Goal: Task Accomplishment & Management: Manage account settings

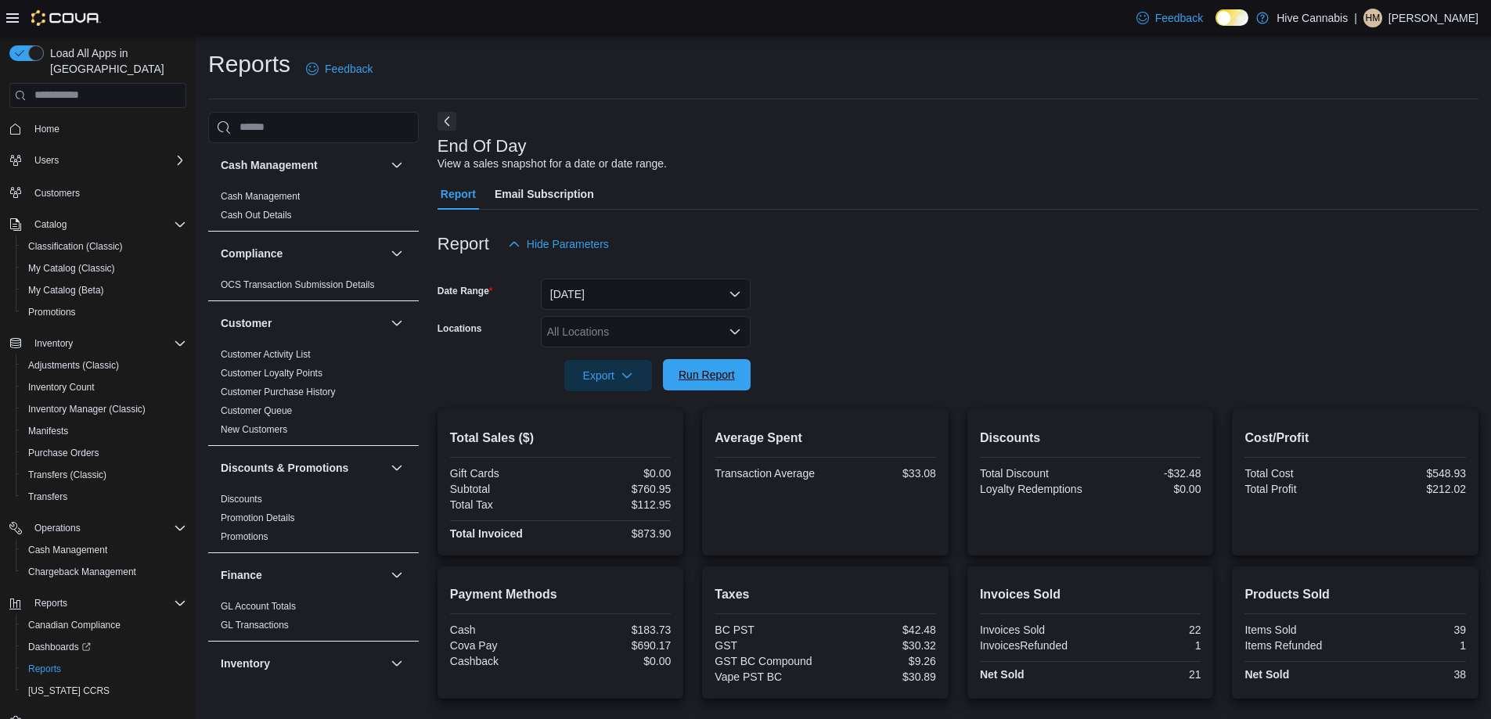
click at [698, 380] on span "Run Report" at bounding box center [707, 375] width 56 height 16
click at [729, 374] on span "Run Report" at bounding box center [707, 375] width 56 height 16
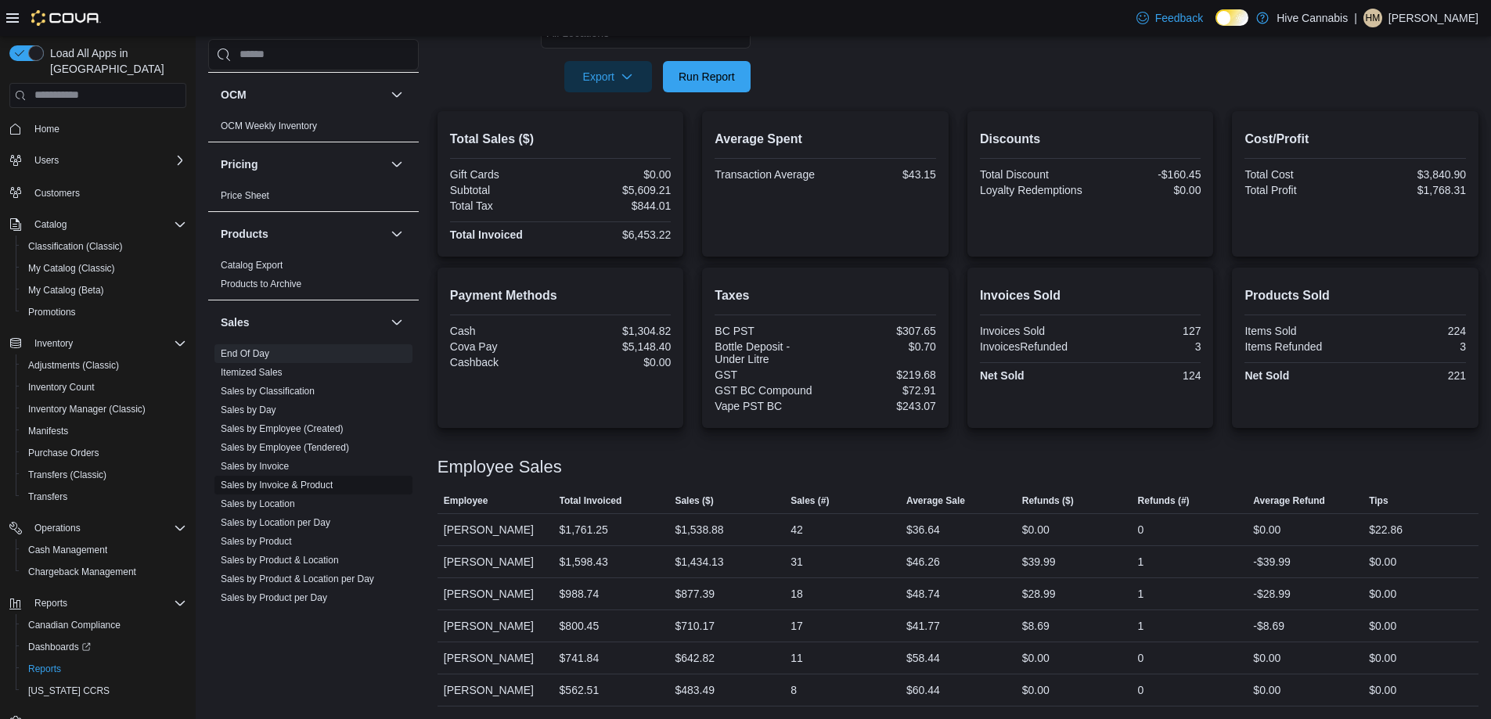
scroll to position [939, 0]
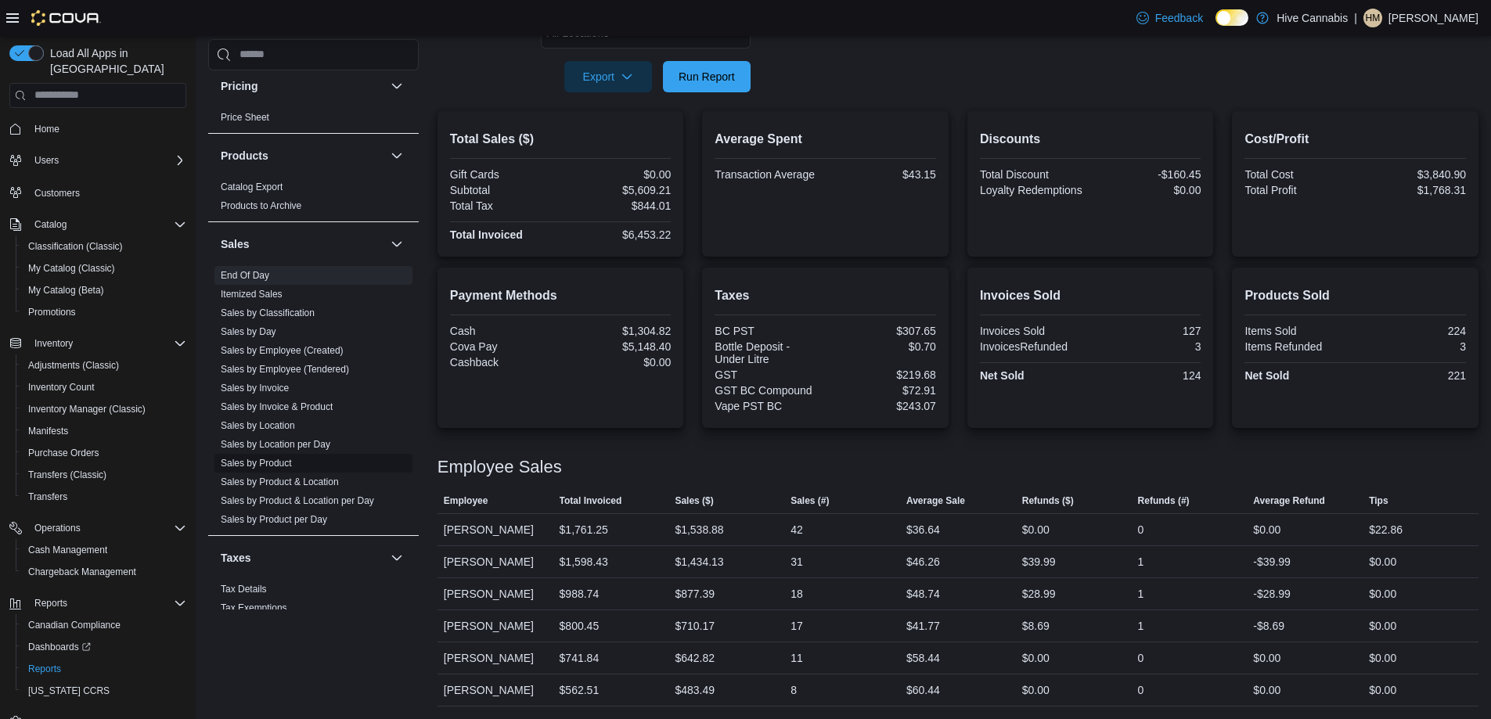
click at [276, 465] on link "Sales by Product" at bounding box center [256, 463] width 71 height 11
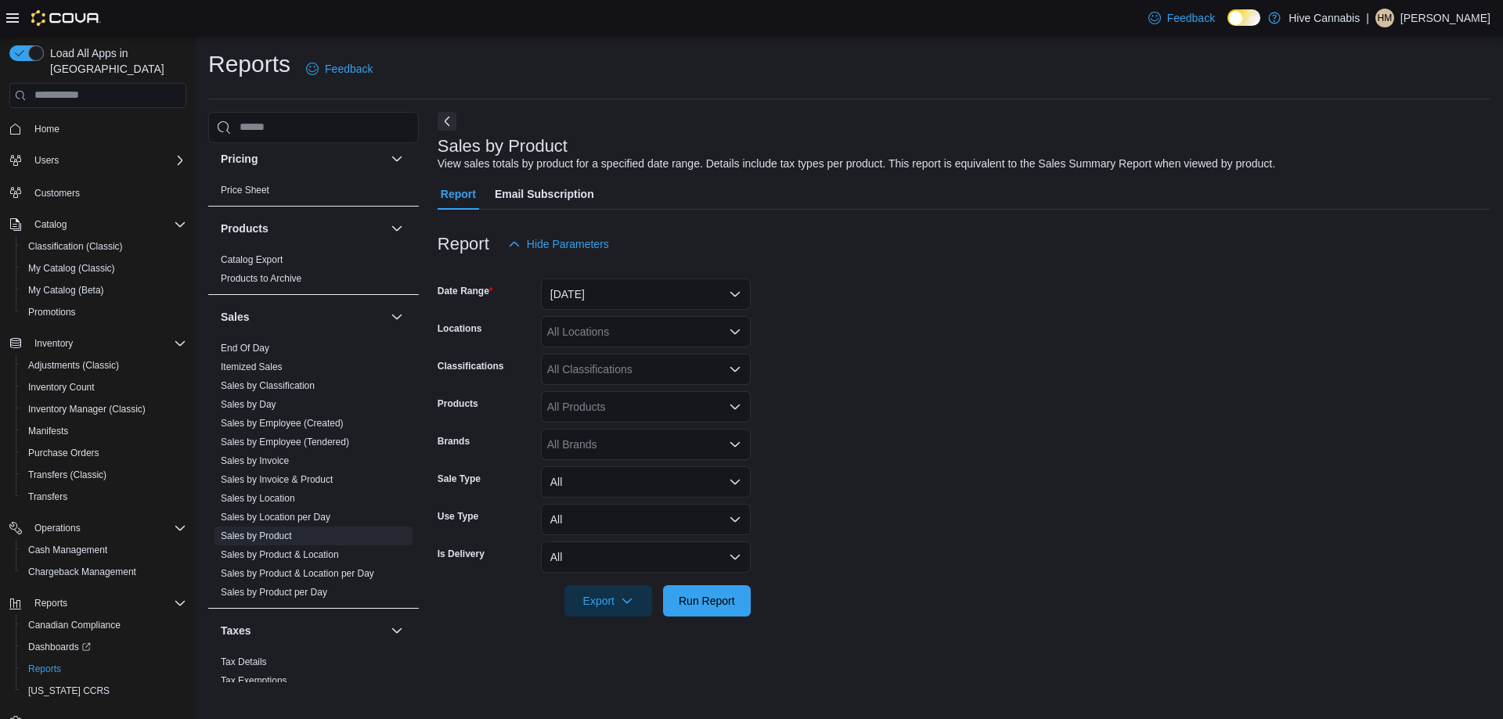
click at [617, 337] on div "All Locations" at bounding box center [646, 331] width 210 height 31
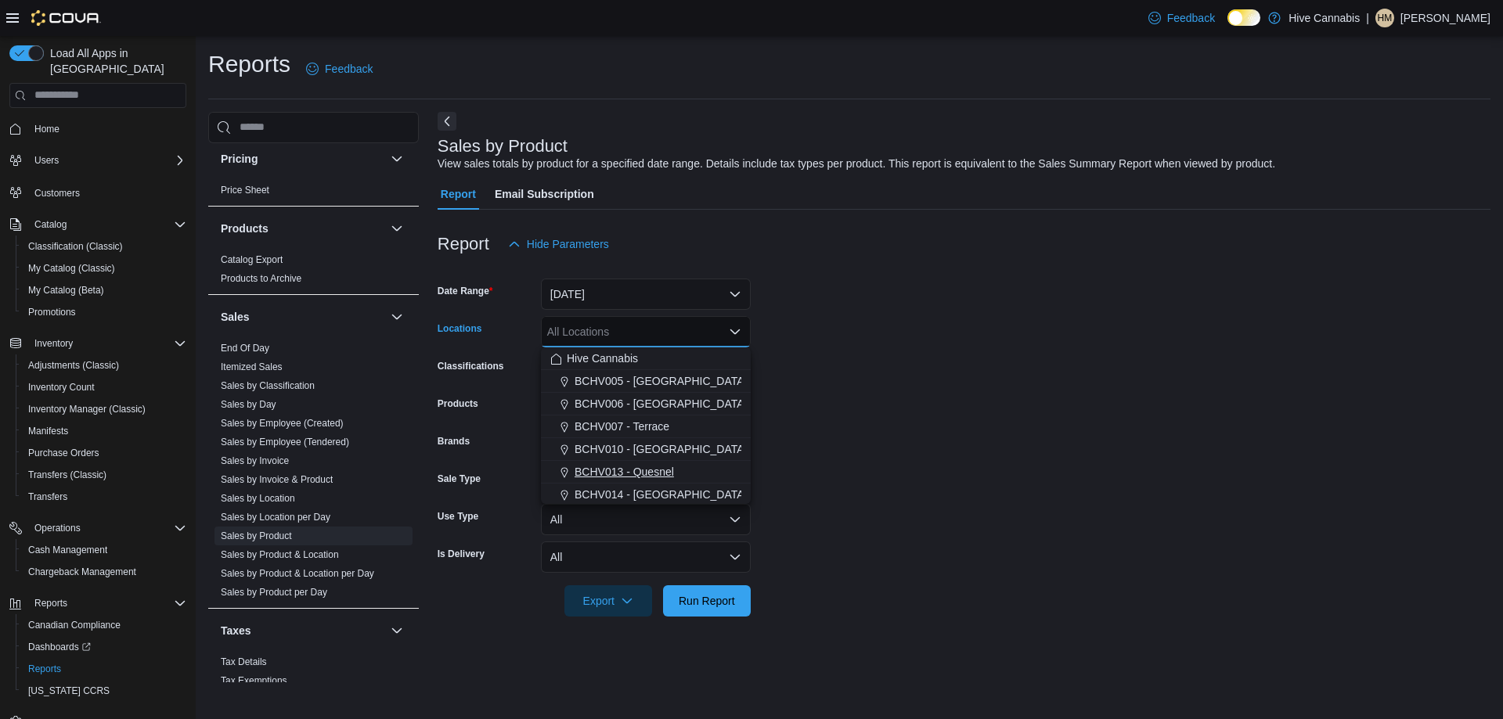
click at [622, 473] on span "BCHV013 - Quesnel" at bounding box center [624, 472] width 99 height 16
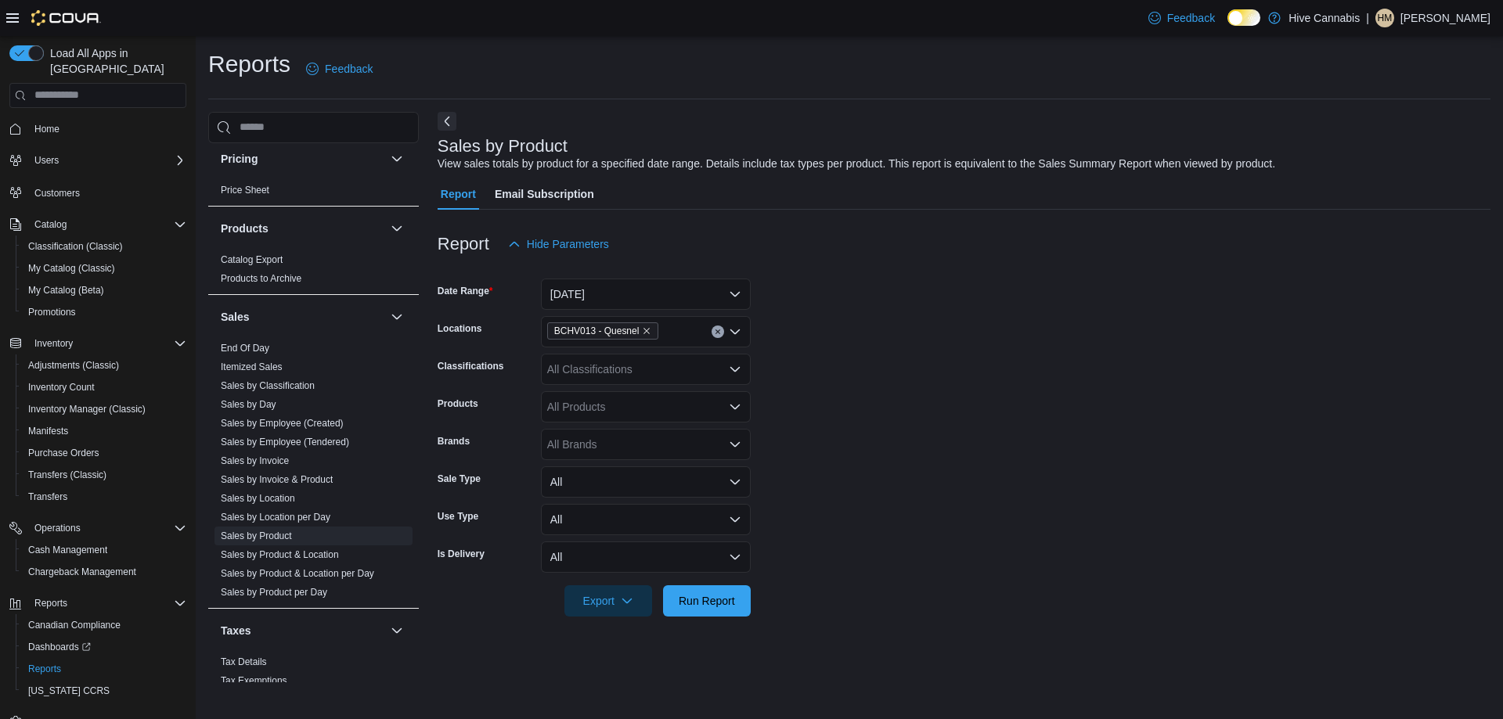
click at [932, 384] on form "Date Range [DATE] Locations BCHV013 - Quesnel Classifications All Classificatio…" at bounding box center [964, 438] width 1053 height 357
click at [664, 295] on button "[DATE]" at bounding box center [646, 294] width 210 height 31
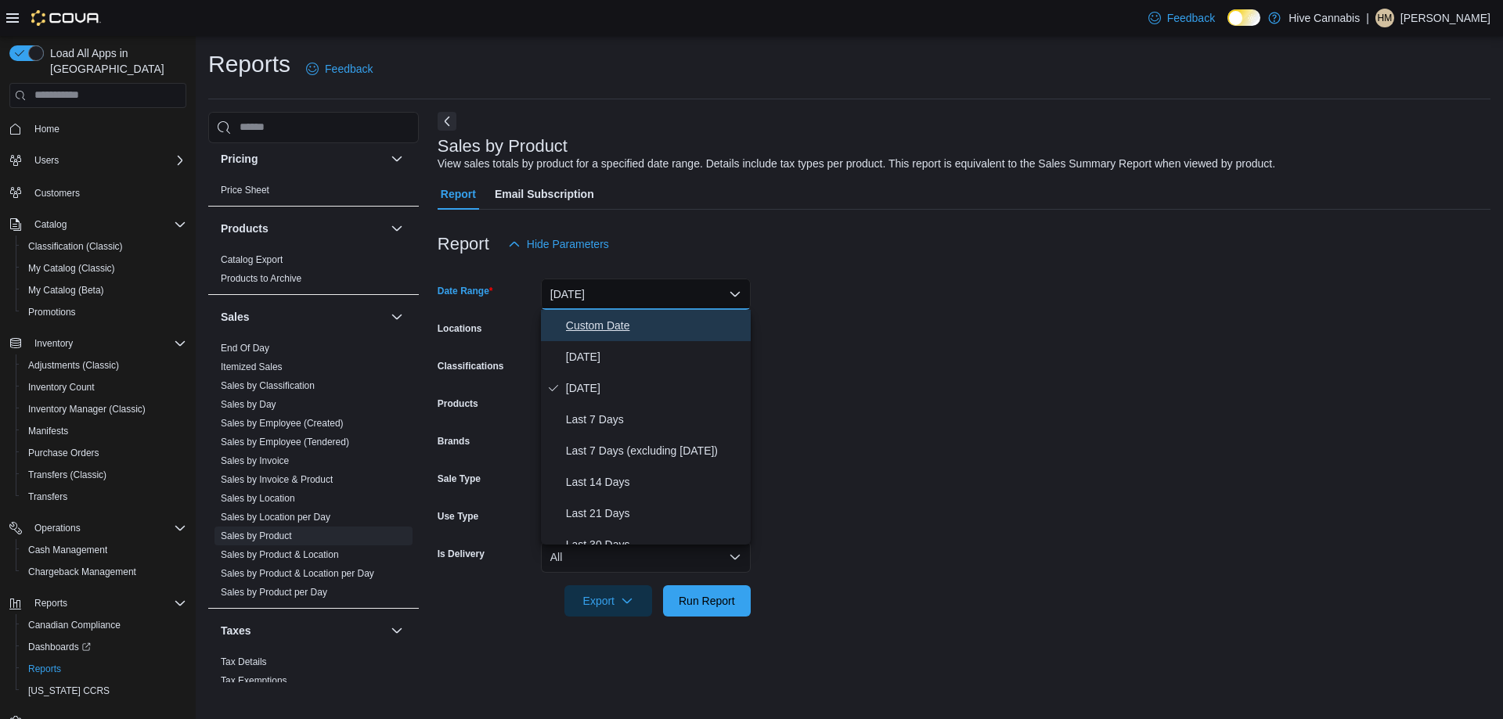
click at [615, 329] on span "Custom Date" at bounding box center [655, 325] width 178 height 19
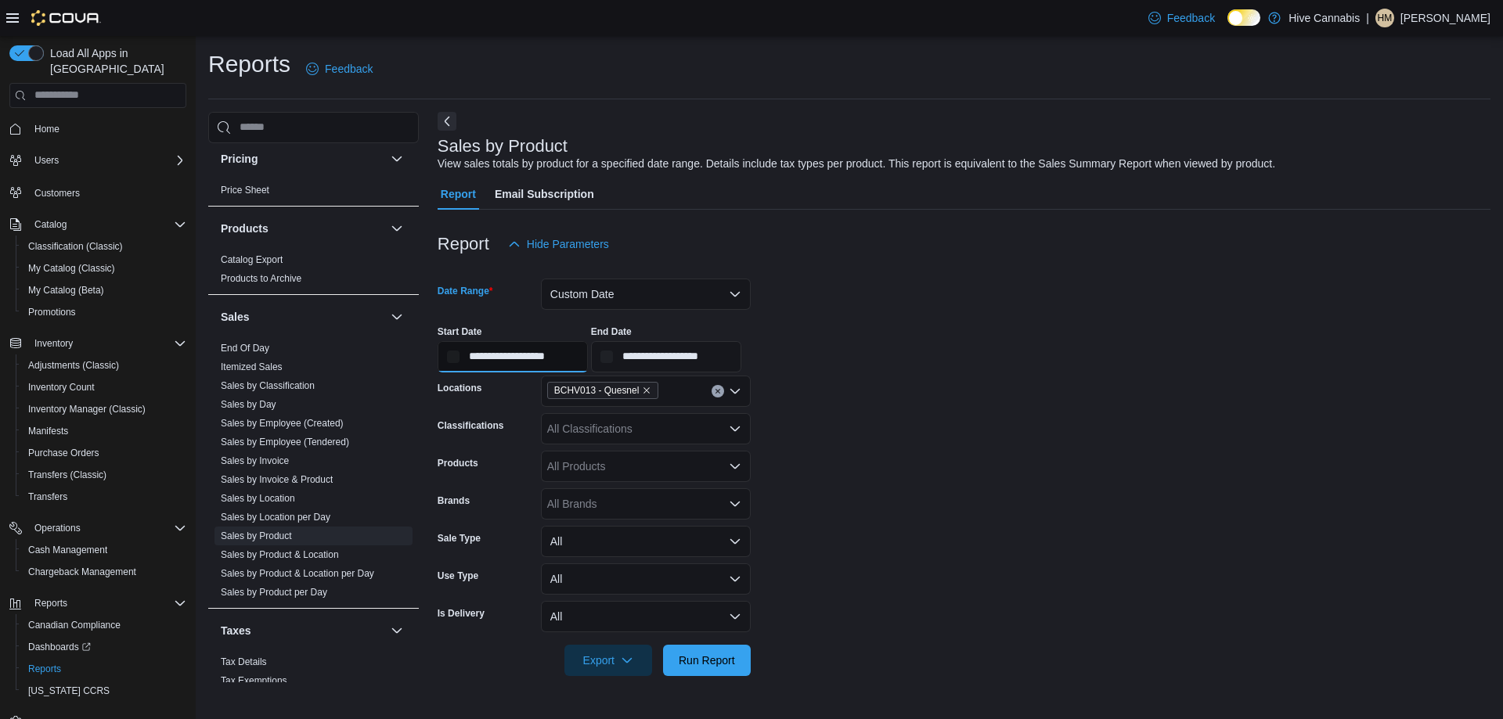
click at [485, 355] on input "**********" at bounding box center [513, 356] width 150 height 31
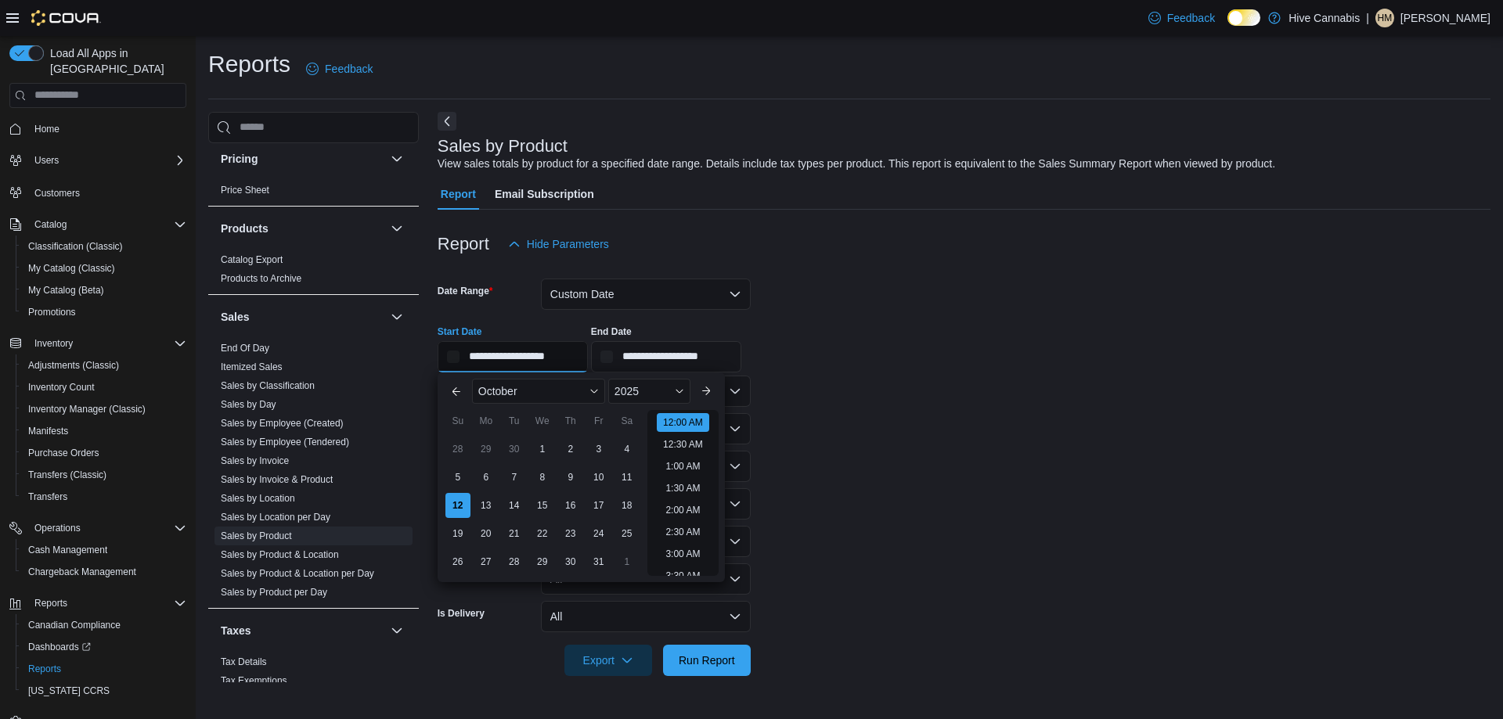
scroll to position [49, 0]
click at [460, 389] on button "Previous Month" at bounding box center [456, 391] width 25 height 25
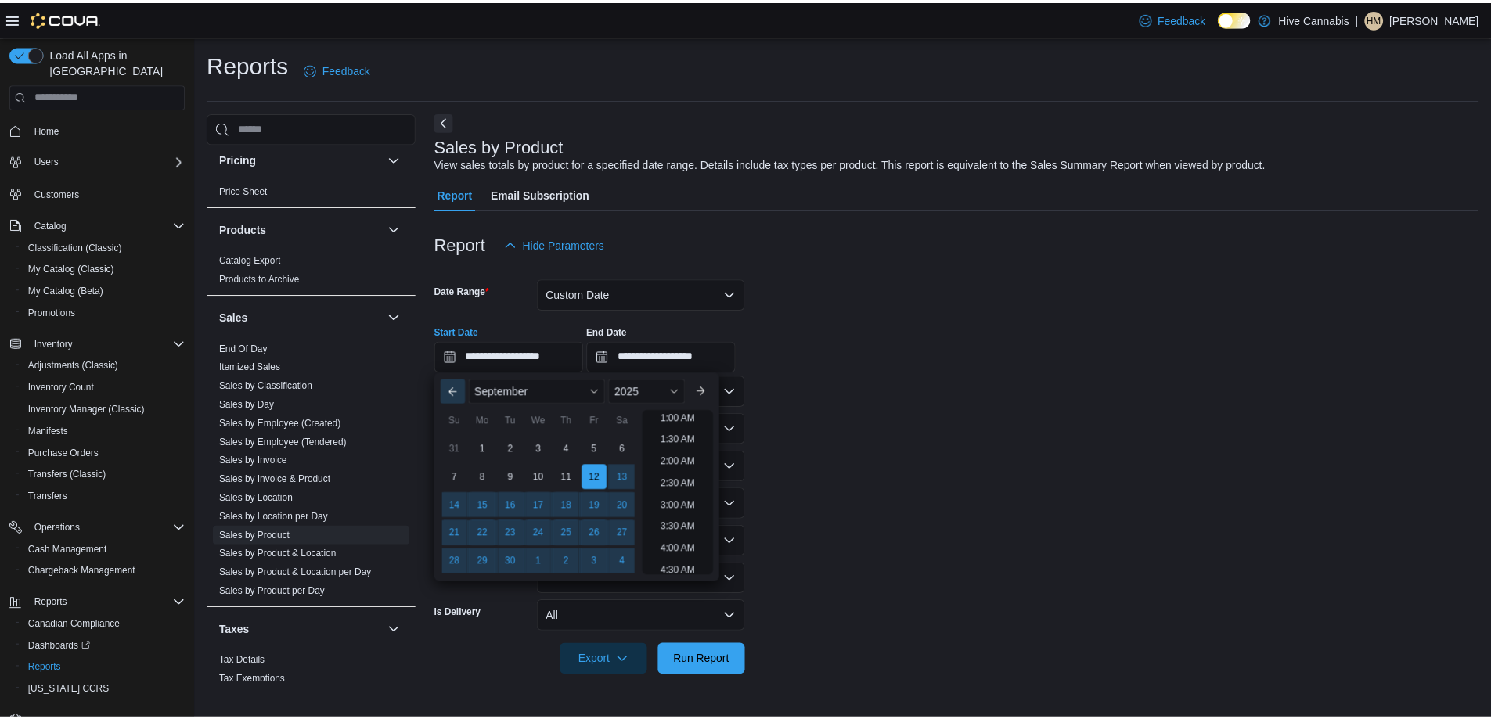
scroll to position [3, 0]
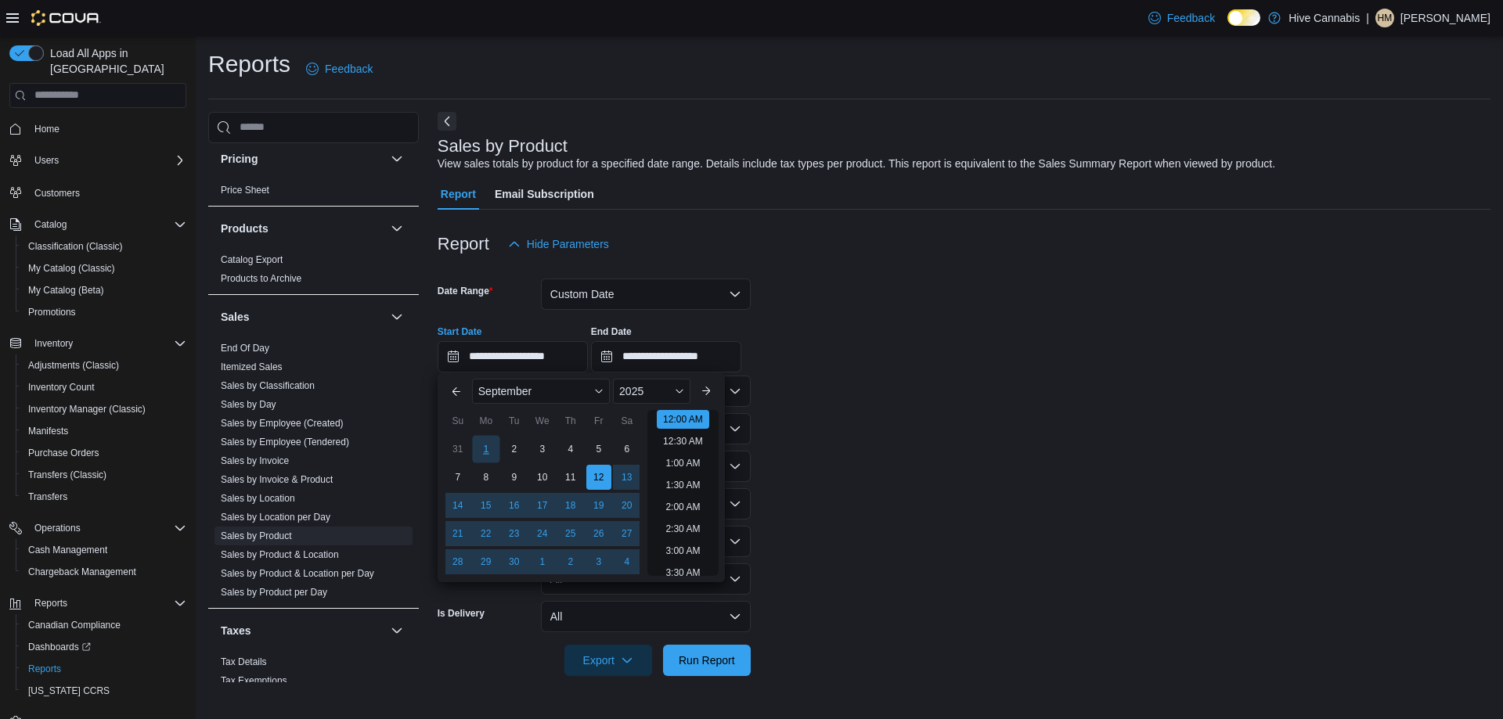
click at [492, 450] on div "1" at bounding box center [485, 448] width 27 height 27
type input "**********"
click at [965, 386] on form "**********" at bounding box center [964, 468] width 1053 height 416
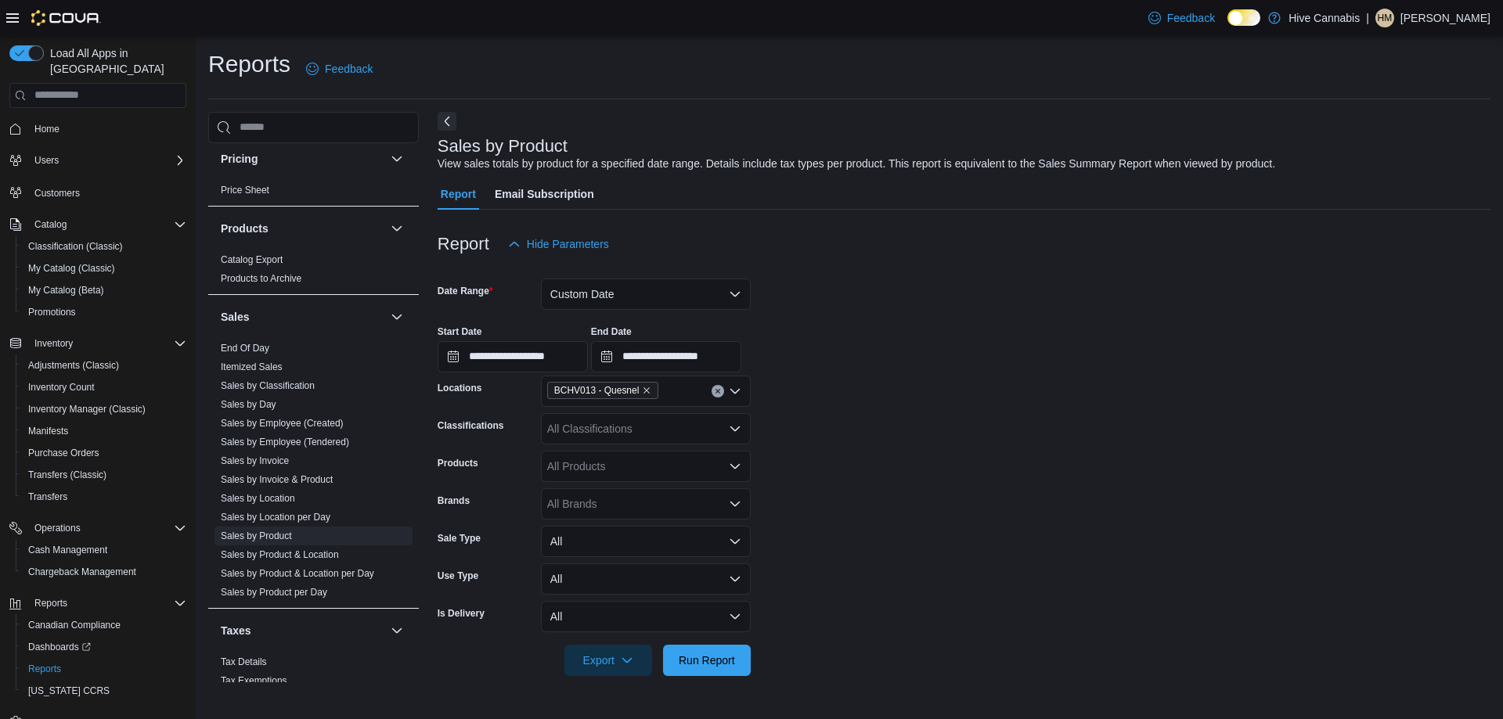
click at [612, 463] on div "All Products" at bounding box center [646, 466] width 210 height 31
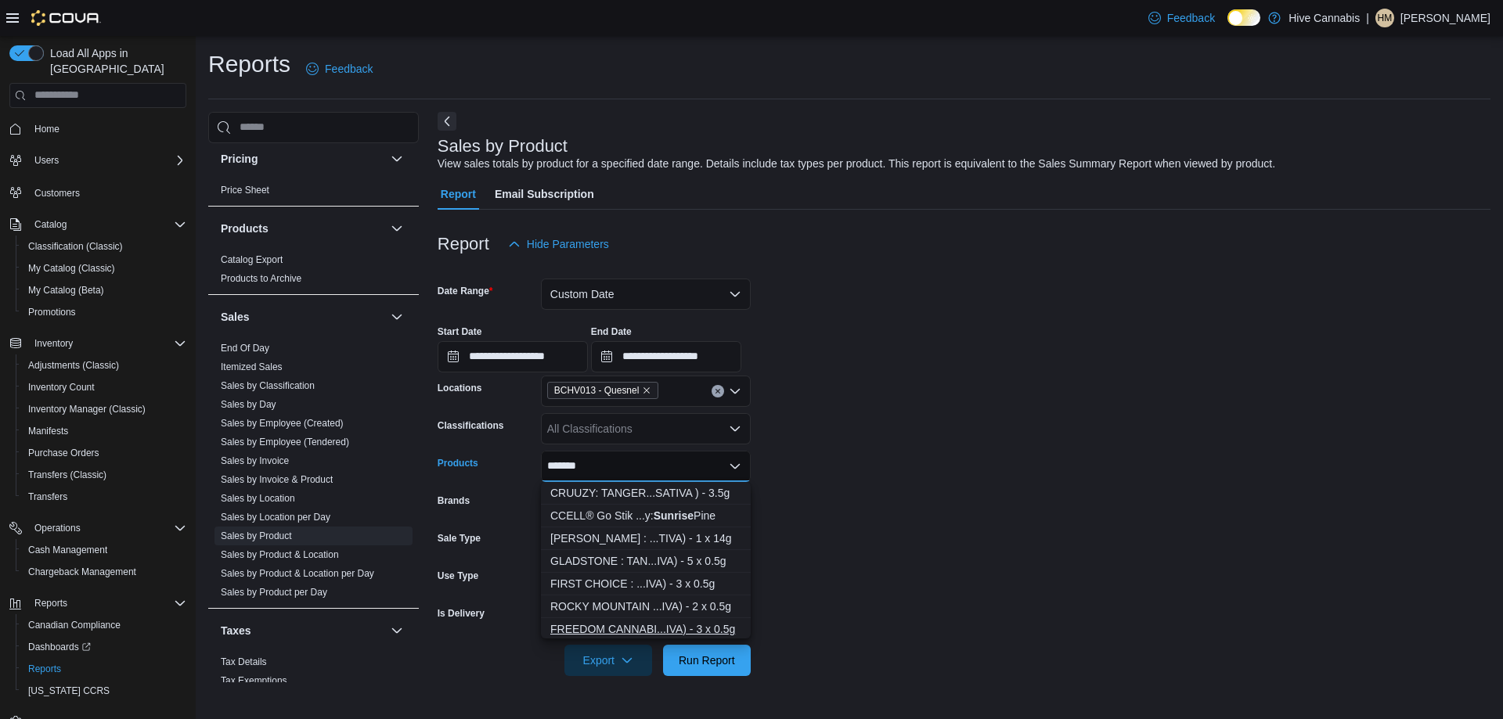
type input "*******"
click at [647, 629] on div "FREEDOM CANNABI...IVA) - 3 x 0.5g" at bounding box center [645, 630] width 191 height 16
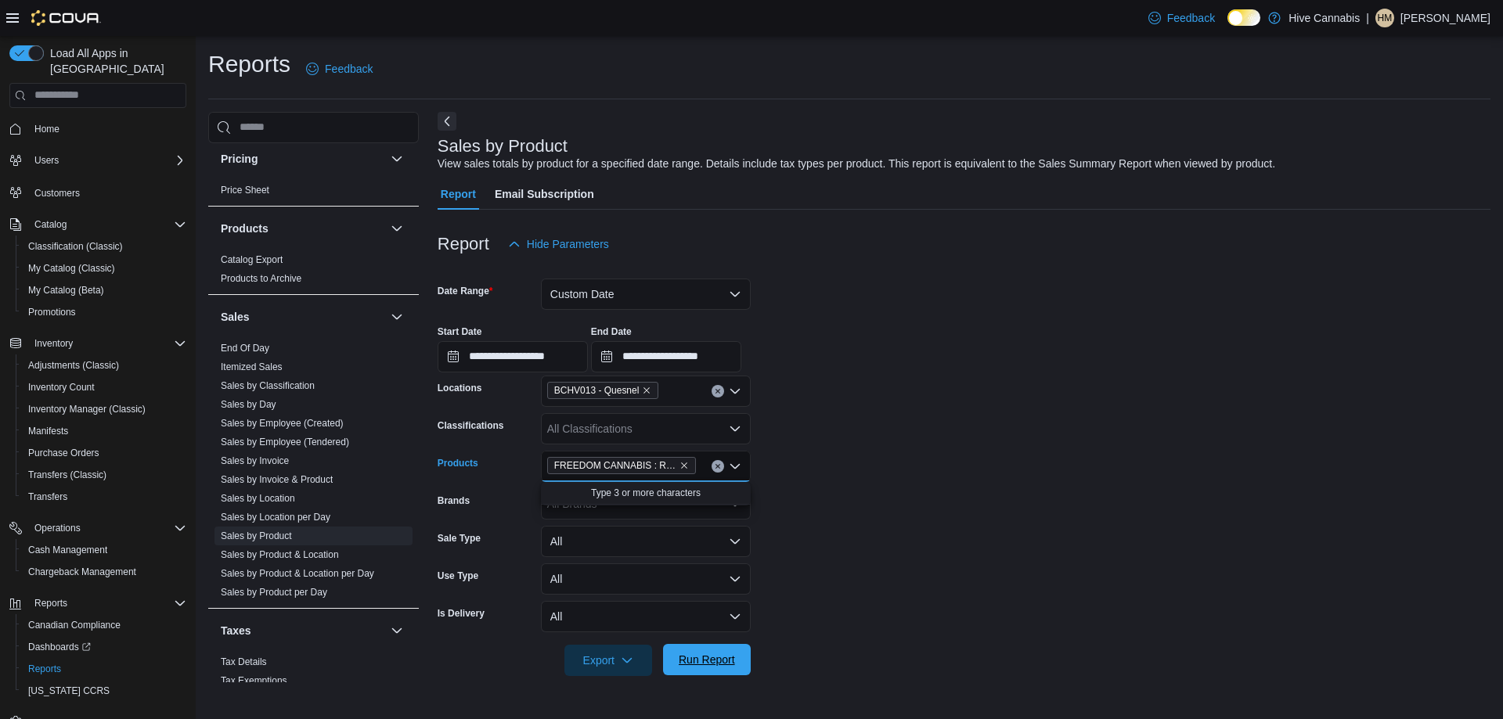
click at [683, 664] on span "Run Report" at bounding box center [707, 660] width 56 height 16
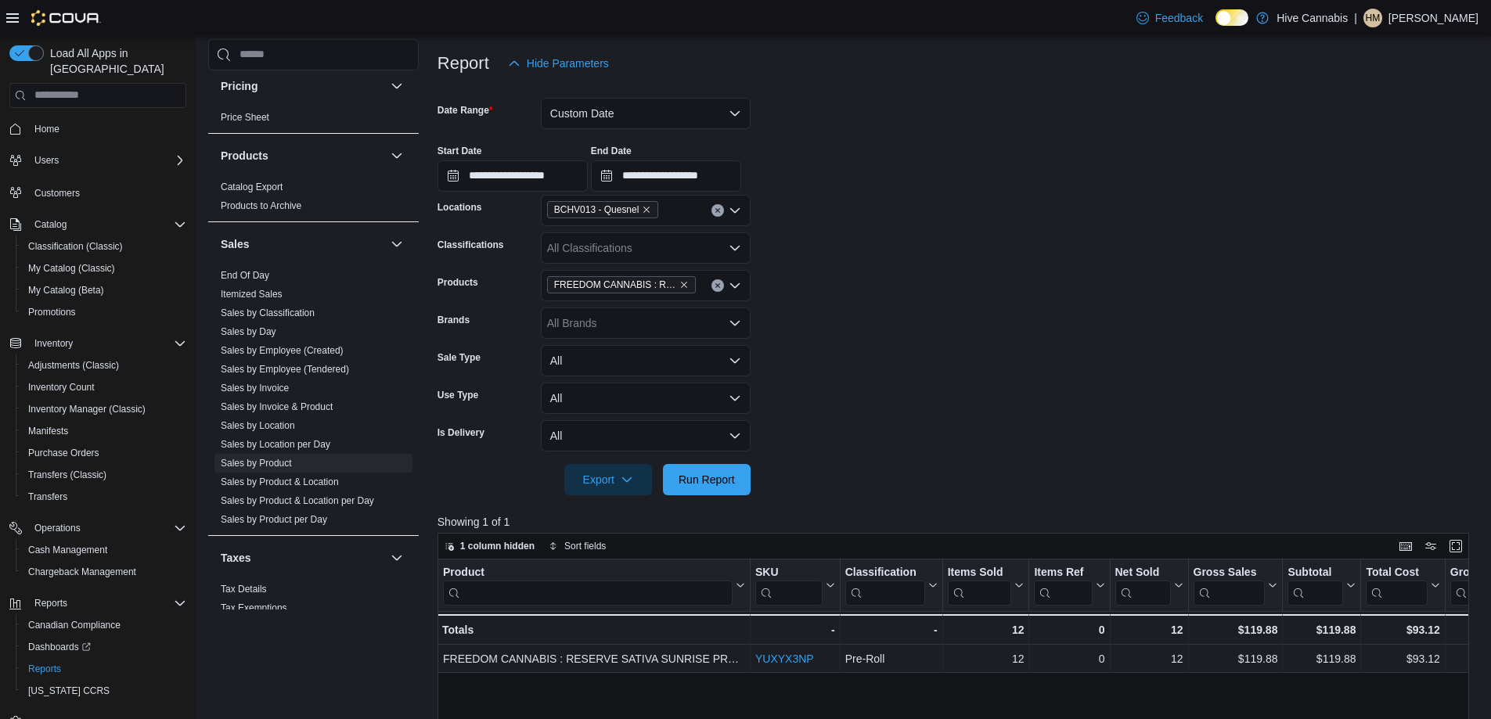
scroll to position [235, 0]
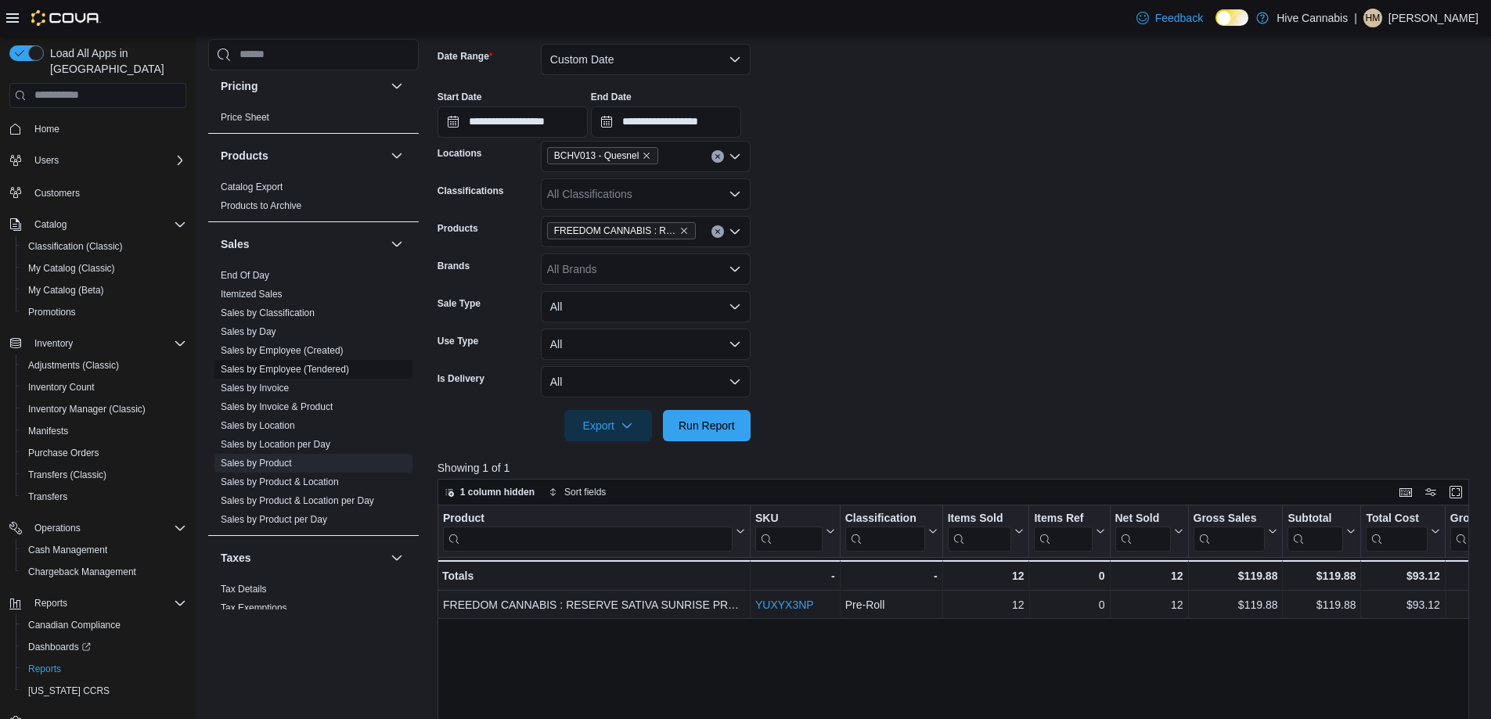
click at [311, 366] on link "Sales by Employee (Tendered)" at bounding box center [285, 369] width 128 height 11
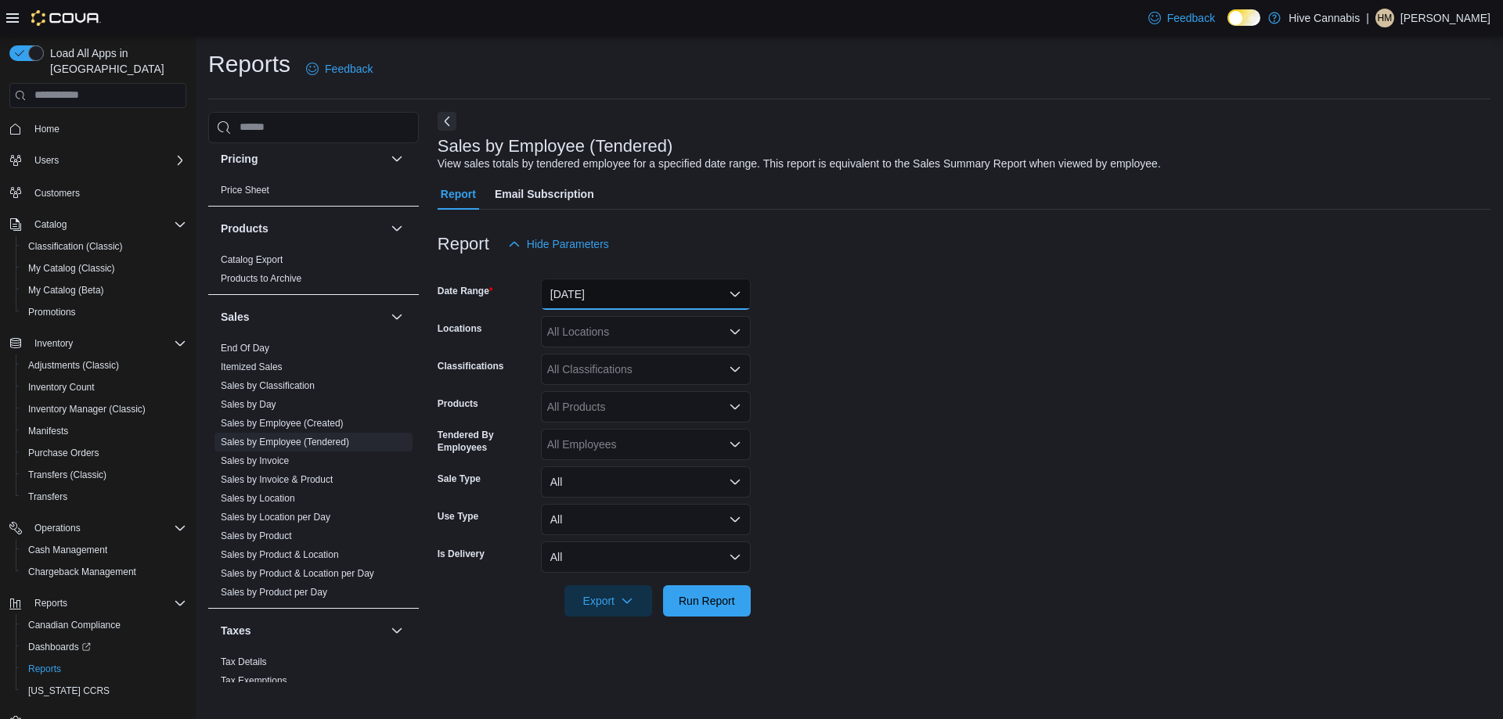
click at [645, 287] on button "[DATE]" at bounding box center [646, 294] width 210 height 31
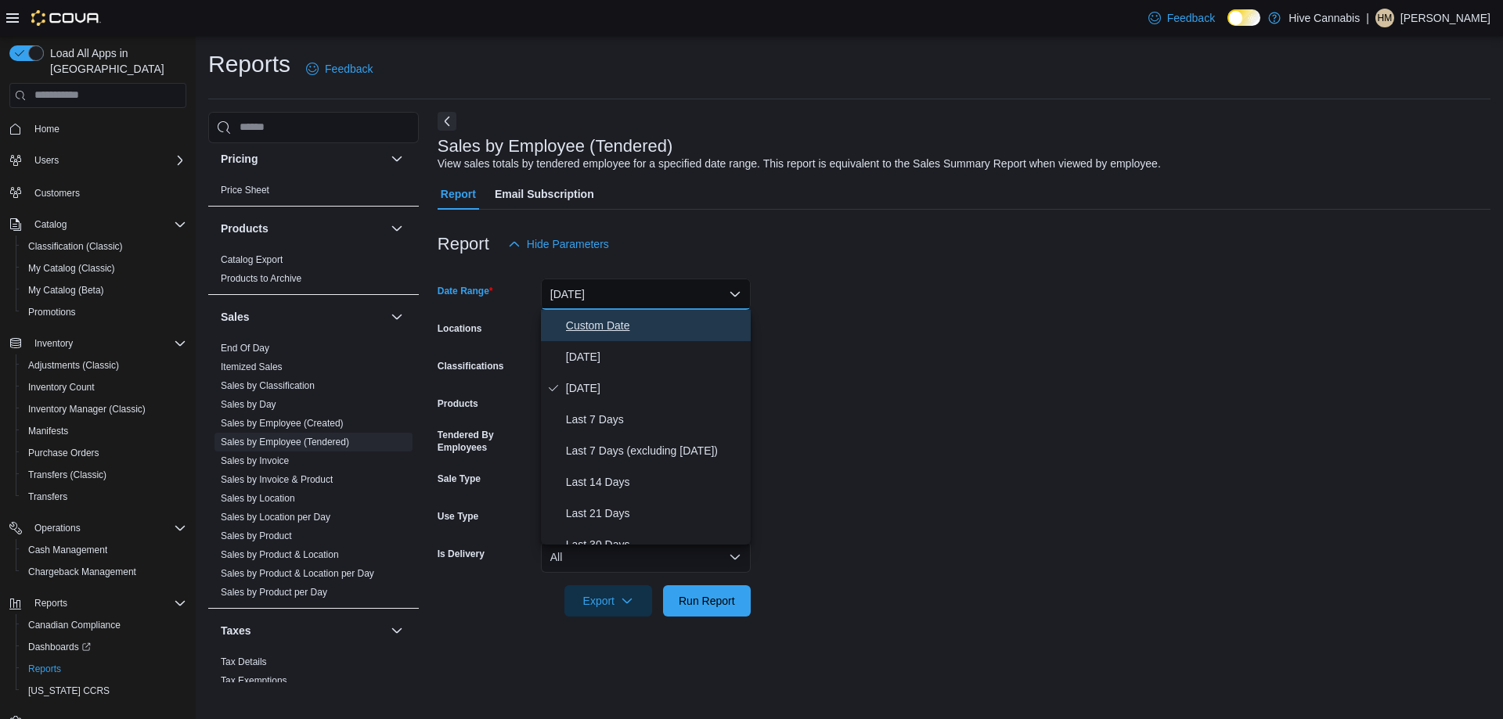
click at [597, 318] on span "Custom Date" at bounding box center [655, 325] width 178 height 19
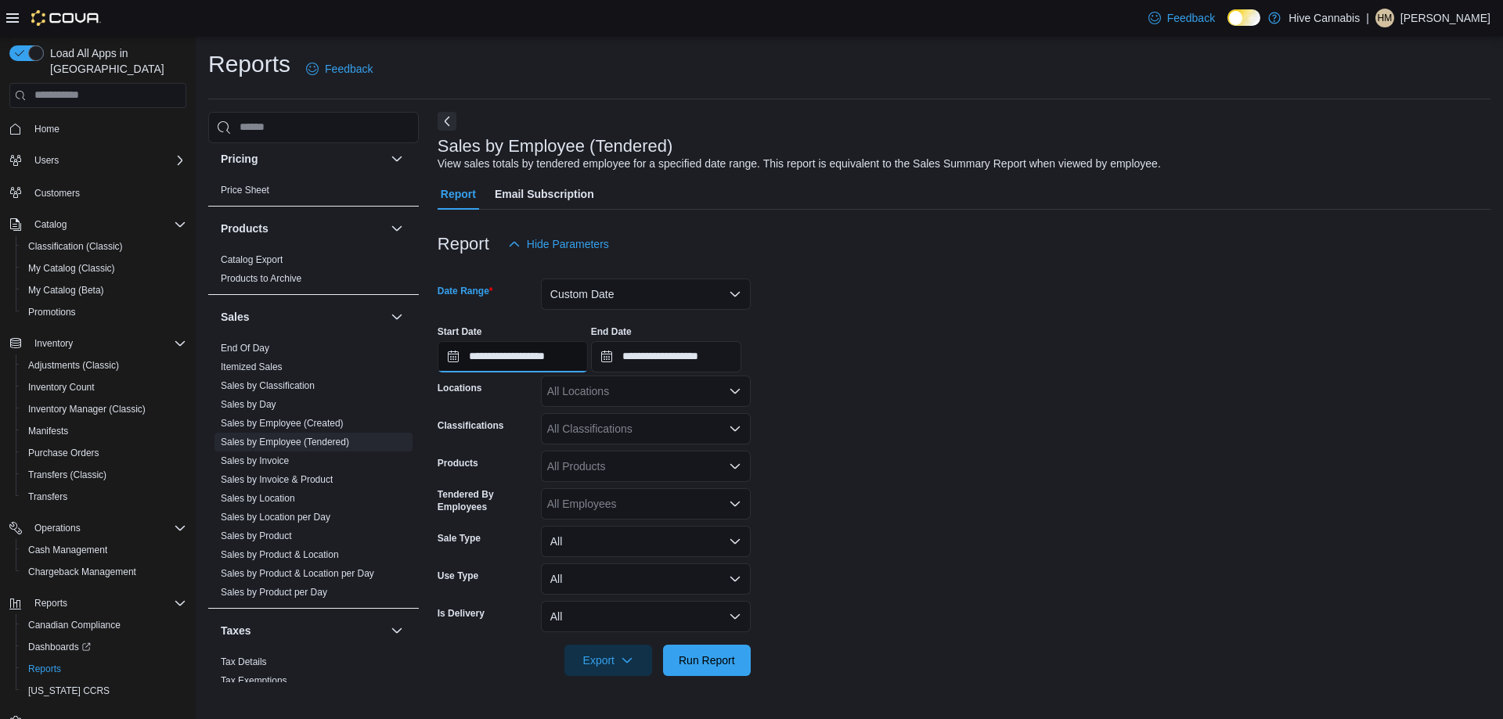
click at [474, 356] on input "**********" at bounding box center [513, 356] width 150 height 31
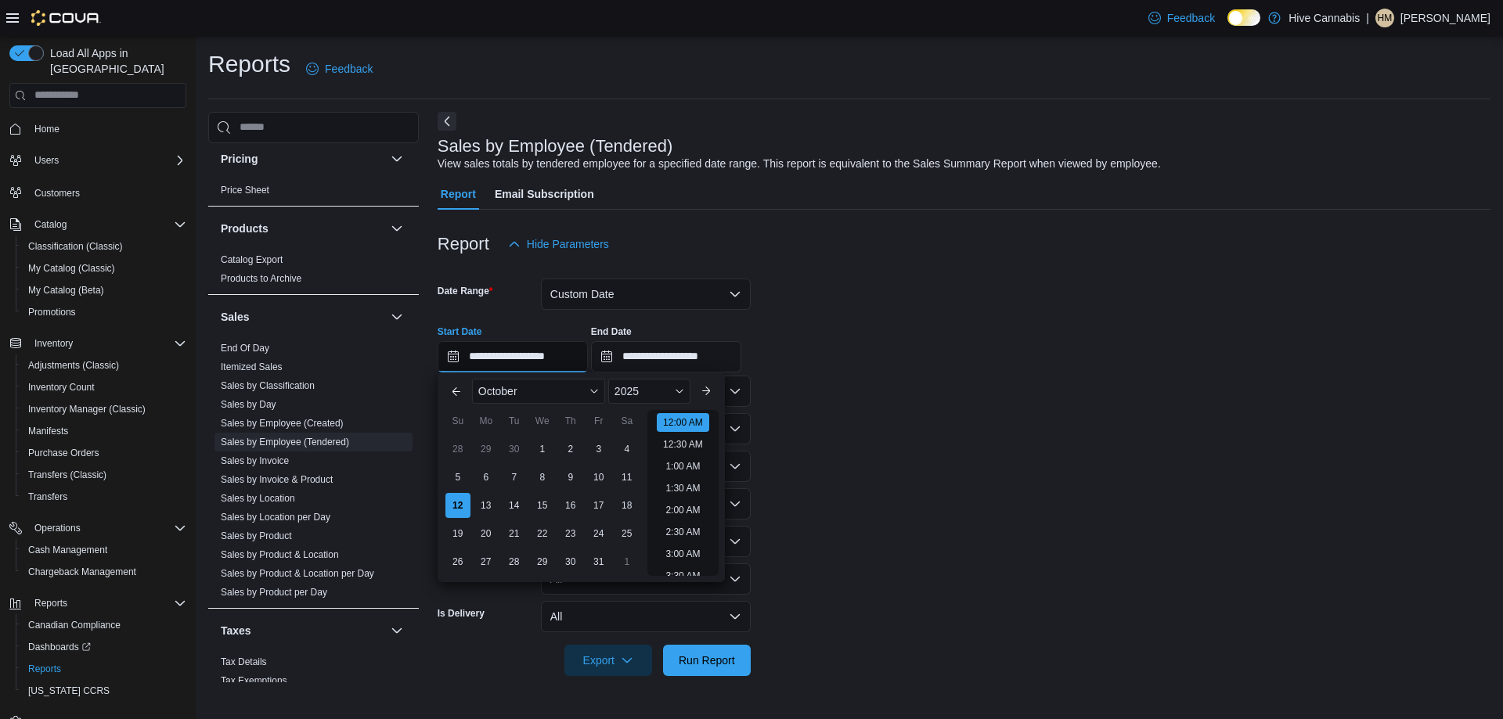
scroll to position [49, 0]
click at [450, 395] on button "Previous Month" at bounding box center [456, 391] width 25 height 25
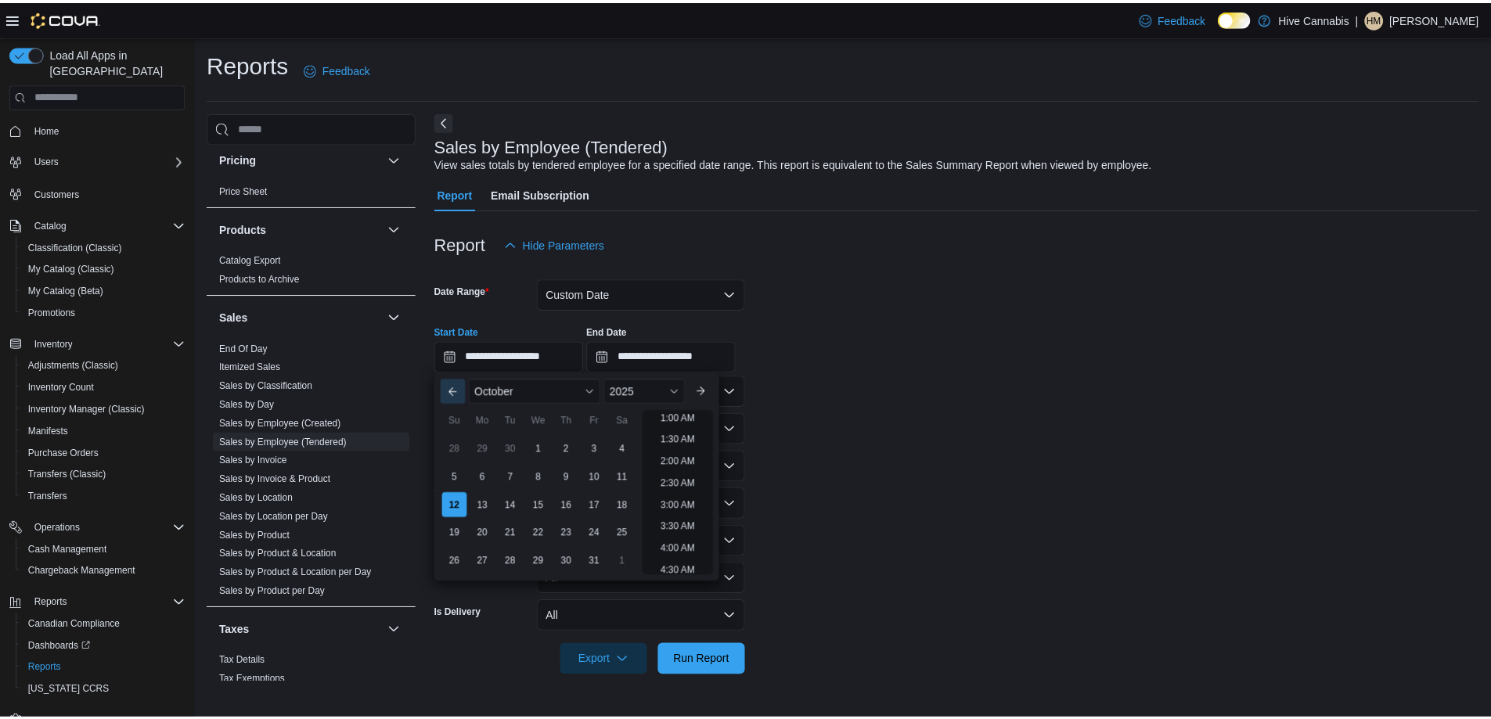
scroll to position [3, 0]
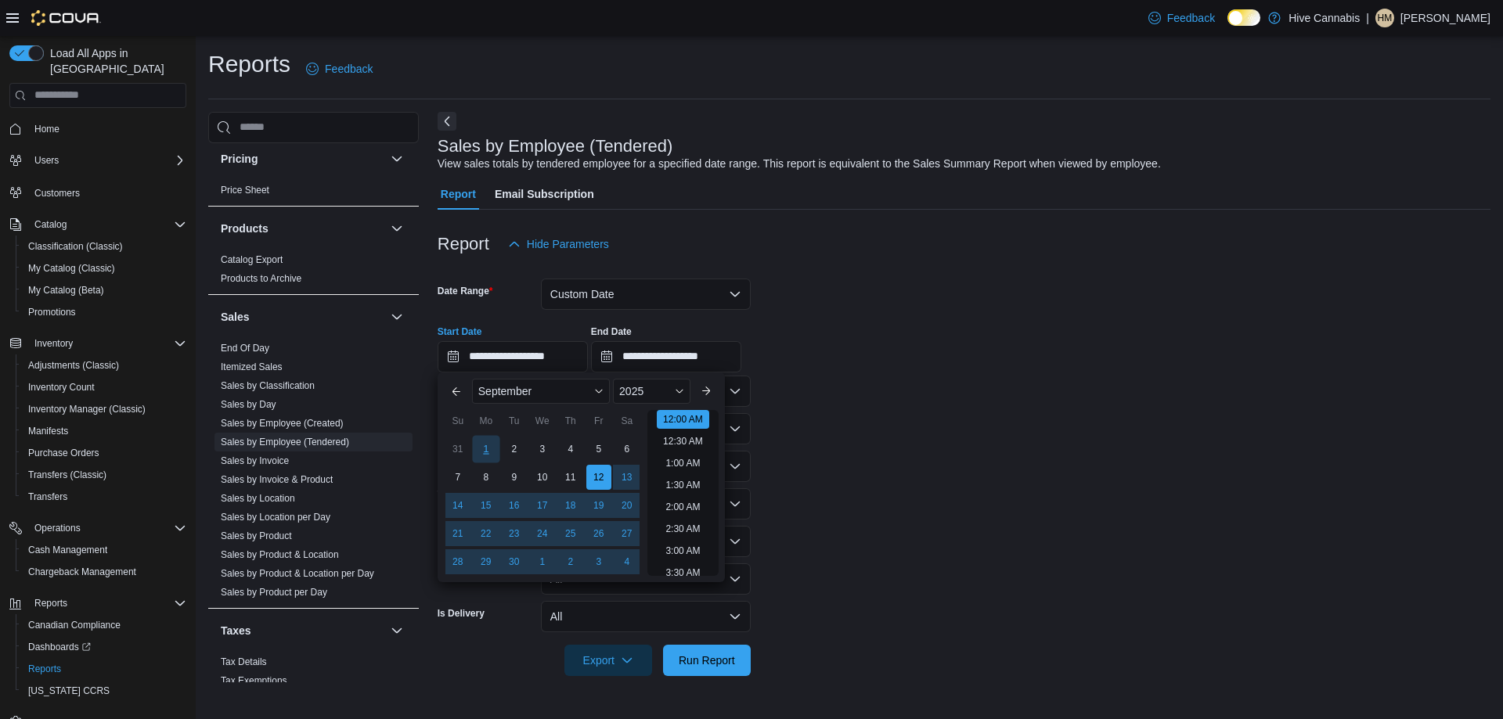
click at [481, 446] on div "1" at bounding box center [485, 448] width 27 height 27
type input "**********"
click at [932, 345] on div "**********" at bounding box center [964, 342] width 1053 height 59
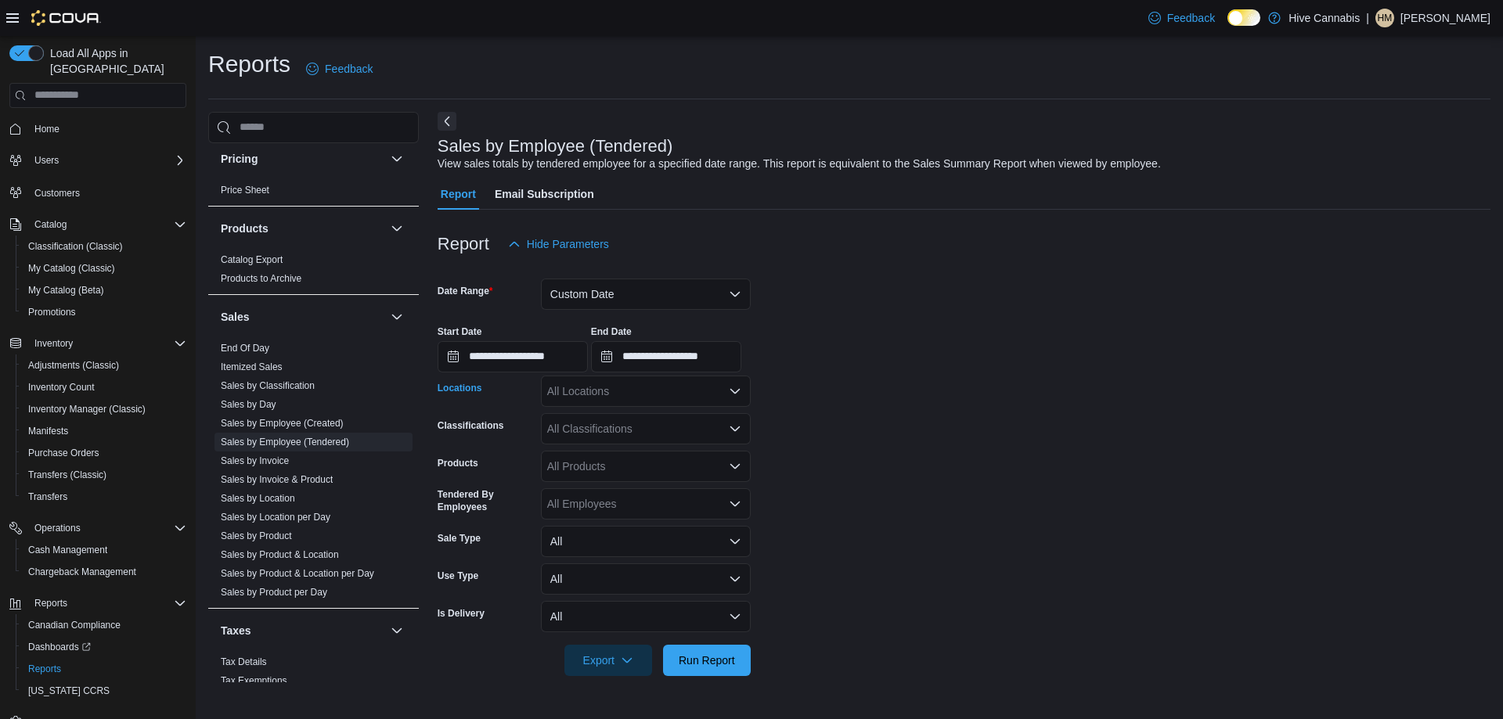
click at [631, 393] on div "All Locations" at bounding box center [646, 391] width 210 height 31
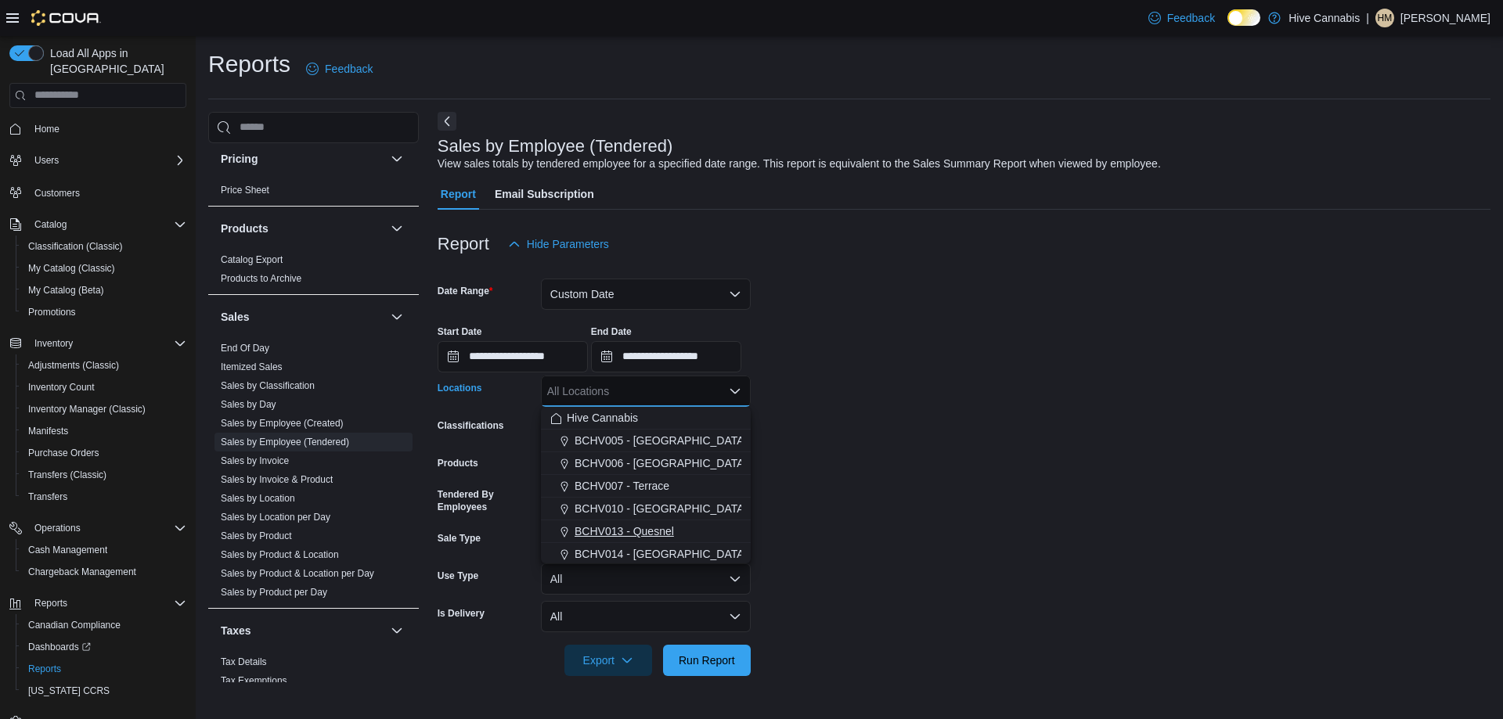
click at [626, 525] on span "BCHV013 - Quesnel" at bounding box center [624, 532] width 99 height 16
click at [883, 445] on form "**********" at bounding box center [964, 468] width 1053 height 416
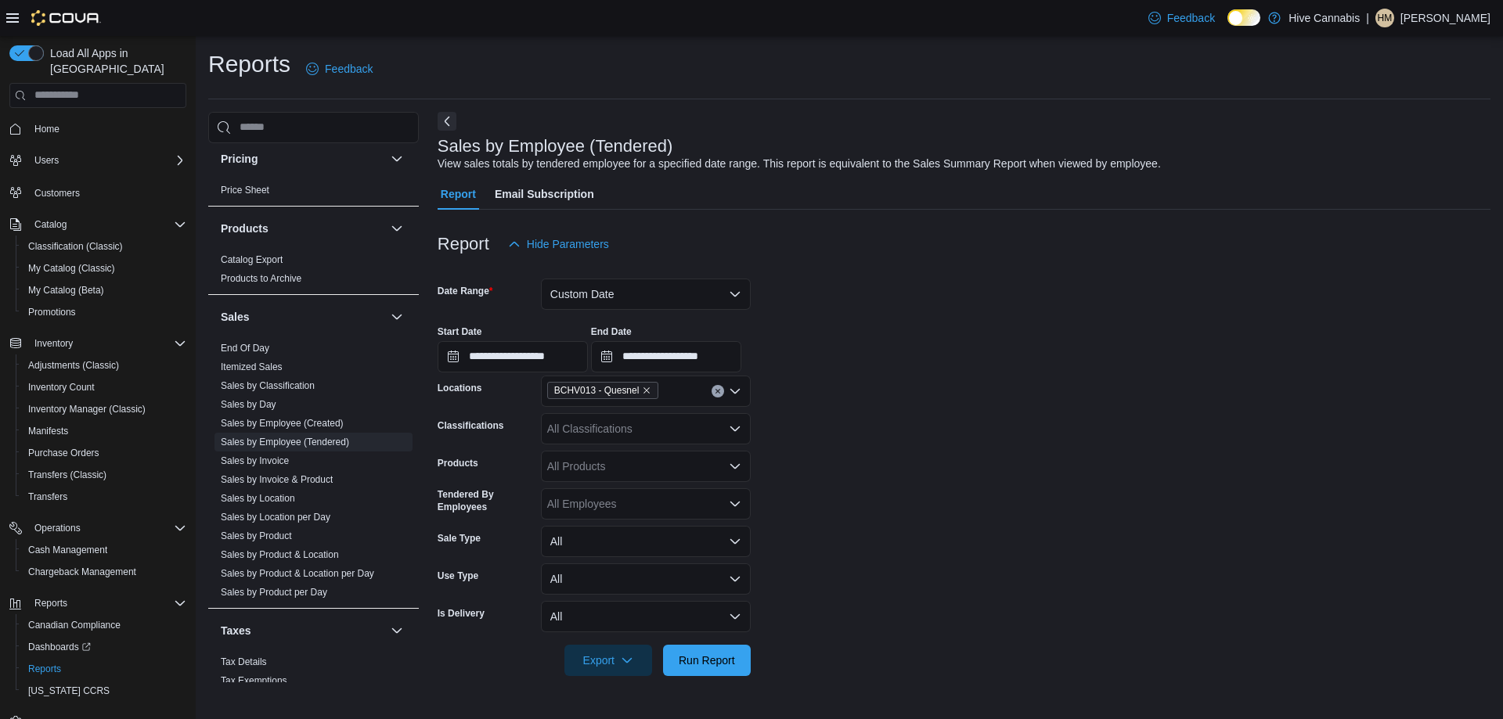
click at [669, 457] on div "All Products" at bounding box center [646, 466] width 210 height 31
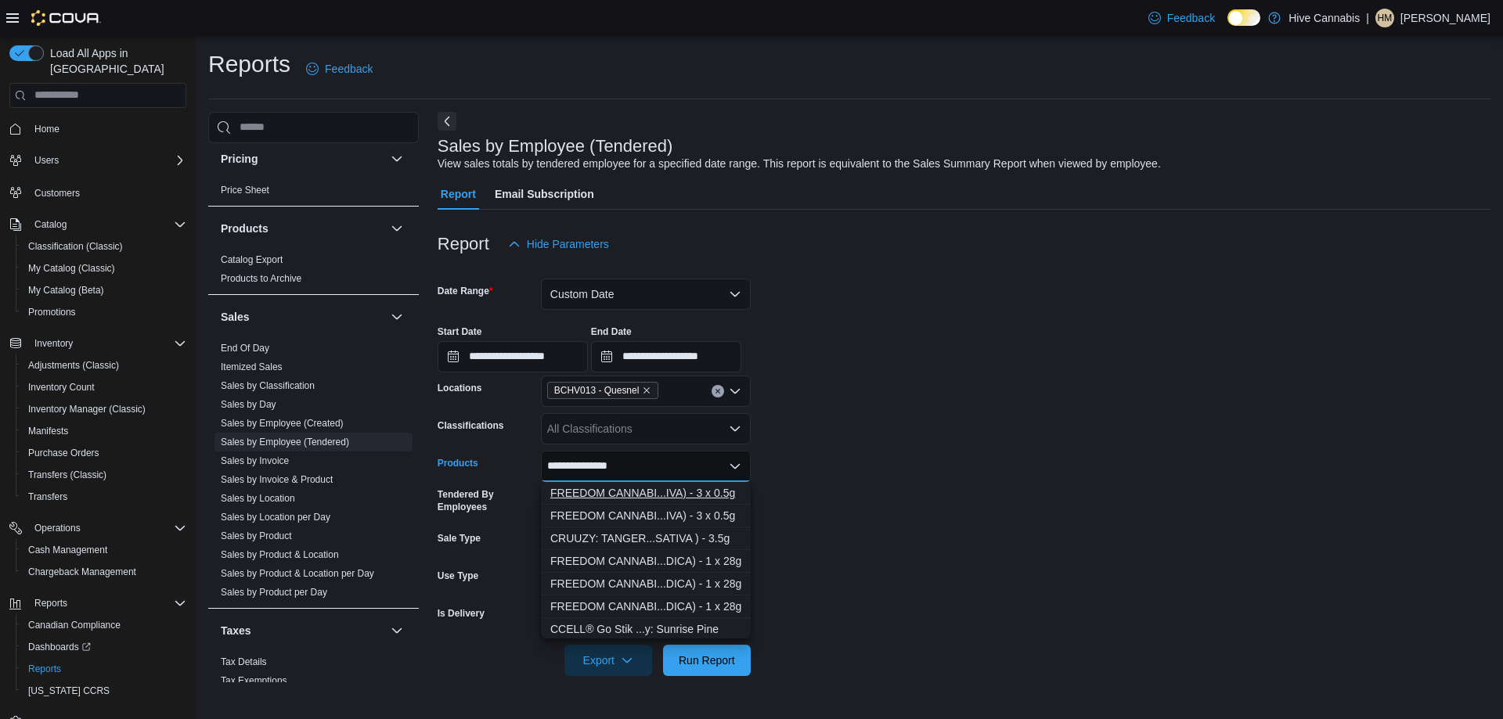
type input "**********"
click at [649, 491] on div "FREEDOM CANNABI...IVA) - 3 x 0.5g" at bounding box center [645, 493] width 191 height 16
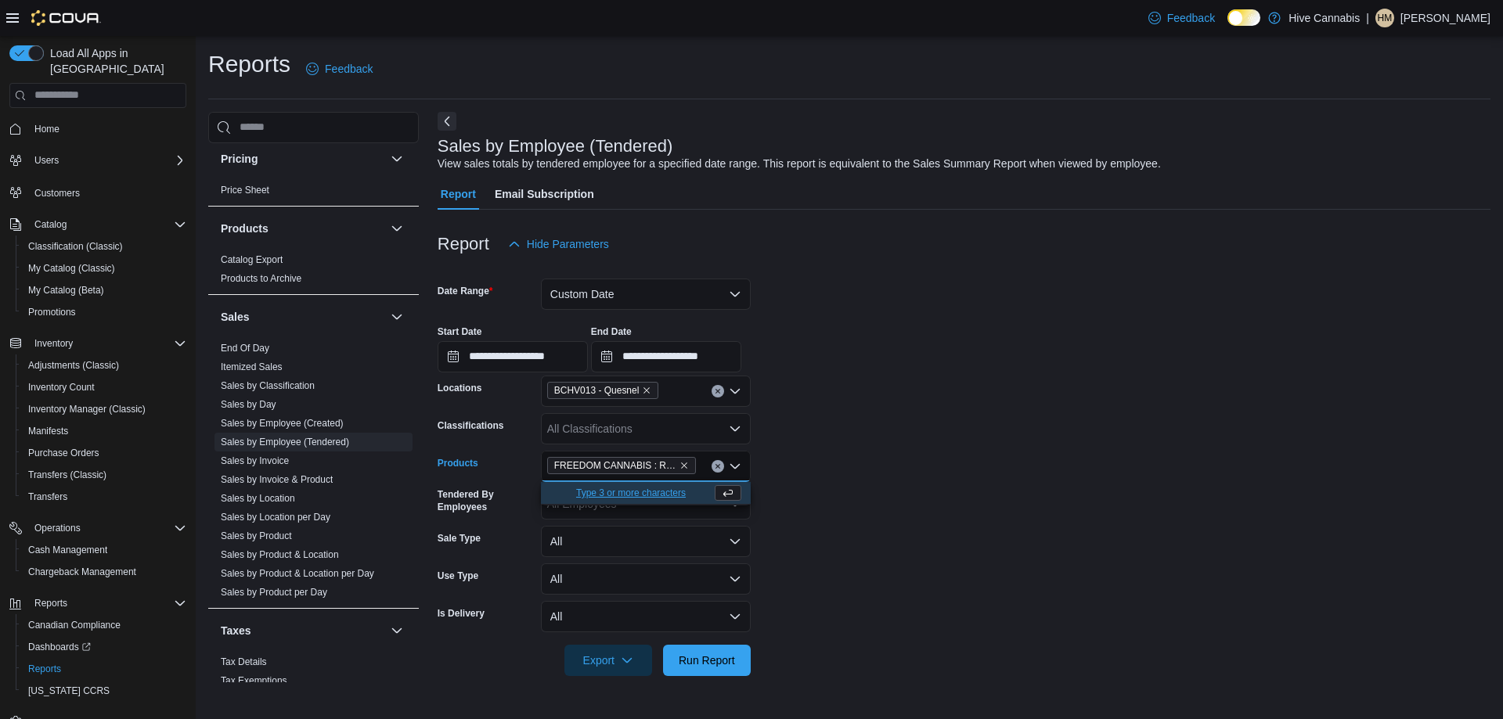
click at [828, 571] on form "**********" at bounding box center [964, 468] width 1053 height 416
click at [730, 658] on span "Run Report" at bounding box center [707, 660] width 56 height 16
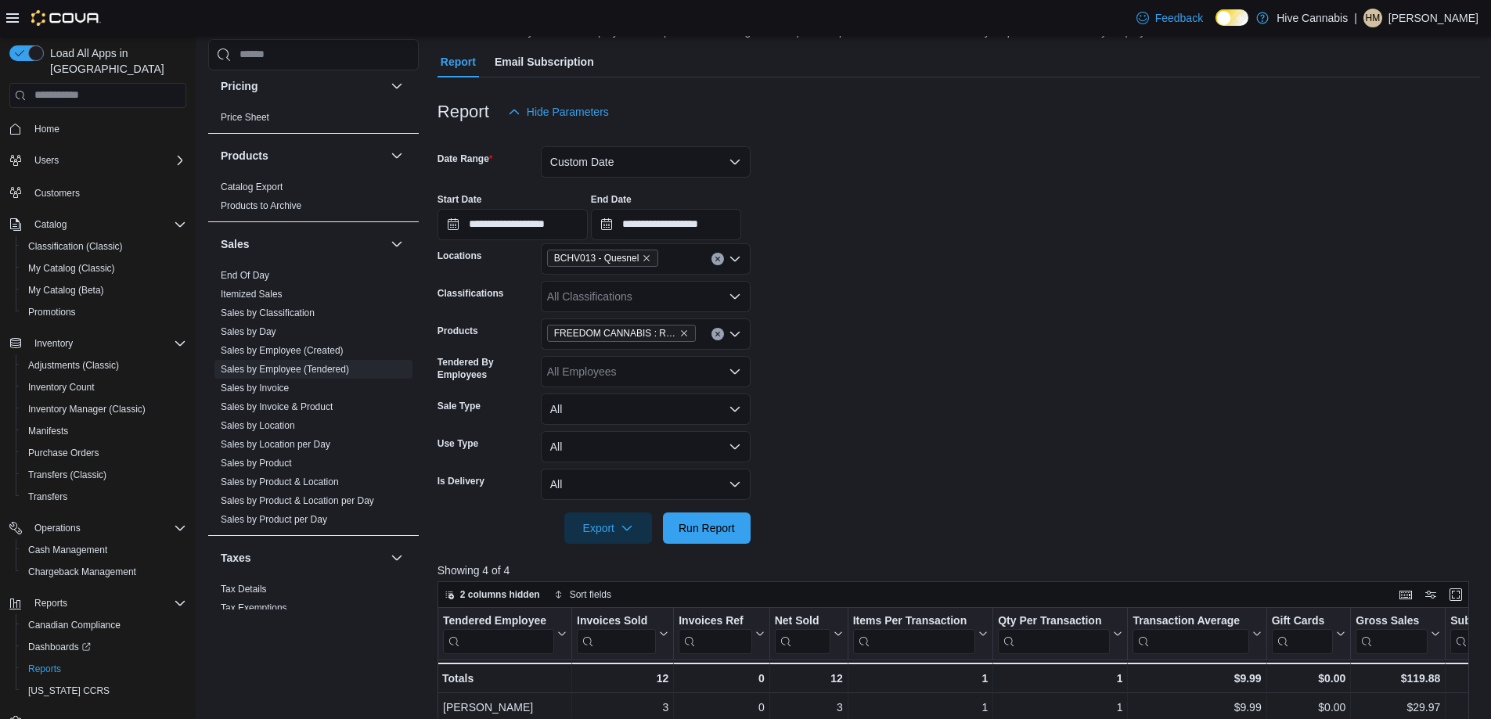
scroll to position [78, 0]
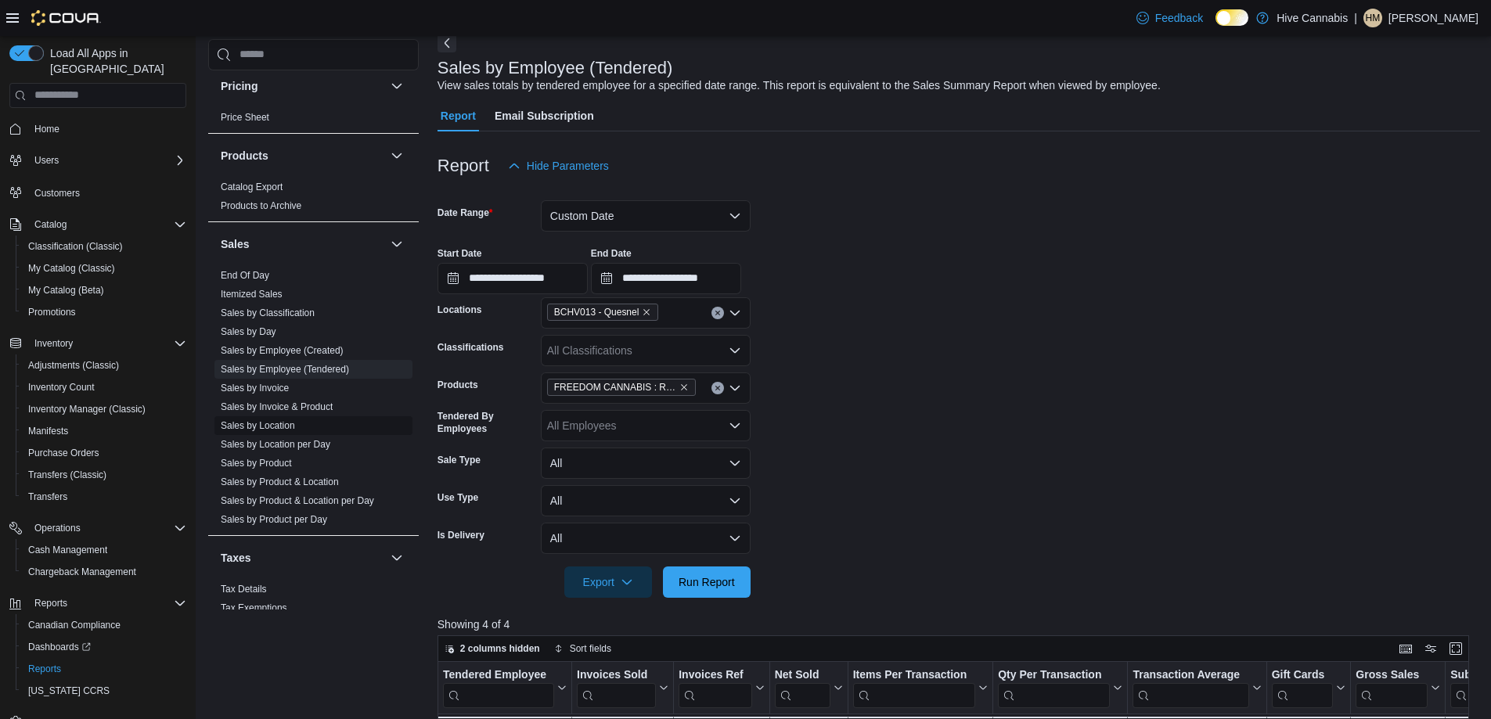
click at [265, 424] on link "Sales by Location" at bounding box center [258, 425] width 74 height 11
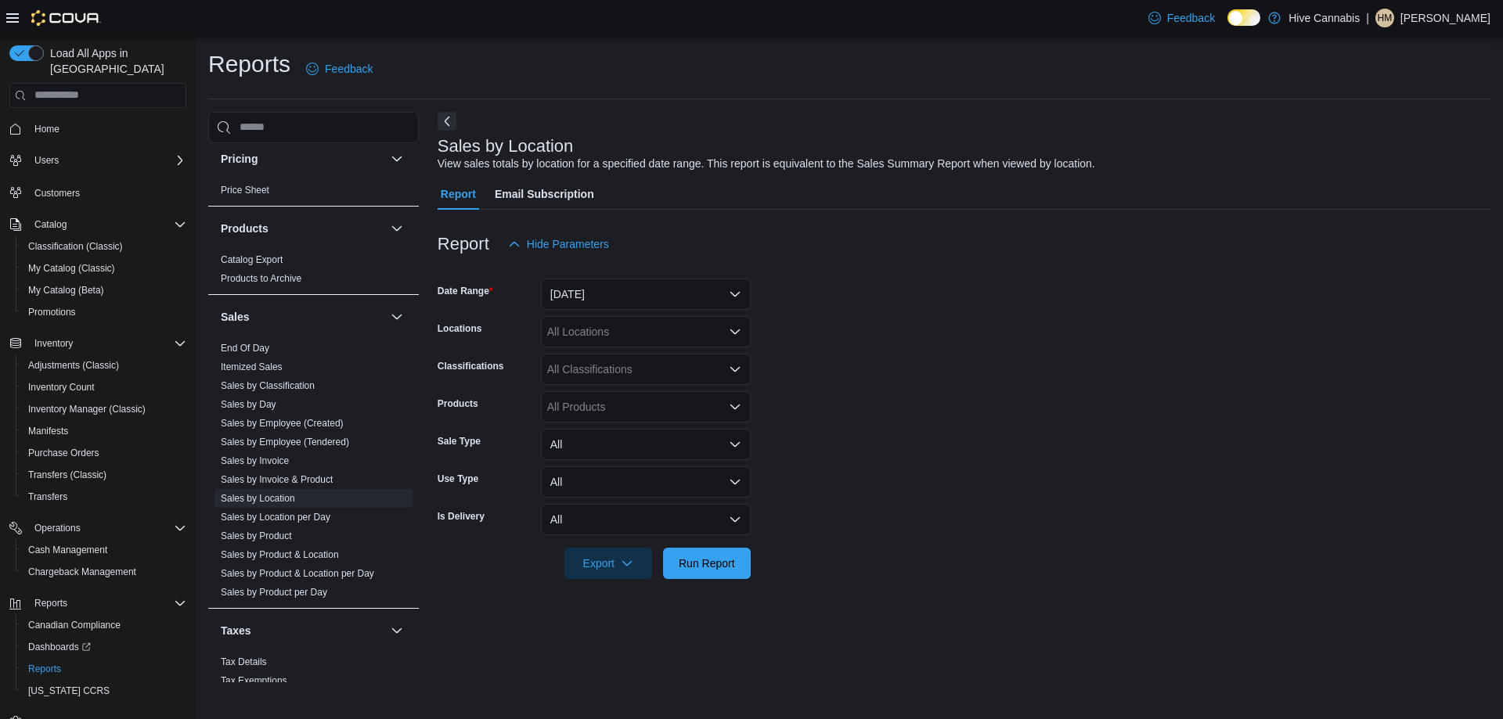
click at [656, 272] on div at bounding box center [964, 269] width 1053 height 19
click at [721, 553] on span "Run Report" at bounding box center [706, 562] width 69 height 31
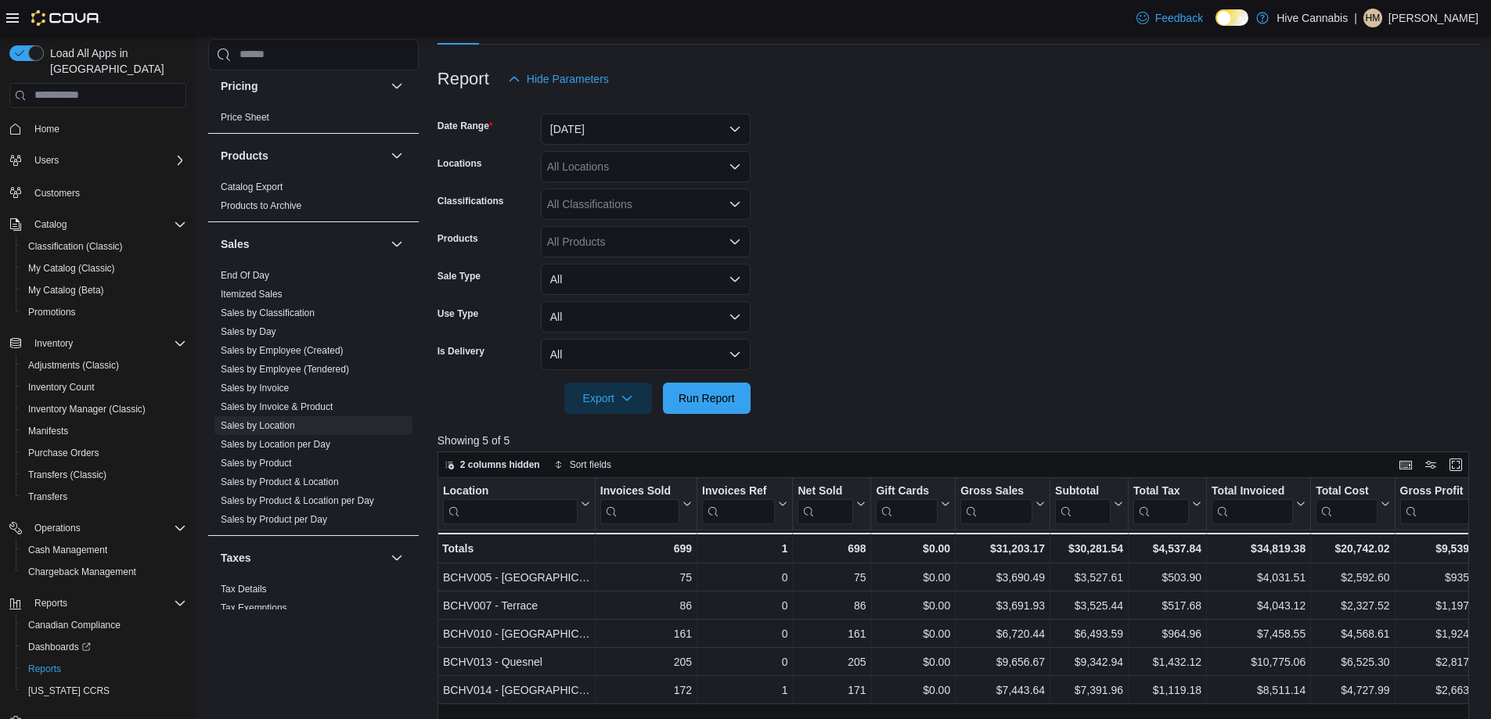
scroll to position [157, 0]
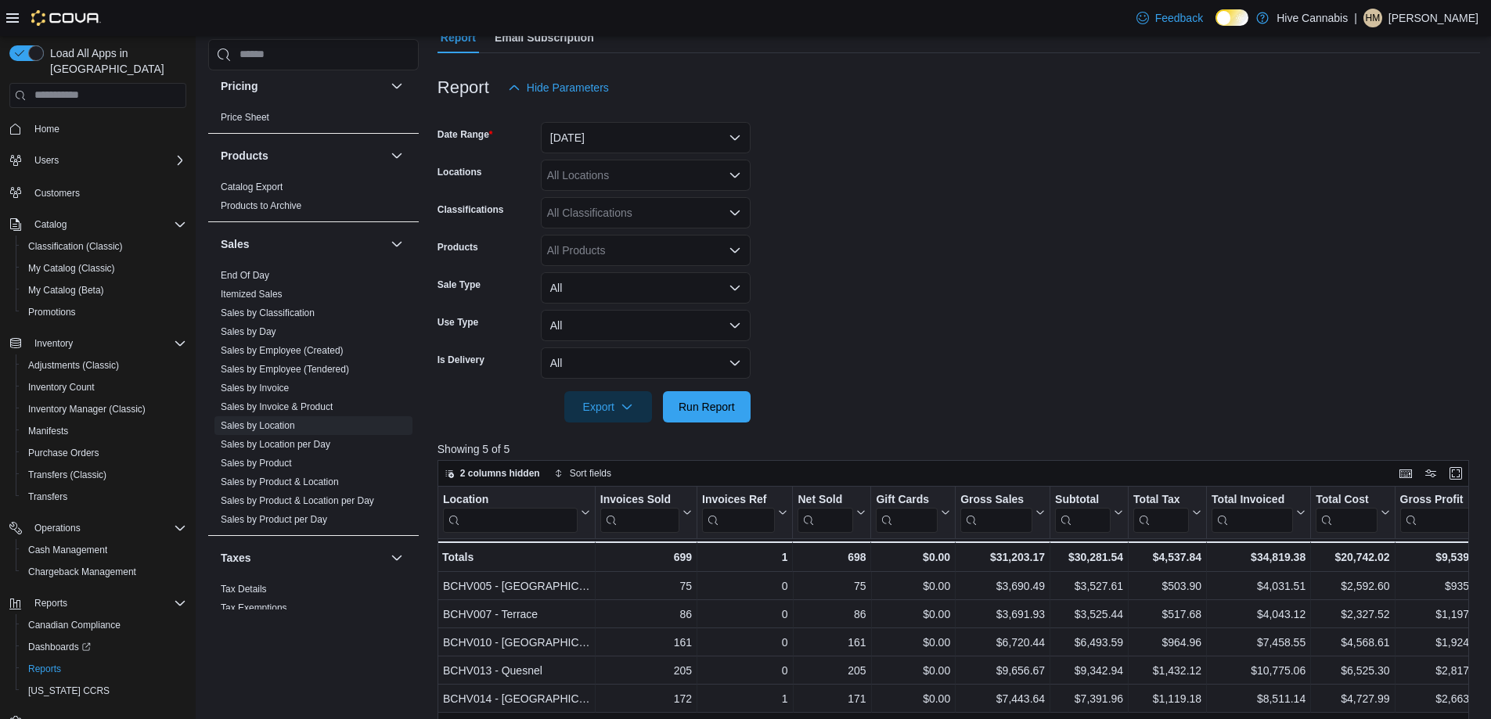
click at [665, 111] on div at bounding box center [959, 112] width 1043 height 19
click at [640, 136] on button "[DATE]" at bounding box center [646, 137] width 210 height 31
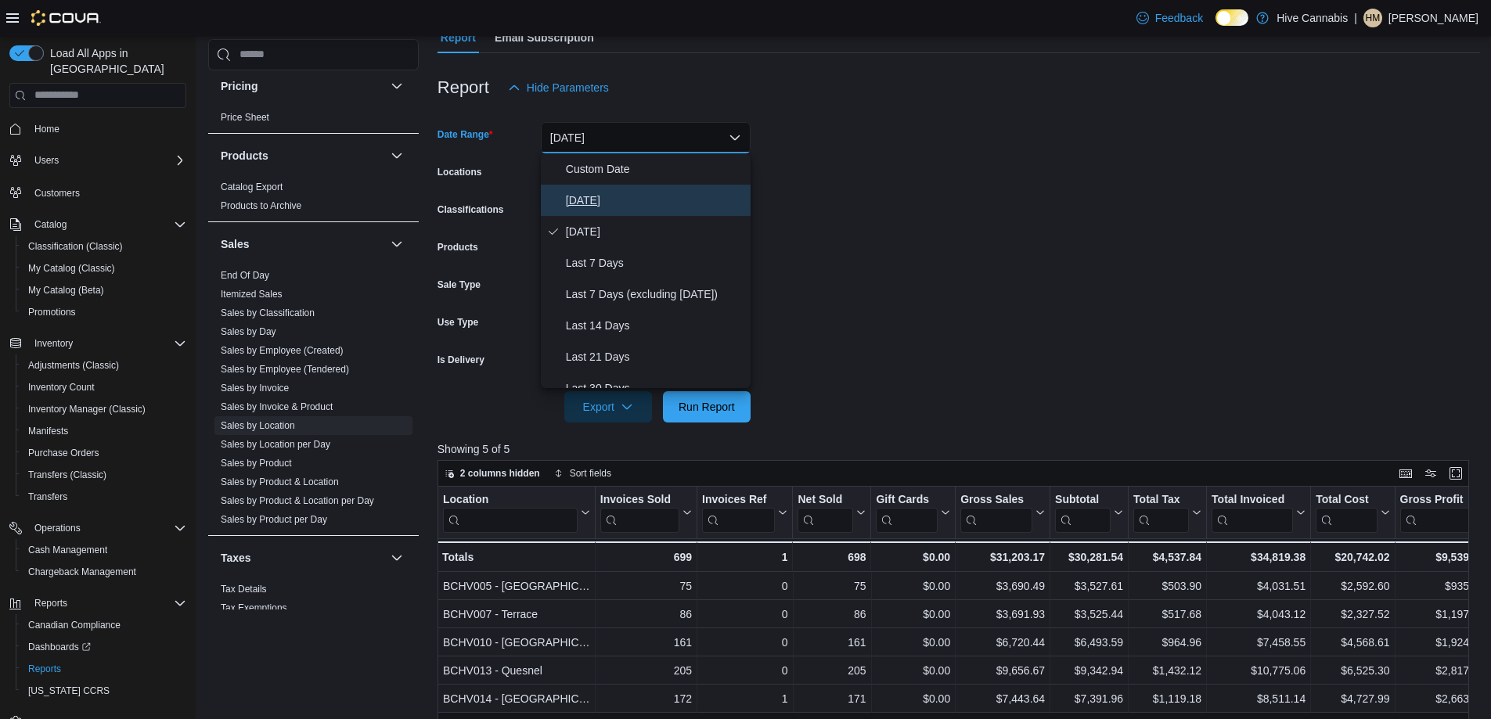
click at [601, 199] on span "[DATE]" at bounding box center [655, 200] width 178 height 19
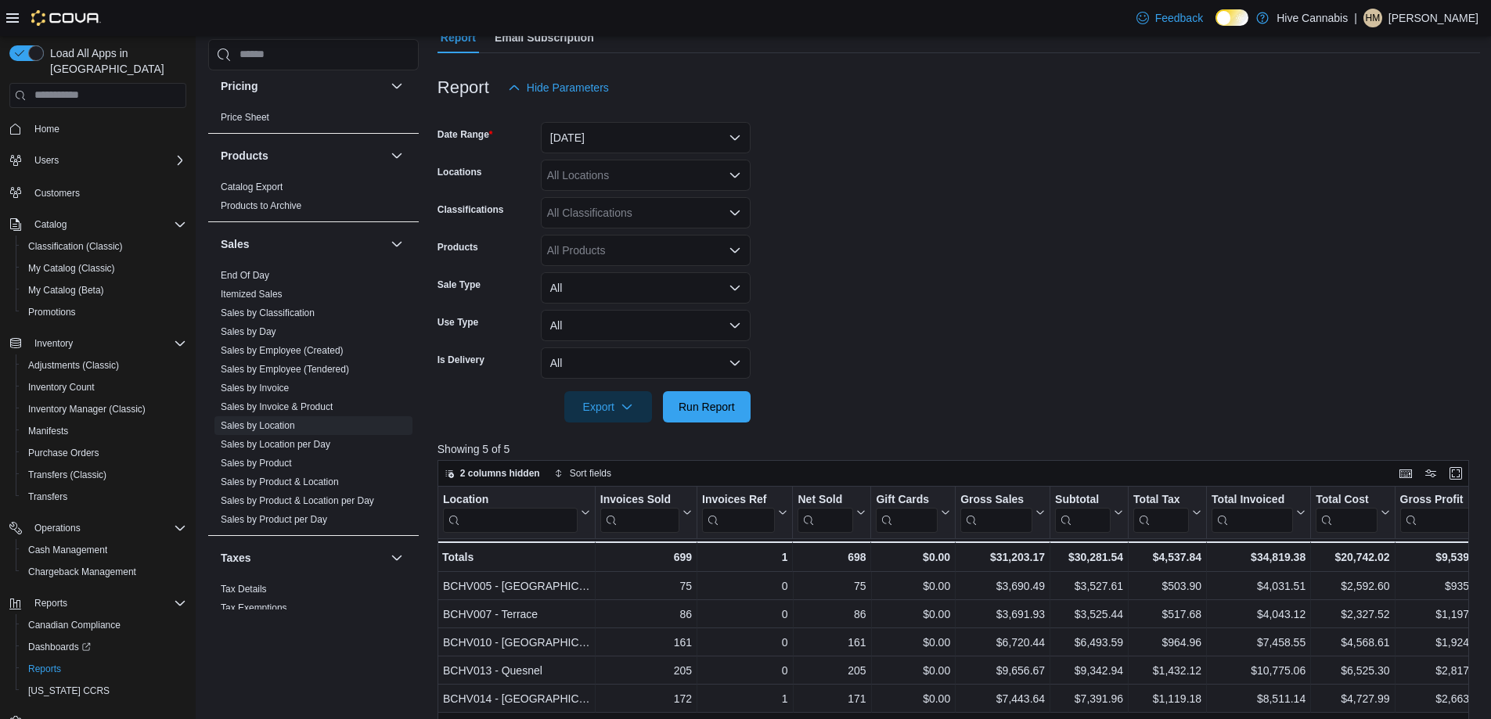
drag, startPoint x: 848, startPoint y: 404, endPoint x: 773, endPoint y: 406, distance: 75.2
click at [846, 404] on form "Date Range [DATE] Locations All Locations Classifications All Classifications P…" at bounding box center [959, 262] width 1043 height 319
click at [710, 413] on span "Run Report" at bounding box center [707, 406] width 56 height 16
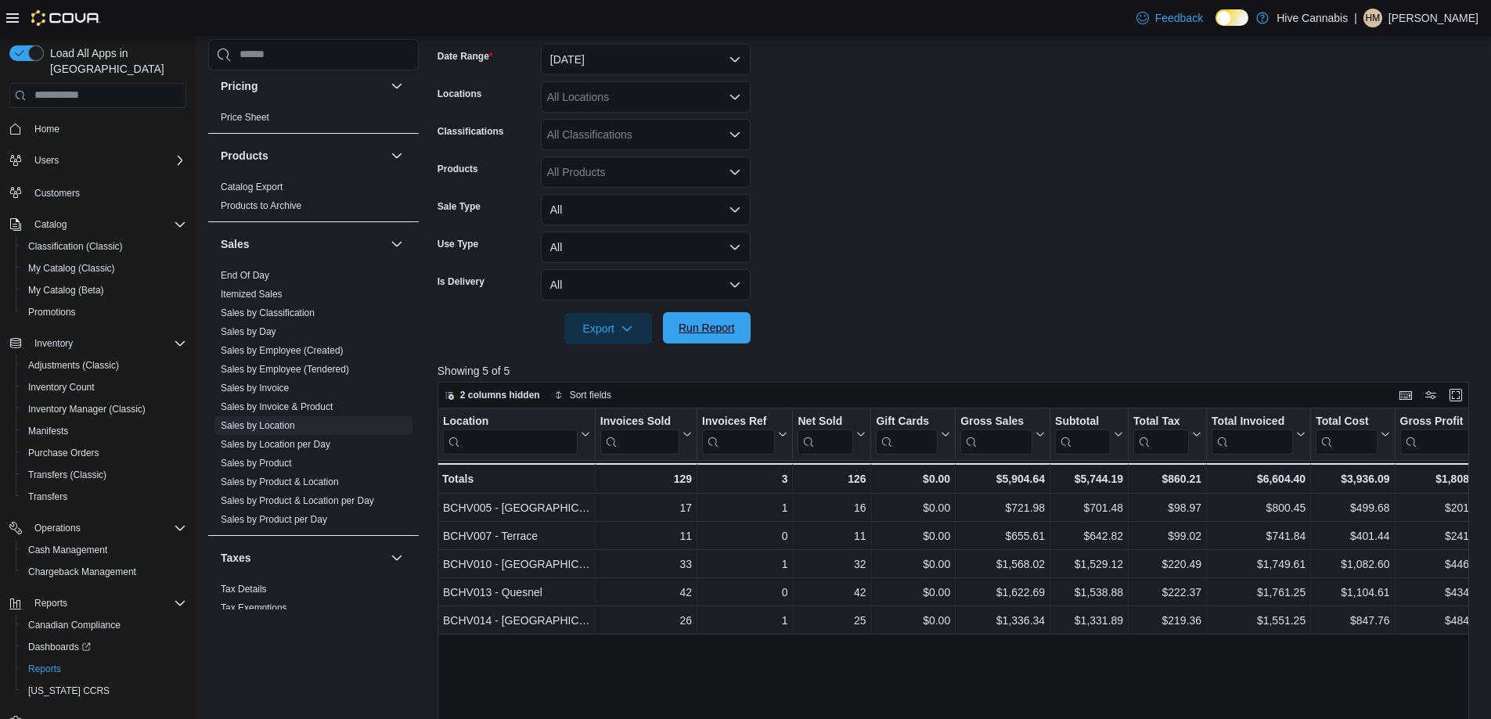
click at [717, 313] on div "Export Run Report" at bounding box center [594, 328] width 313 height 31
click at [694, 330] on span "Run Report" at bounding box center [707, 328] width 56 height 16
click at [257, 275] on link "End Of Day" at bounding box center [245, 275] width 49 height 11
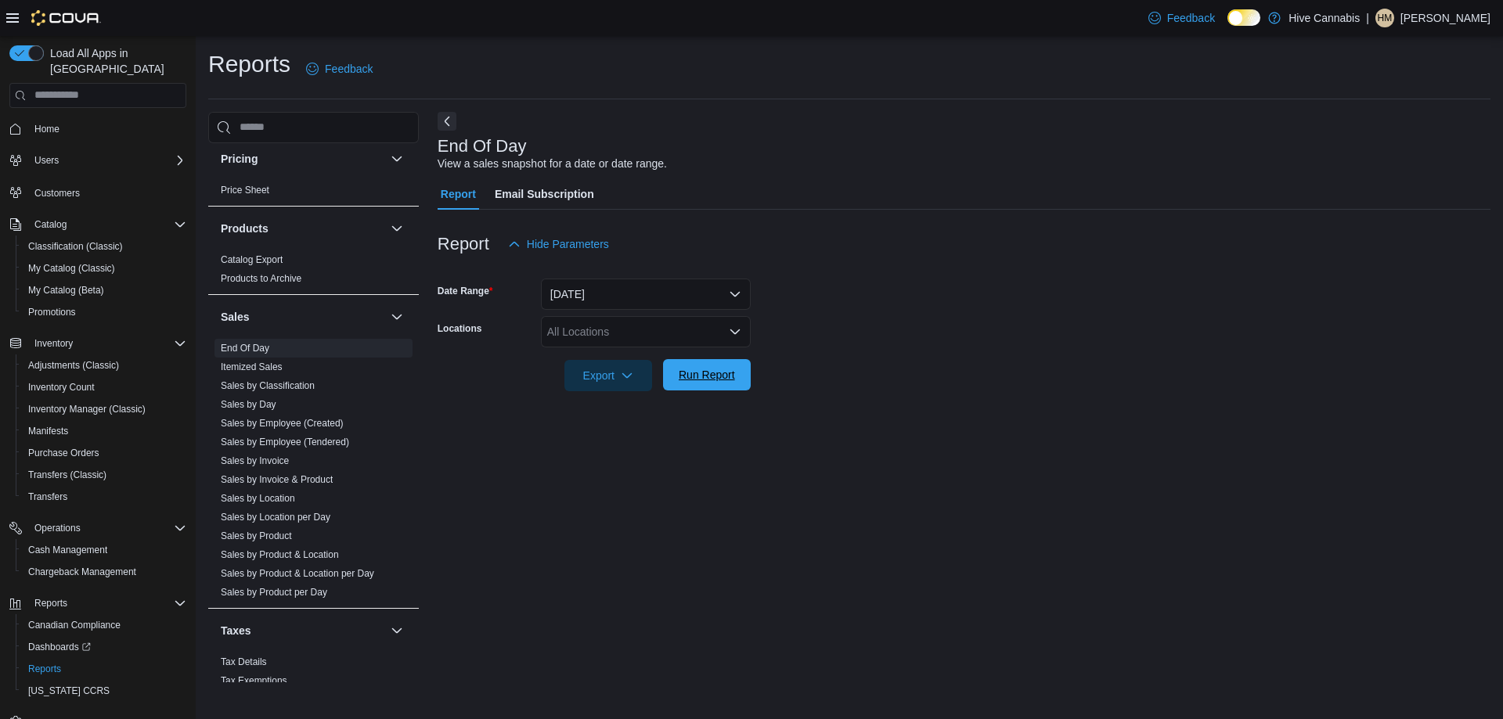
click at [709, 386] on span "Run Report" at bounding box center [706, 374] width 69 height 31
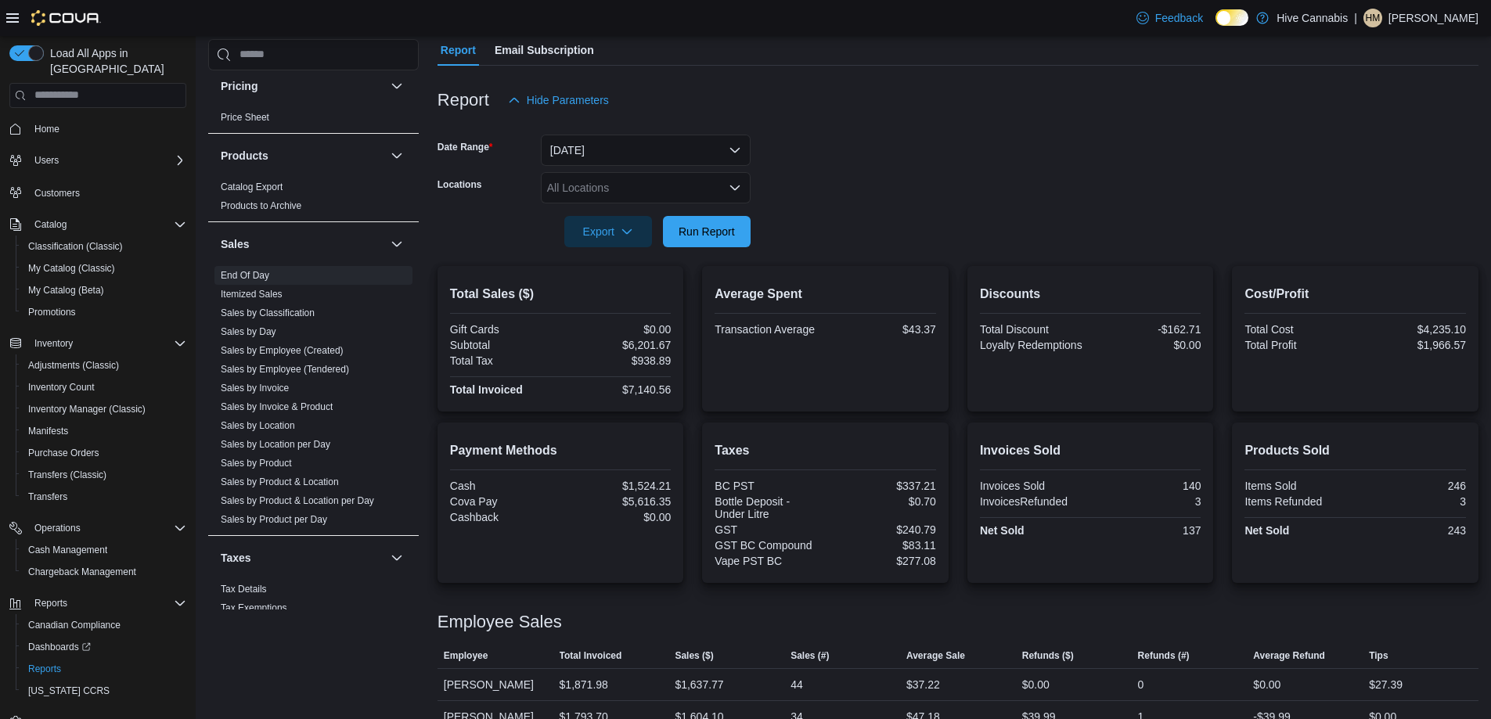
scroll to position [221, 0]
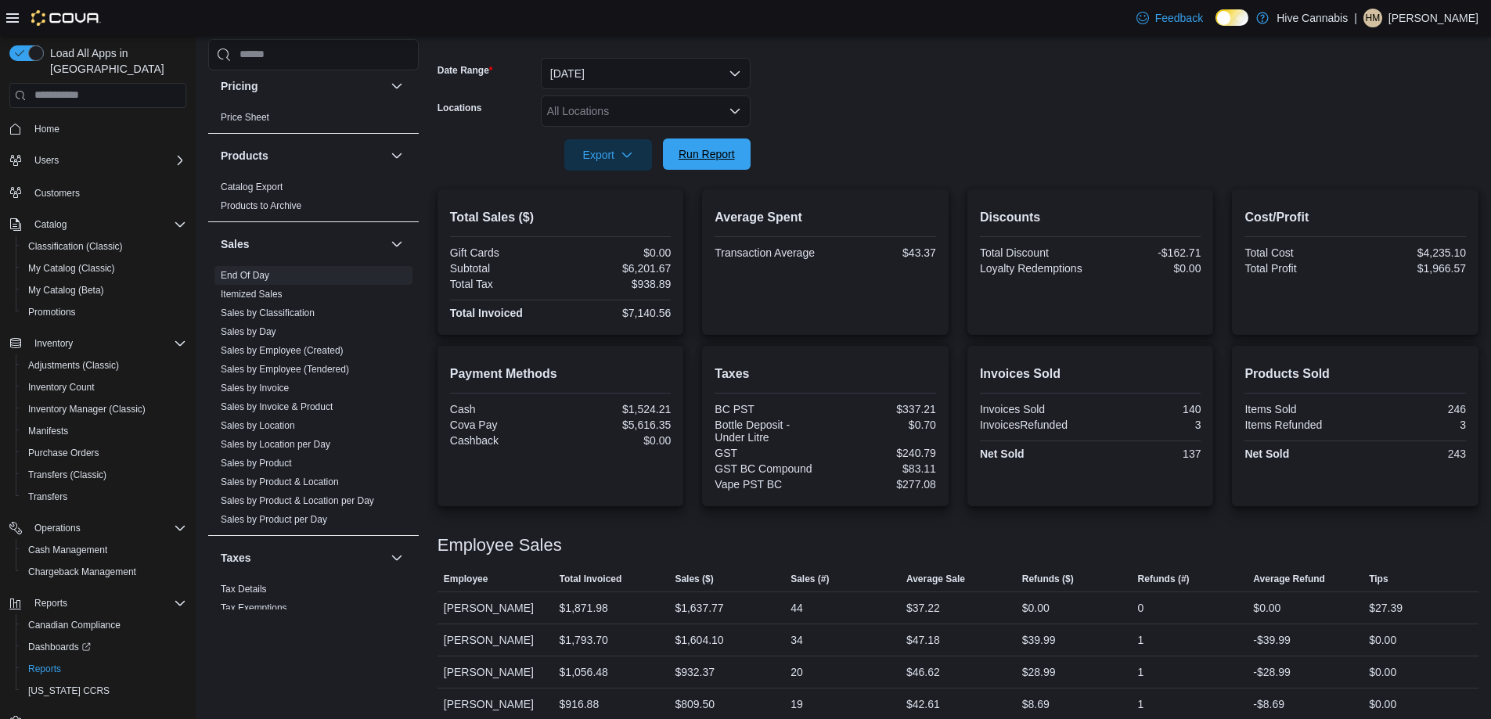
drag, startPoint x: 695, startPoint y: 159, endPoint x: 713, endPoint y: 177, distance: 25.5
click at [695, 159] on span "Run Report" at bounding box center [707, 155] width 56 height 16
click at [708, 160] on span "Run Report" at bounding box center [707, 154] width 56 height 16
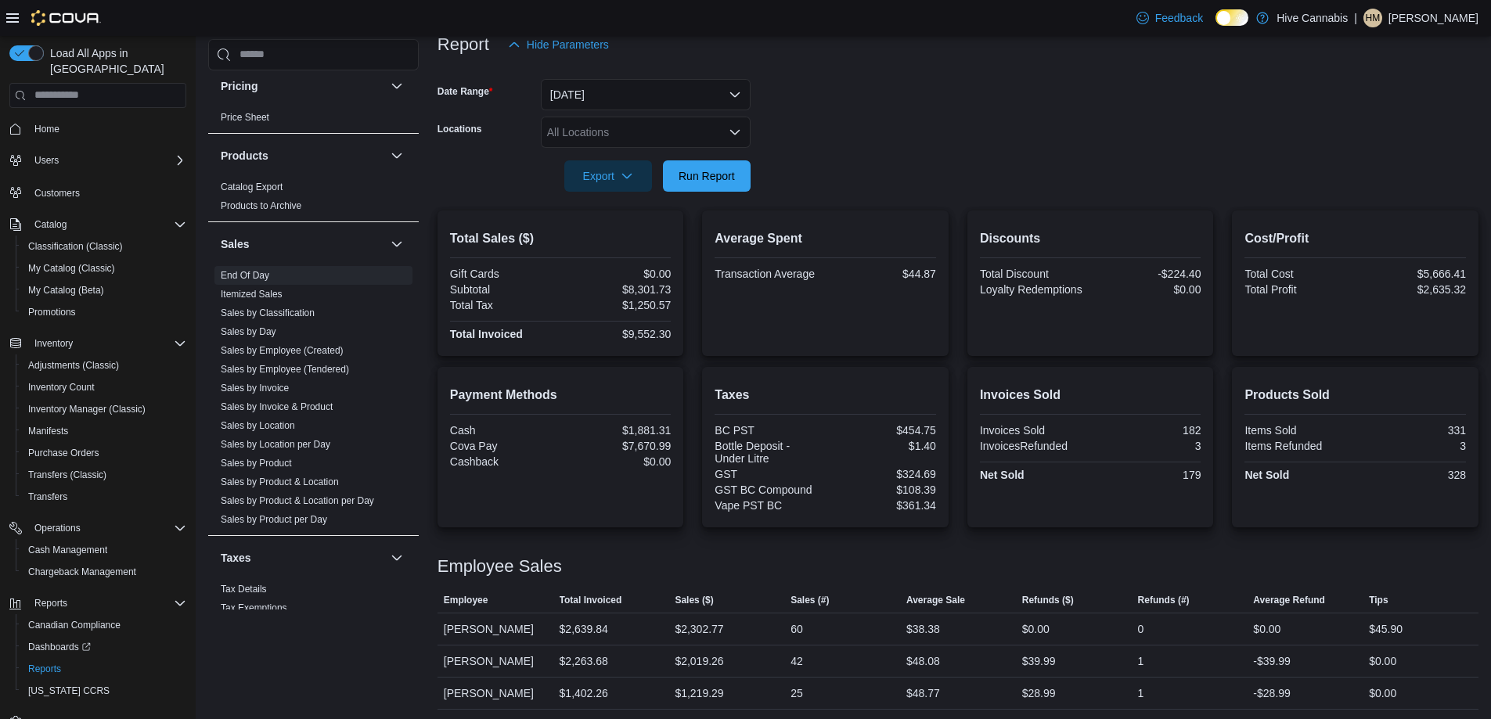
scroll to position [18, 0]
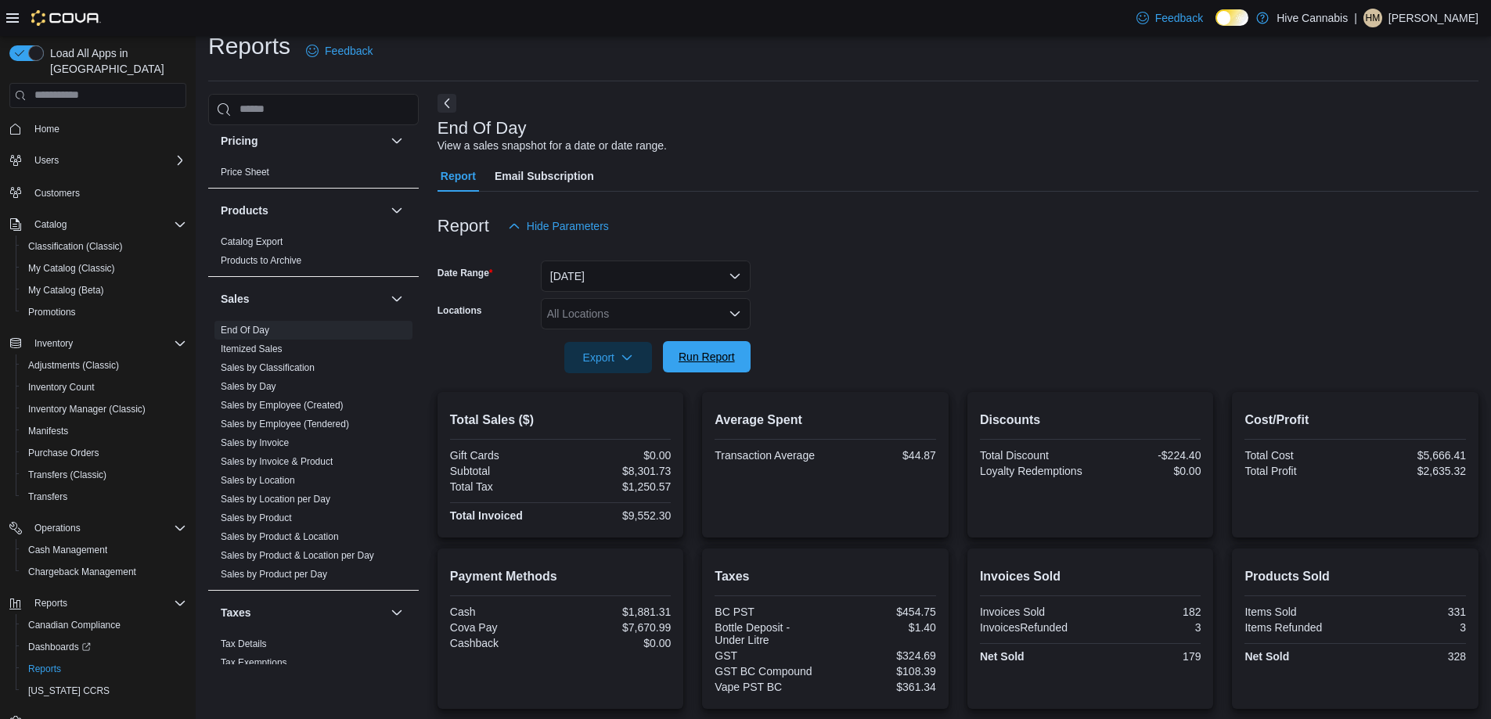
click at [697, 360] on span "Run Report" at bounding box center [707, 357] width 56 height 16
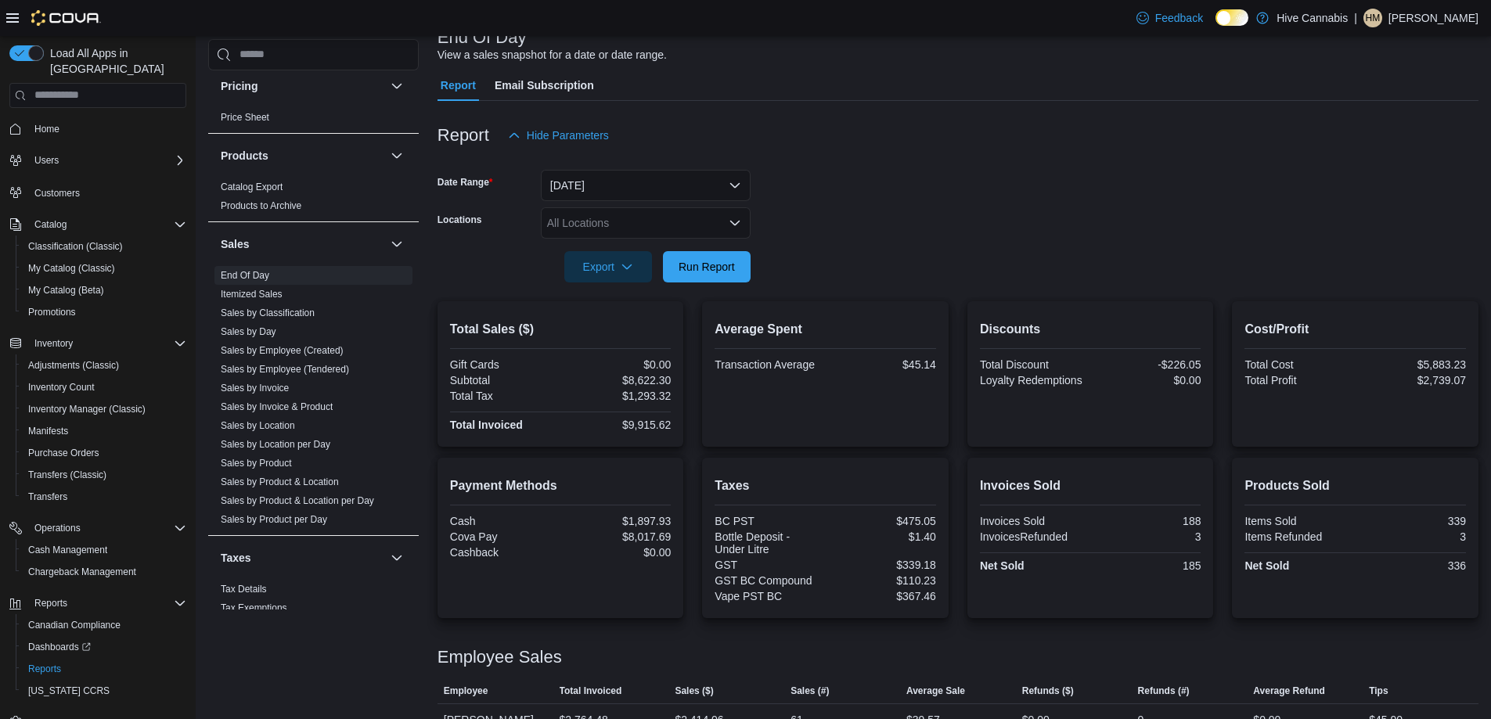
scroll to position [253, 0]
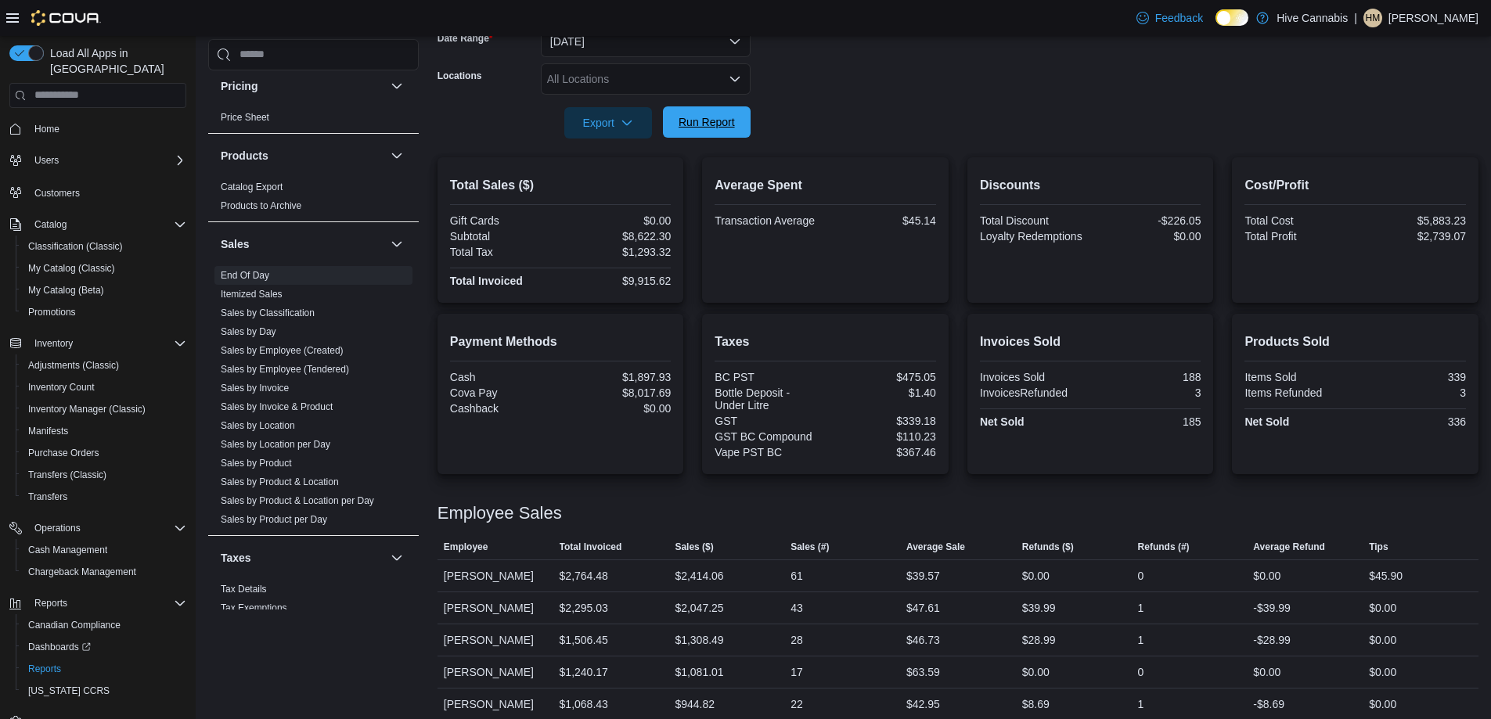
click at [697, 122] on span "Run Report" at bounding box center [707, 122] width 56 height 16
drag, startPoint x: 704, startPoint y: 121, endPoint x: 704, endPoint y: 142, distance: 20.4
click at [704, 121] on span "Run Report" at bounding box center [707, 123] width 56 height 16
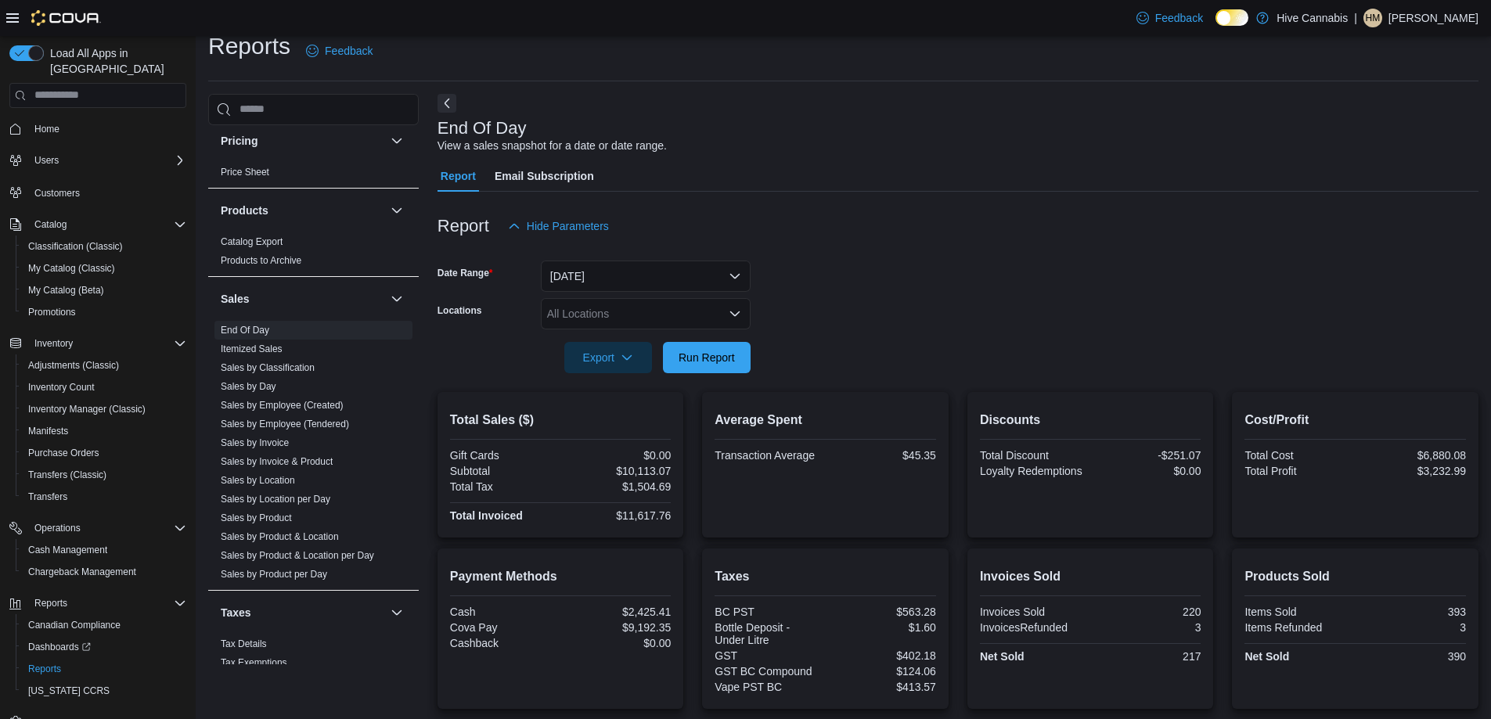
scroll to position [0, 0]
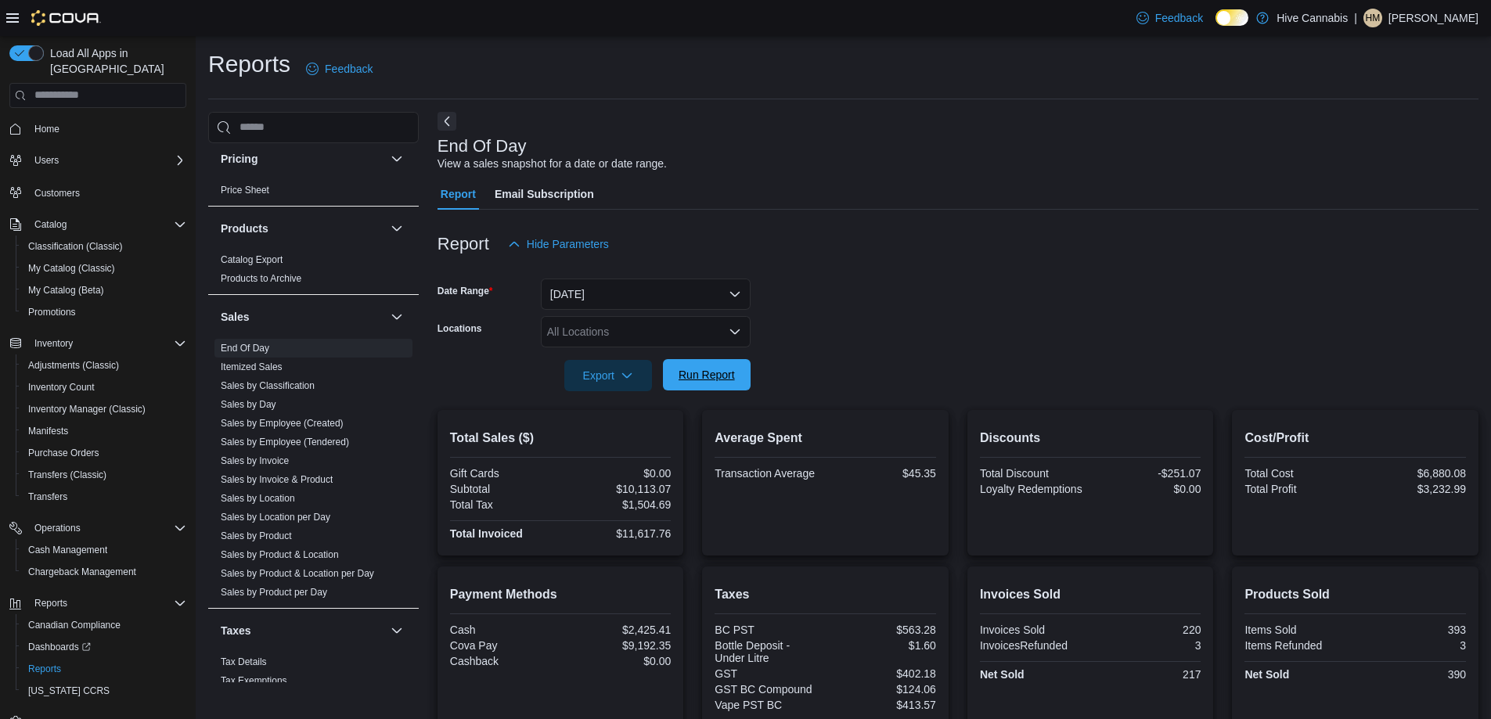
drag, startPoint x: 693, startPoint y: 366, endPoint x: 704, endPoint y: 363, distance: 11.4
click at [694, 366] on span "Run Report" at bounding box center [706, 374] width 69 height 31
click at [704, 365] on span "Run Report" at bounding box center [706, 374] width 69 height 31
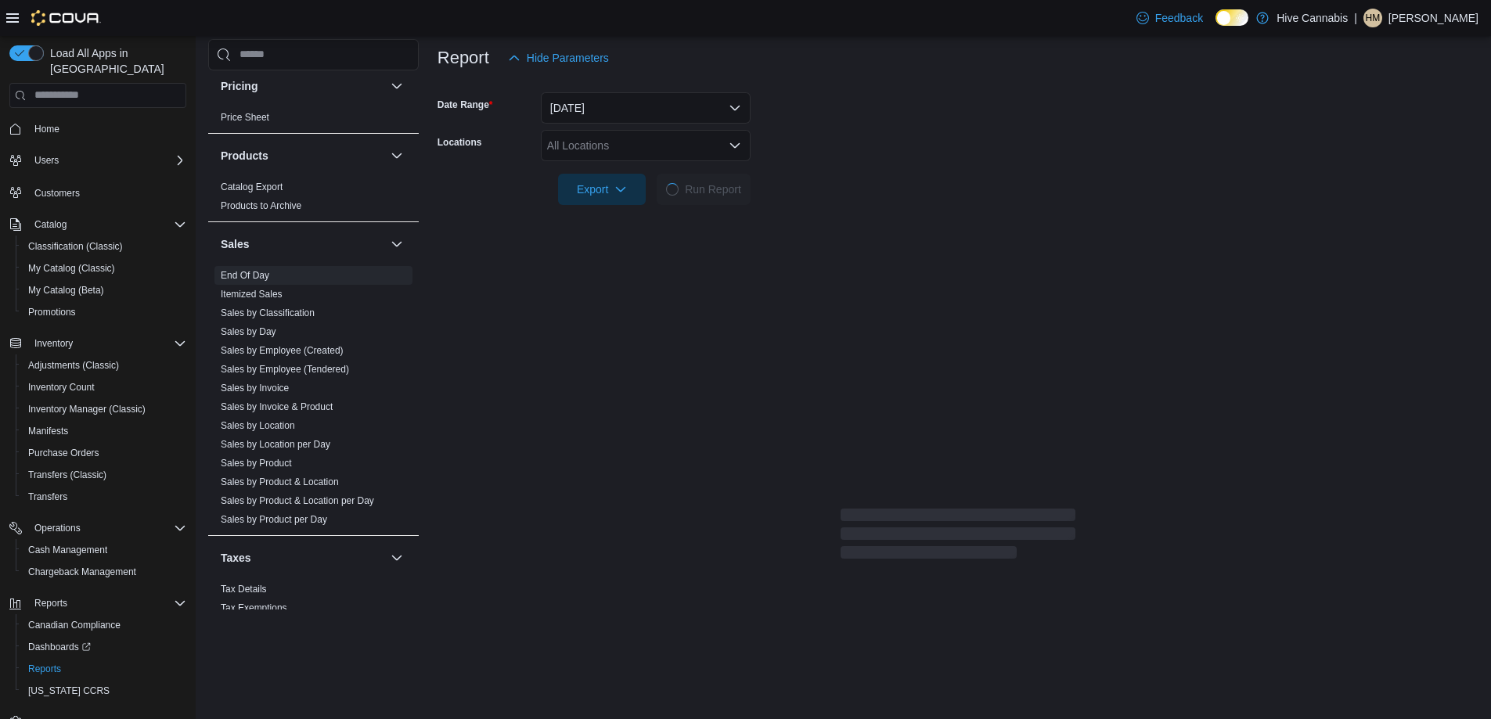
scroll to position [235, 0]
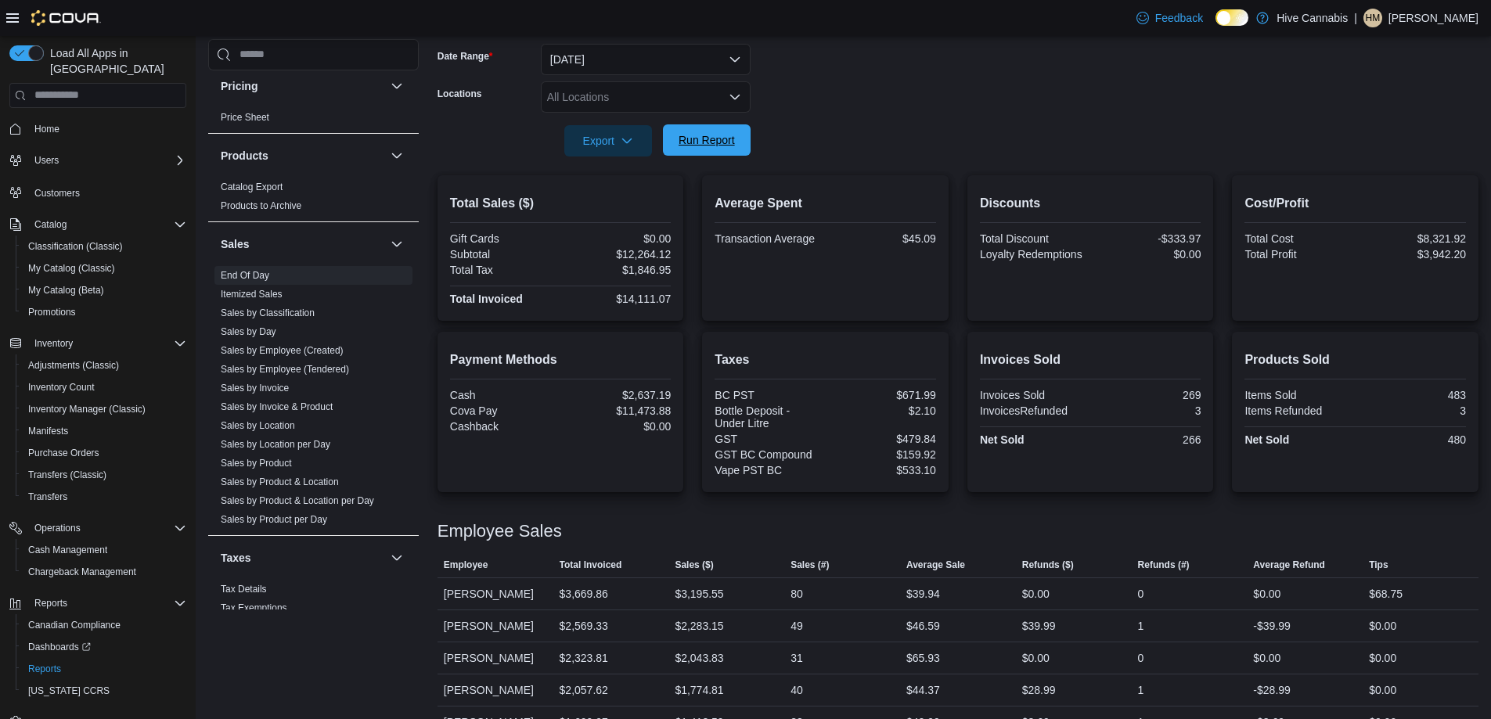
click at [706, 138] on span "Run Report" at bounding box center [707, 140] width 56 height 16
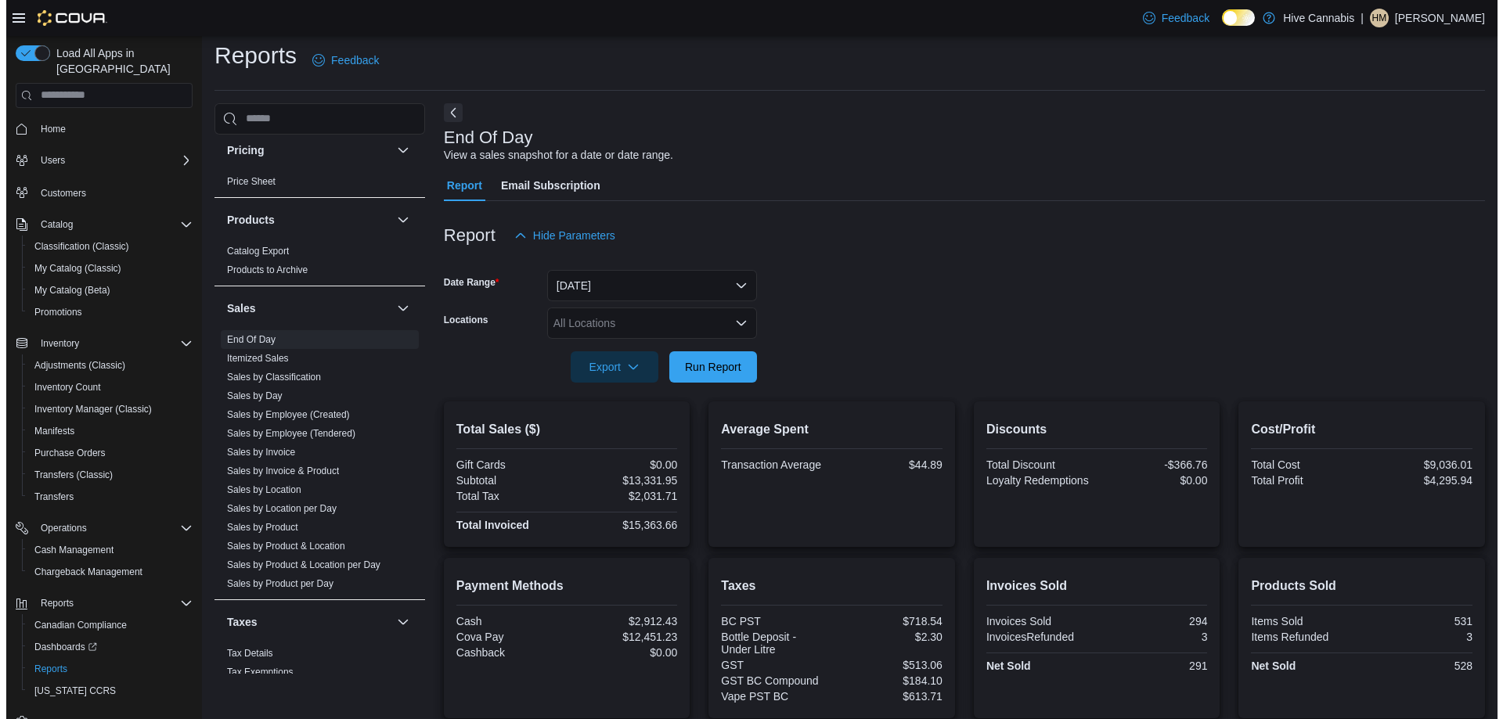
scroll to position [0, 0]
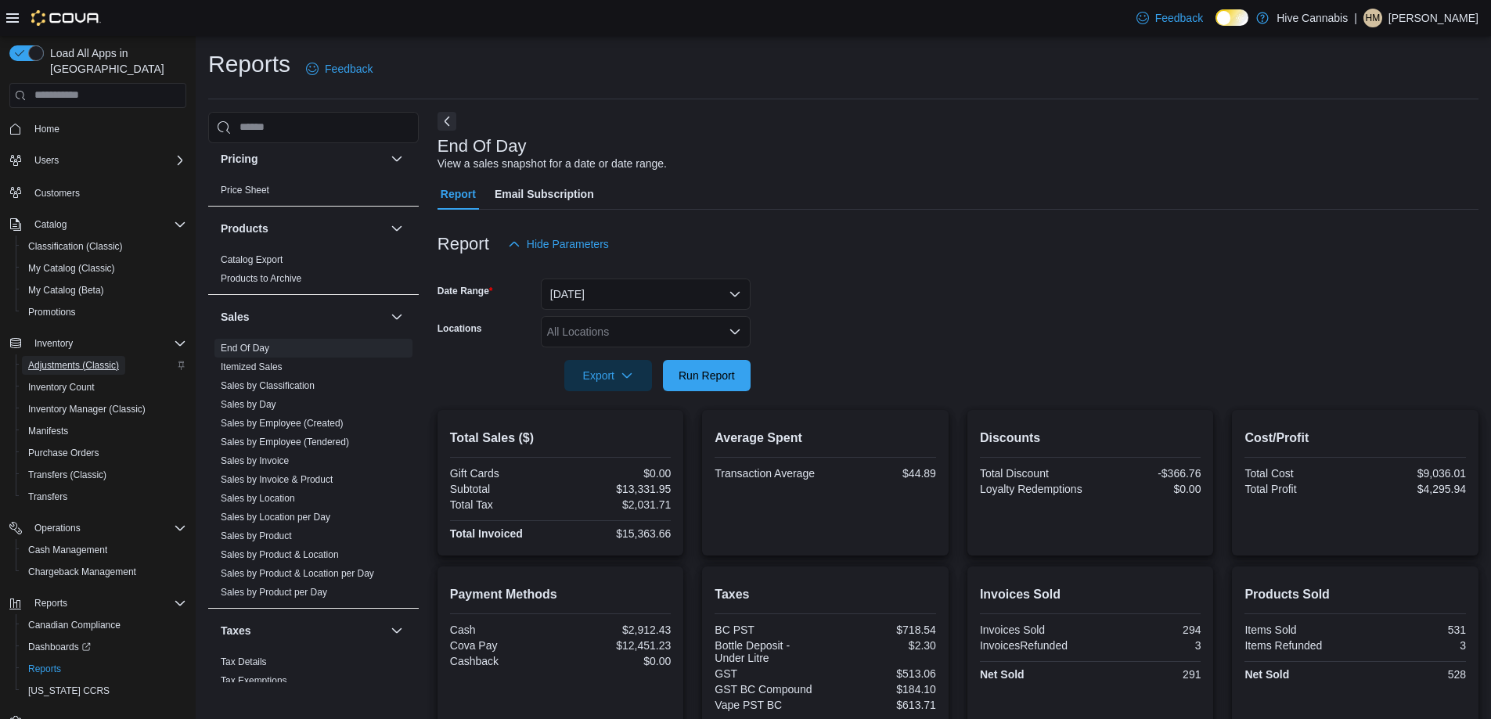
click at [63, 359] on span "Adjustments (Classic)" at bounding box center [73, 365] width 91 height 13
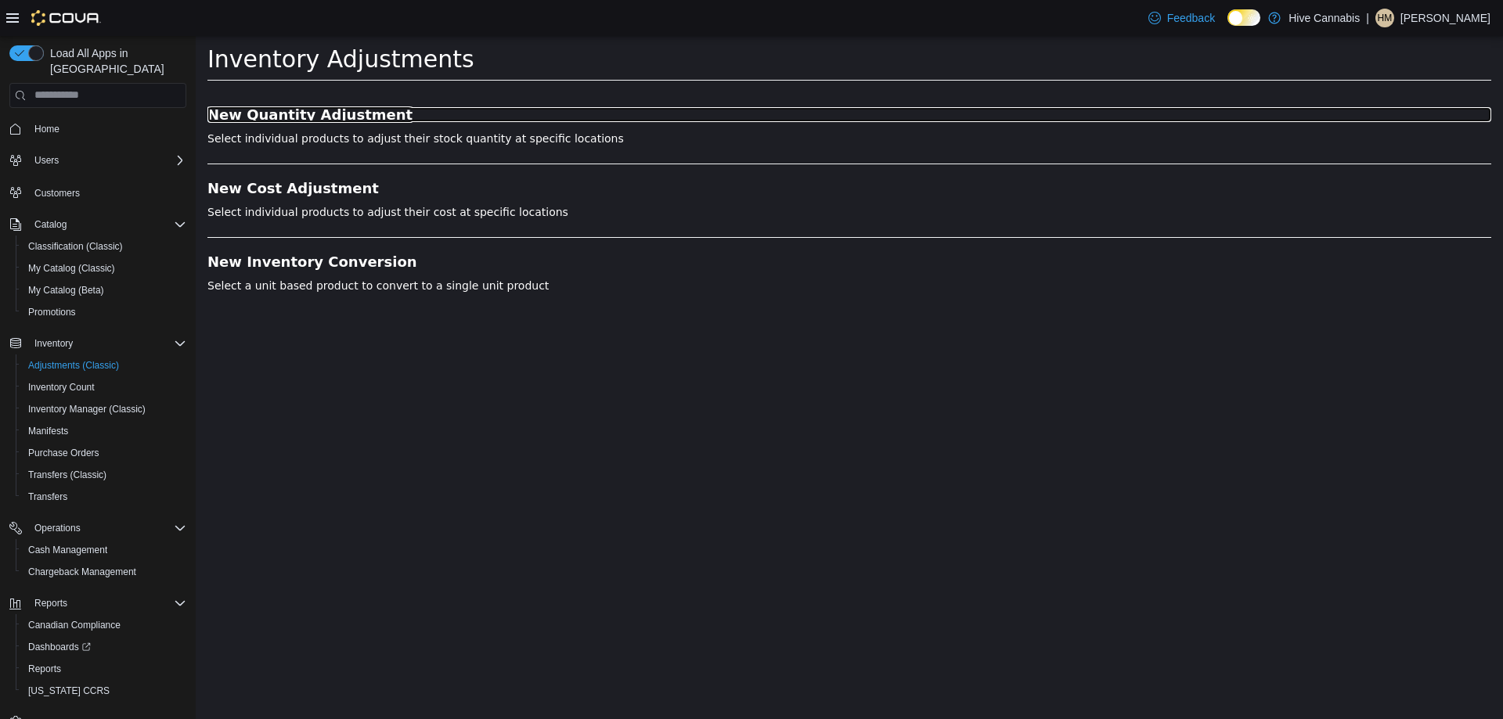
click at [316, 117] on h3 "New Quantity Adjustment" at bounding box center [849, 114] width 1284 height 16
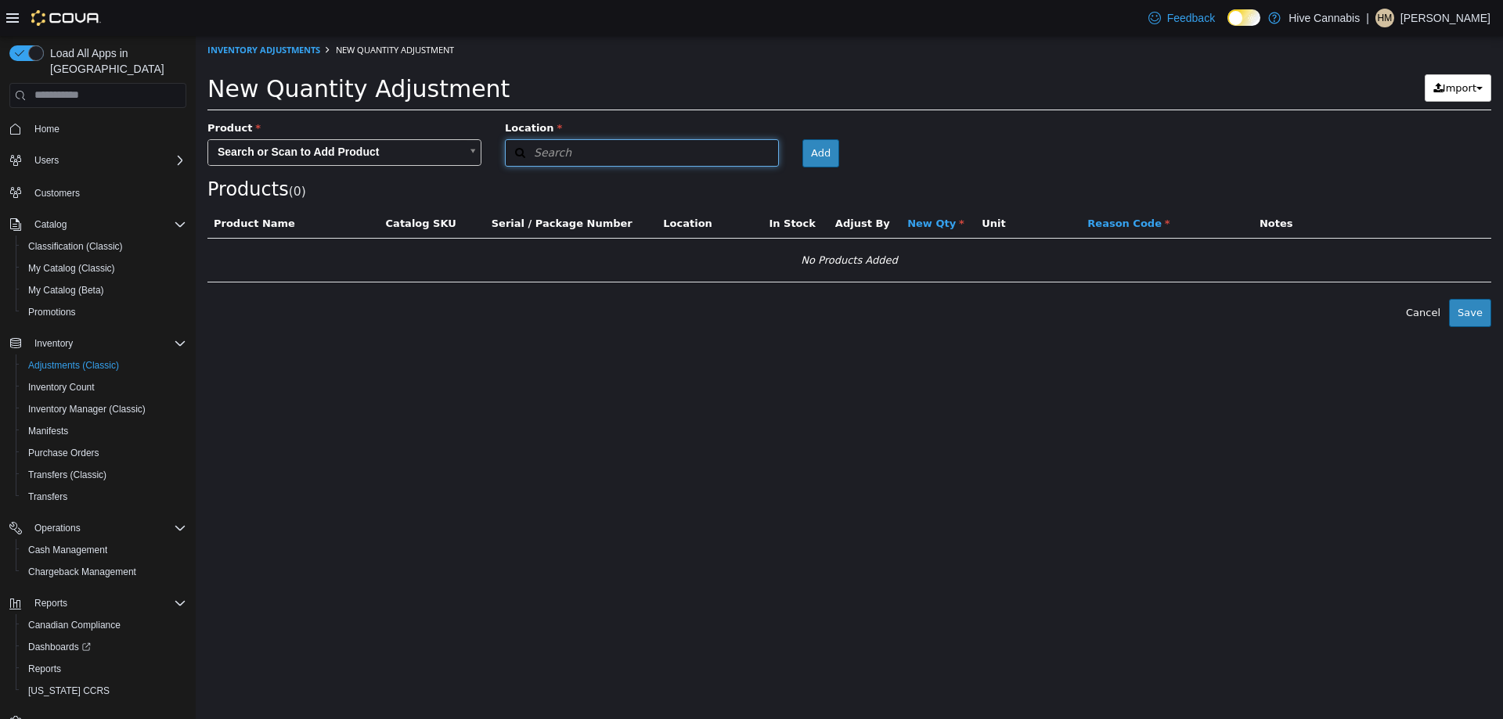
click at [626, 157] on button "Search" at bounding box center [642, 152] width 274 height 27
click at [730, 178] on span "or browse" at bounding box center [739, 180] width 77 height 27
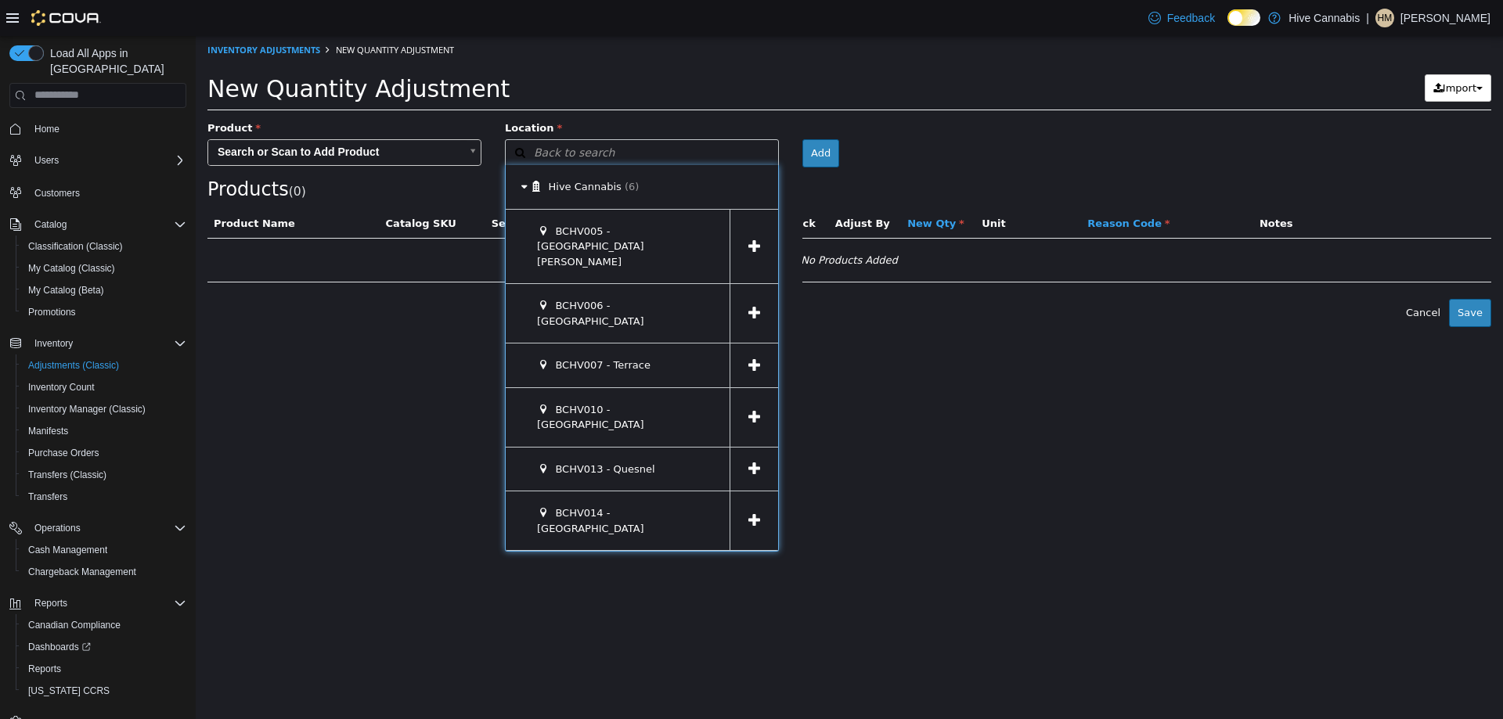
click at [755, 461] on icon at bounding box center [754, 468] width 12 height 15
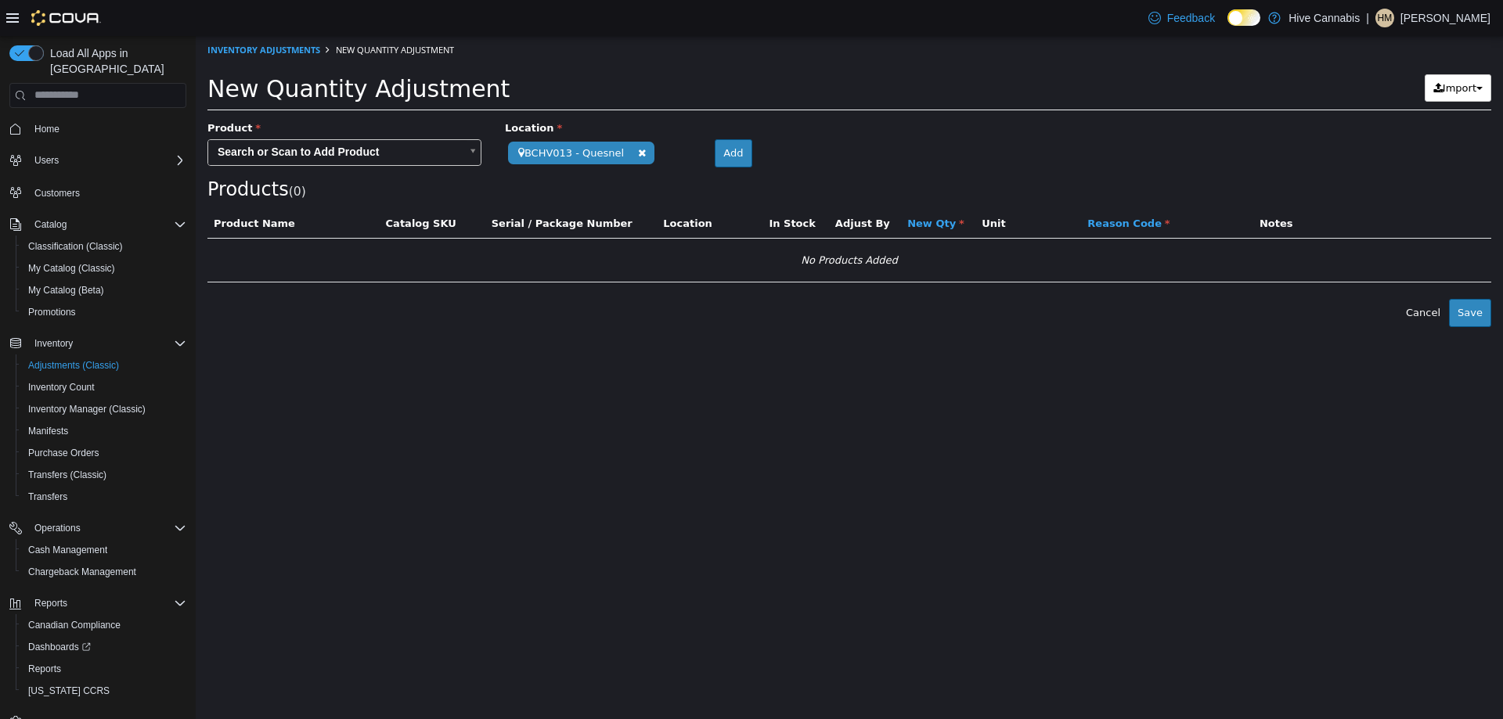
click at [280, 153] on body "**********" at bounding box center [849, 180] width 1307 height 291
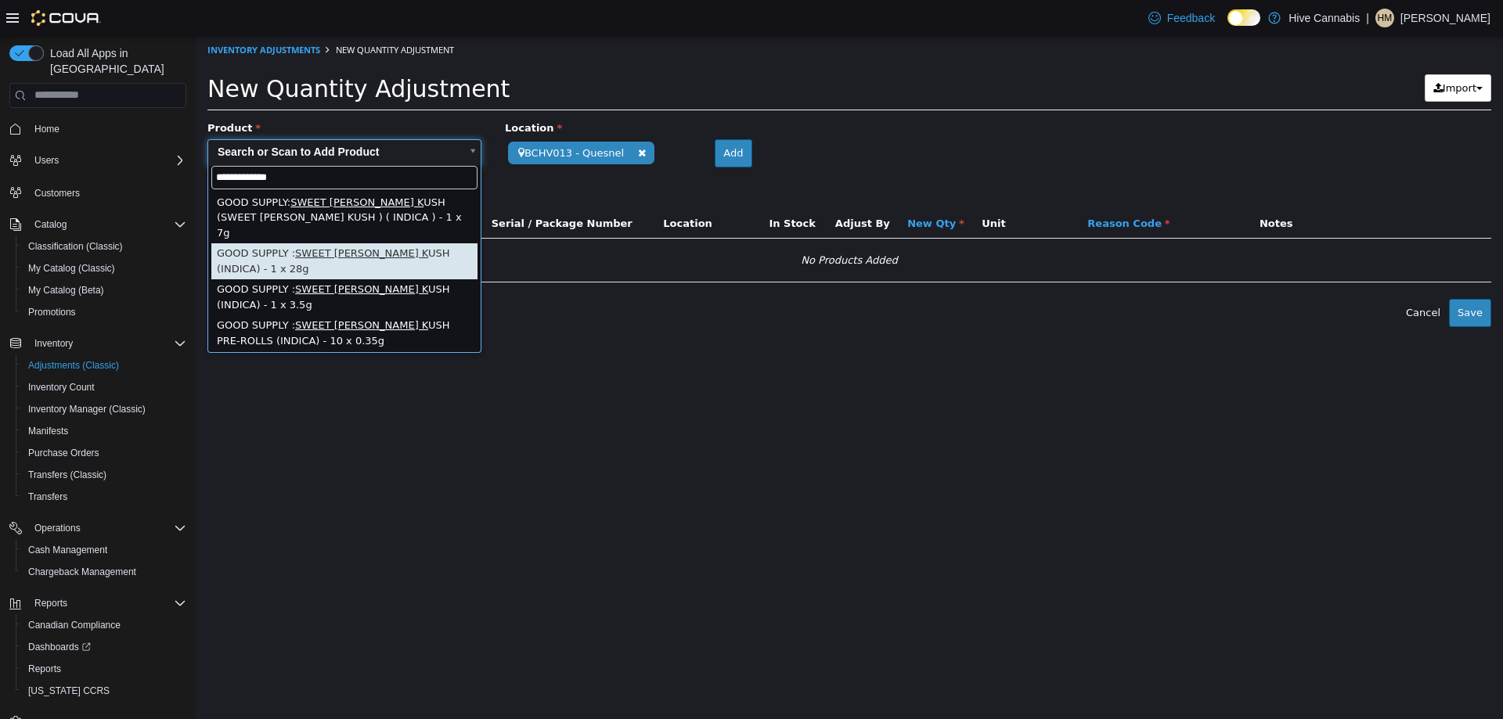
type input "**********"
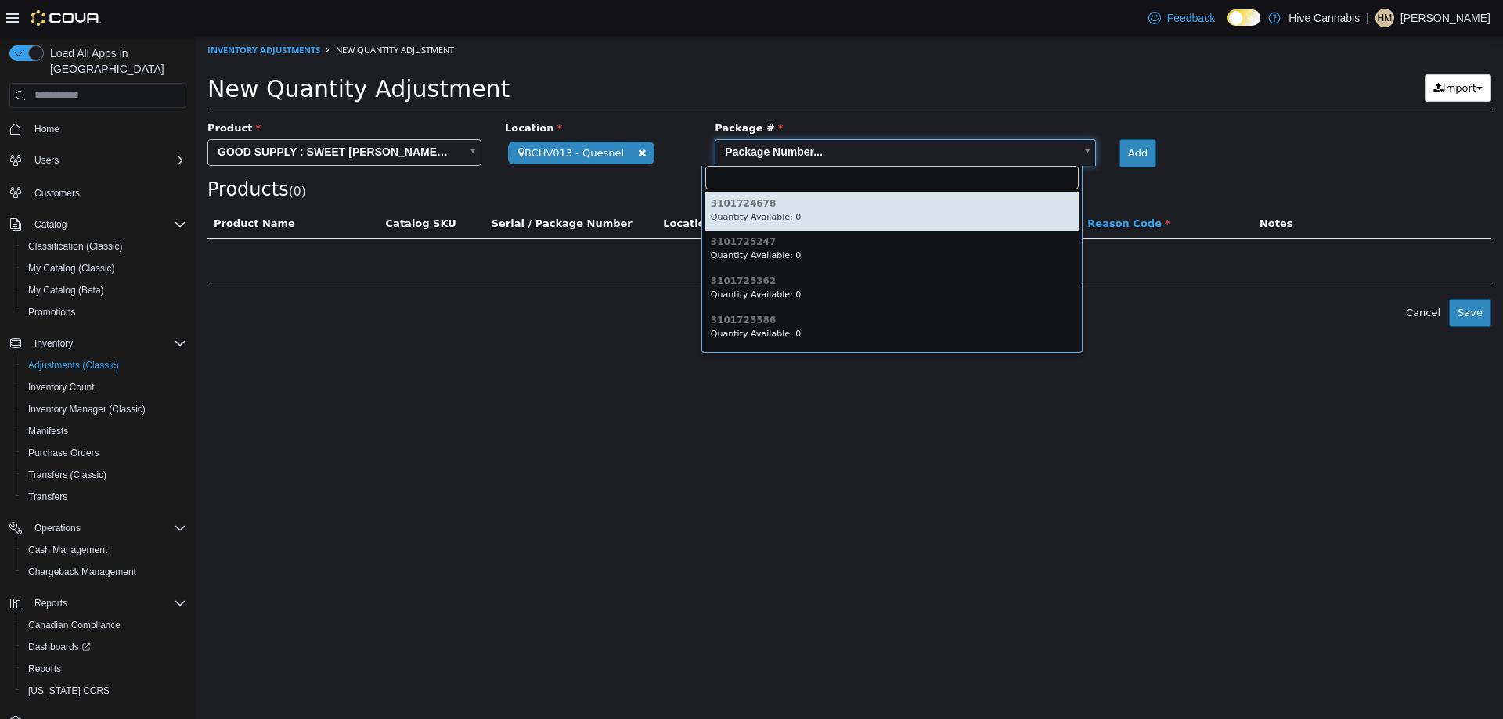
click at [858, 146] on body "**********" at bounding box center [849, 180] width 1307 height 291
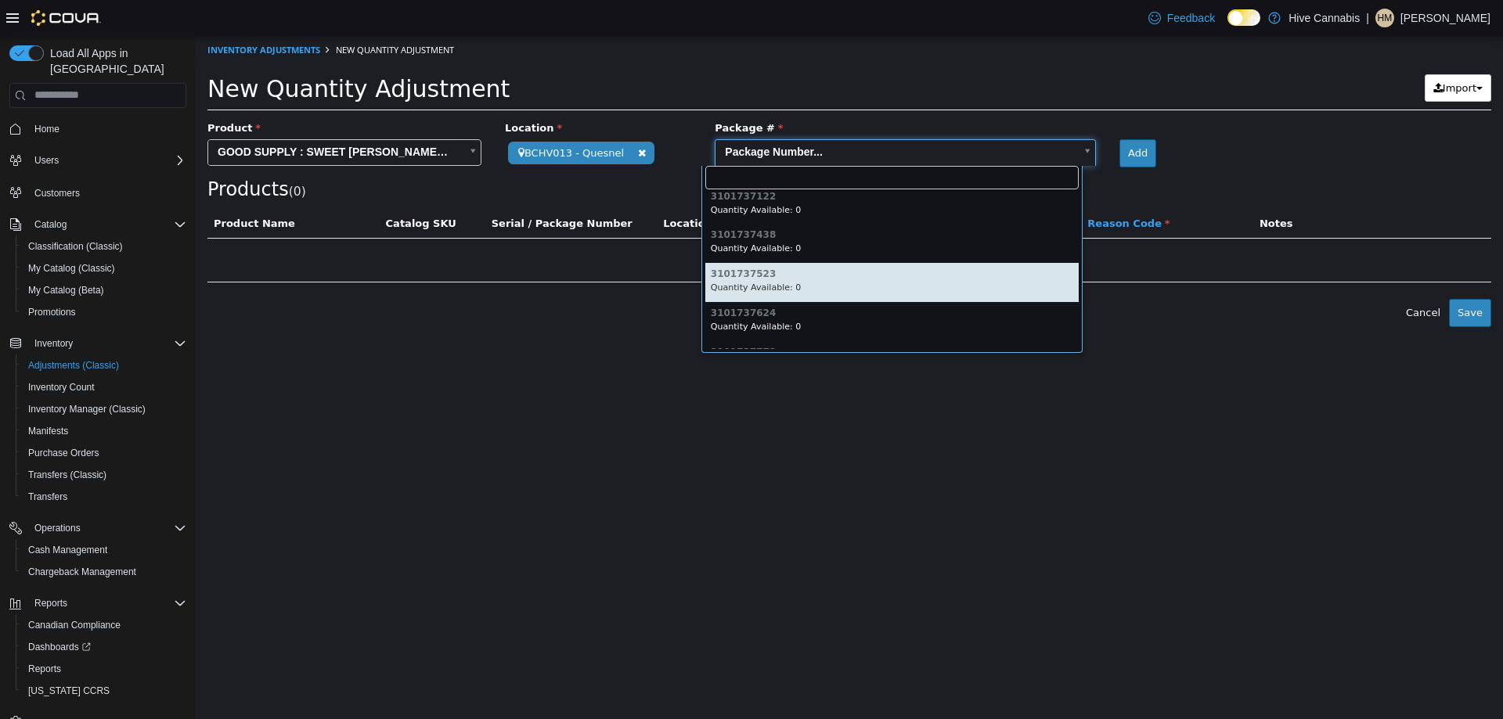
scroll to position [1479, 0]
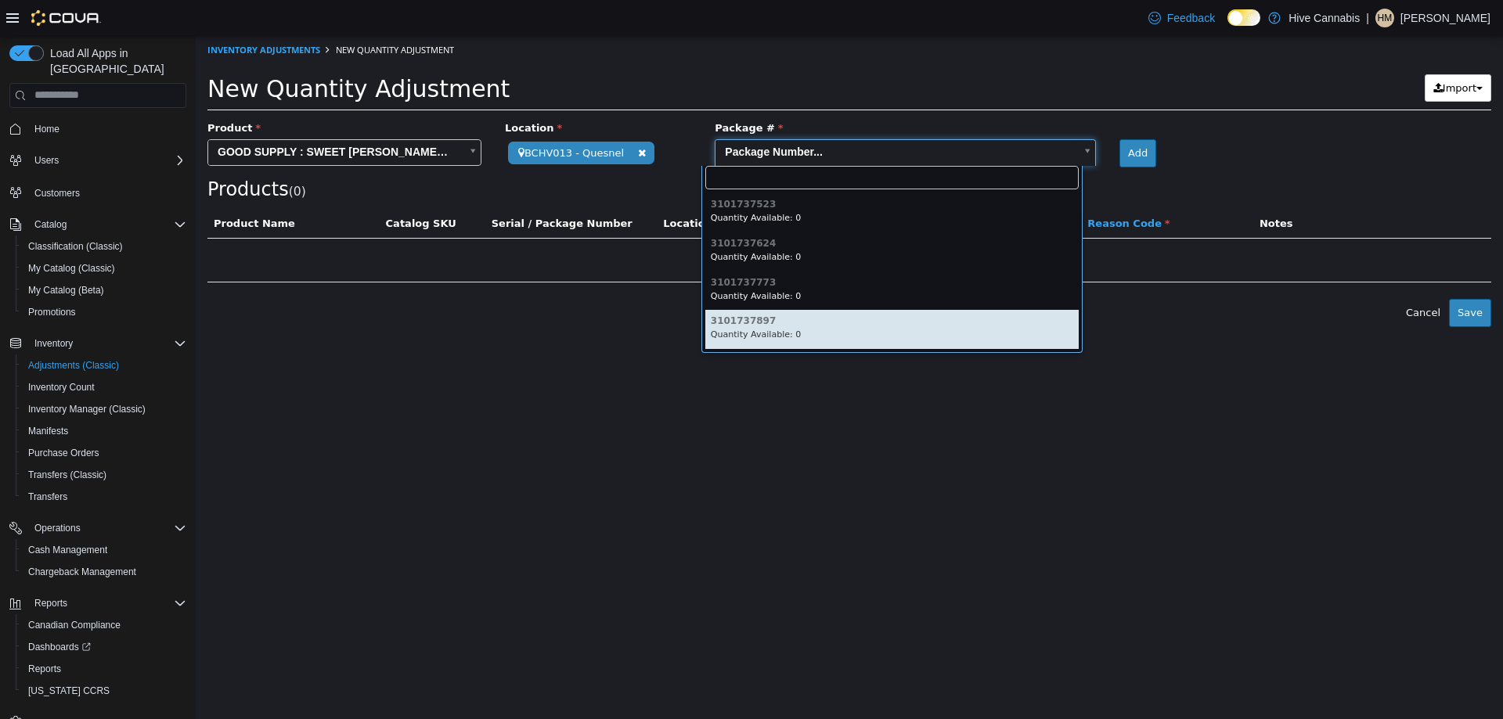
type input "**********"
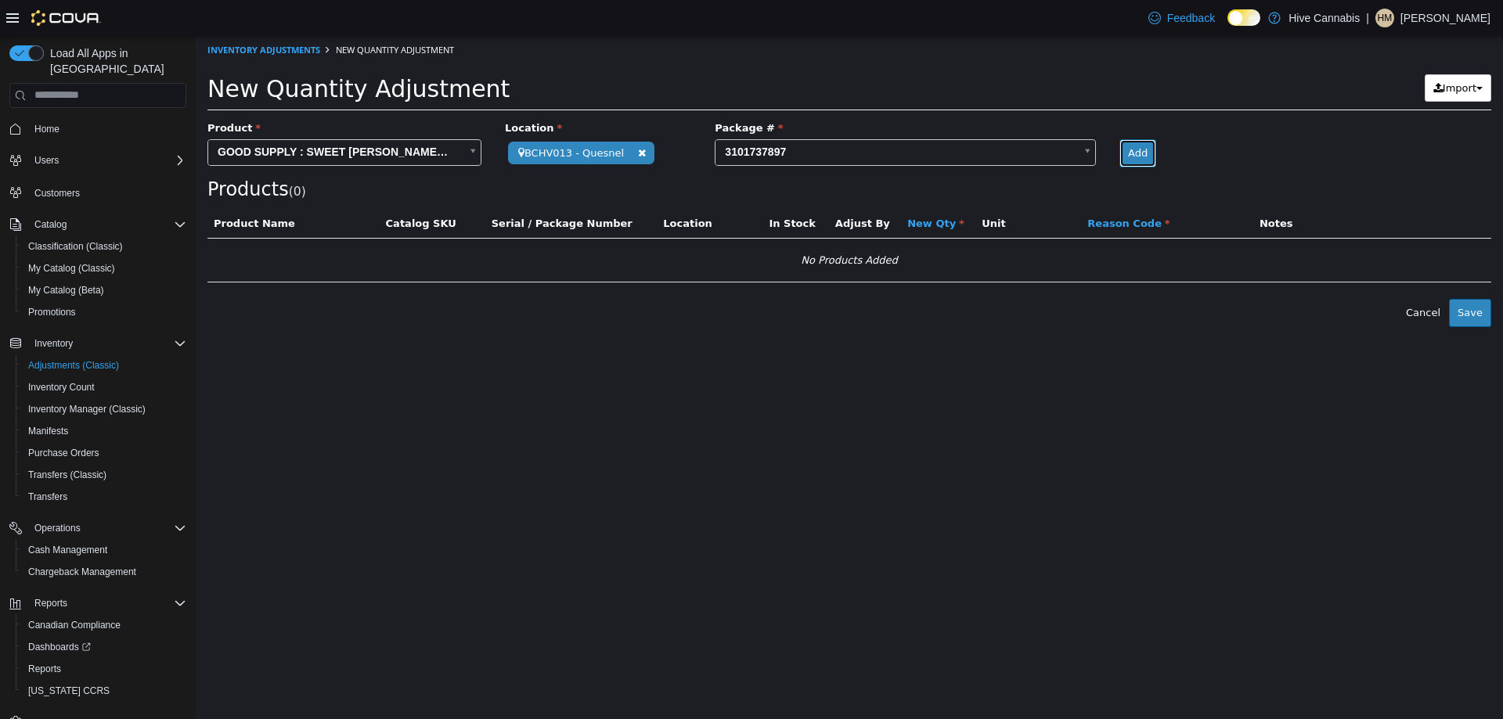
click at [1120, 153] on button "Add" at bounding box center [1138, 153] width 37 height 28
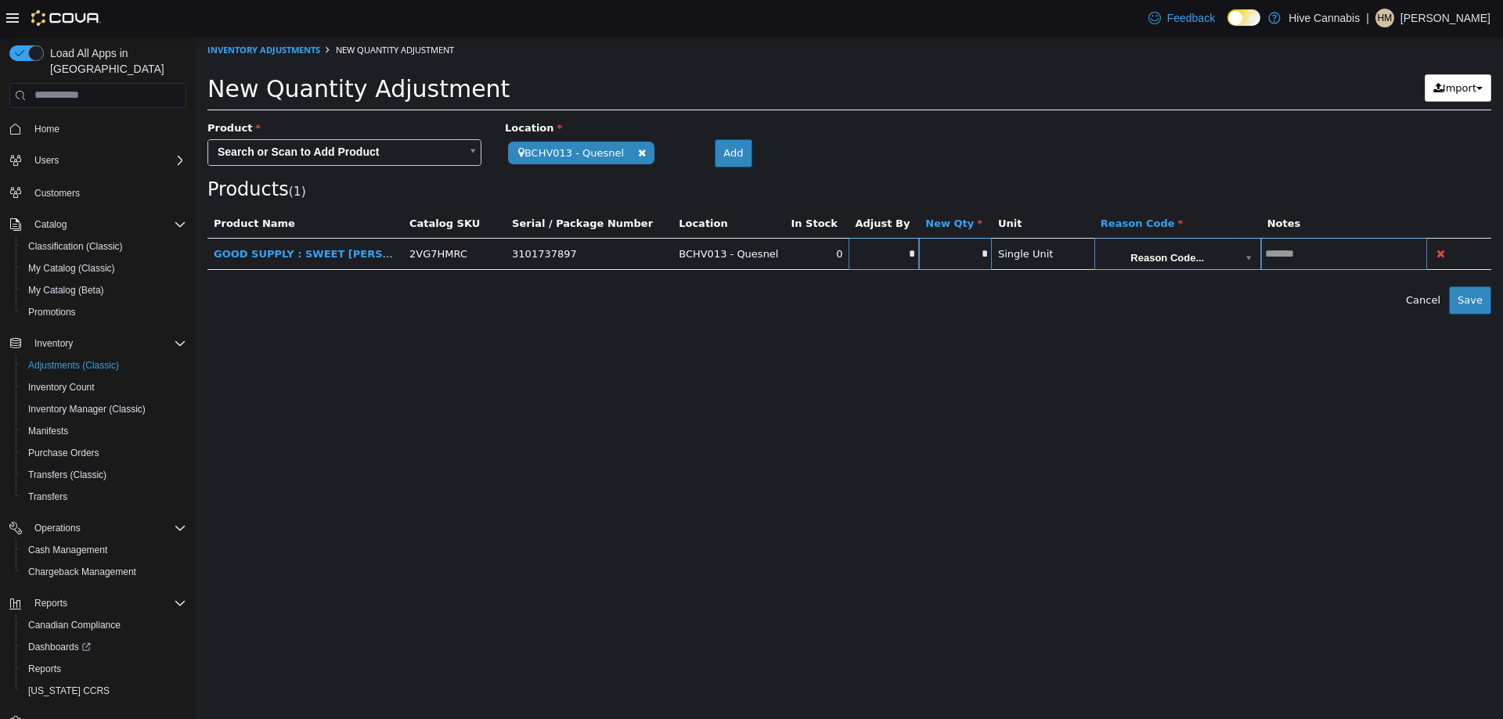
click at [978, 259] on input "*" at bounding box center [955, 253] width 73 height 12
type input "*"
drag, startPoint x: 861, startPoint y: 362, endPoint x: 1134, endPoint y: 260, distance: 290.8
click at [877, 314] on html "**********" at bounding box center [849, 174] width 1307 height 279
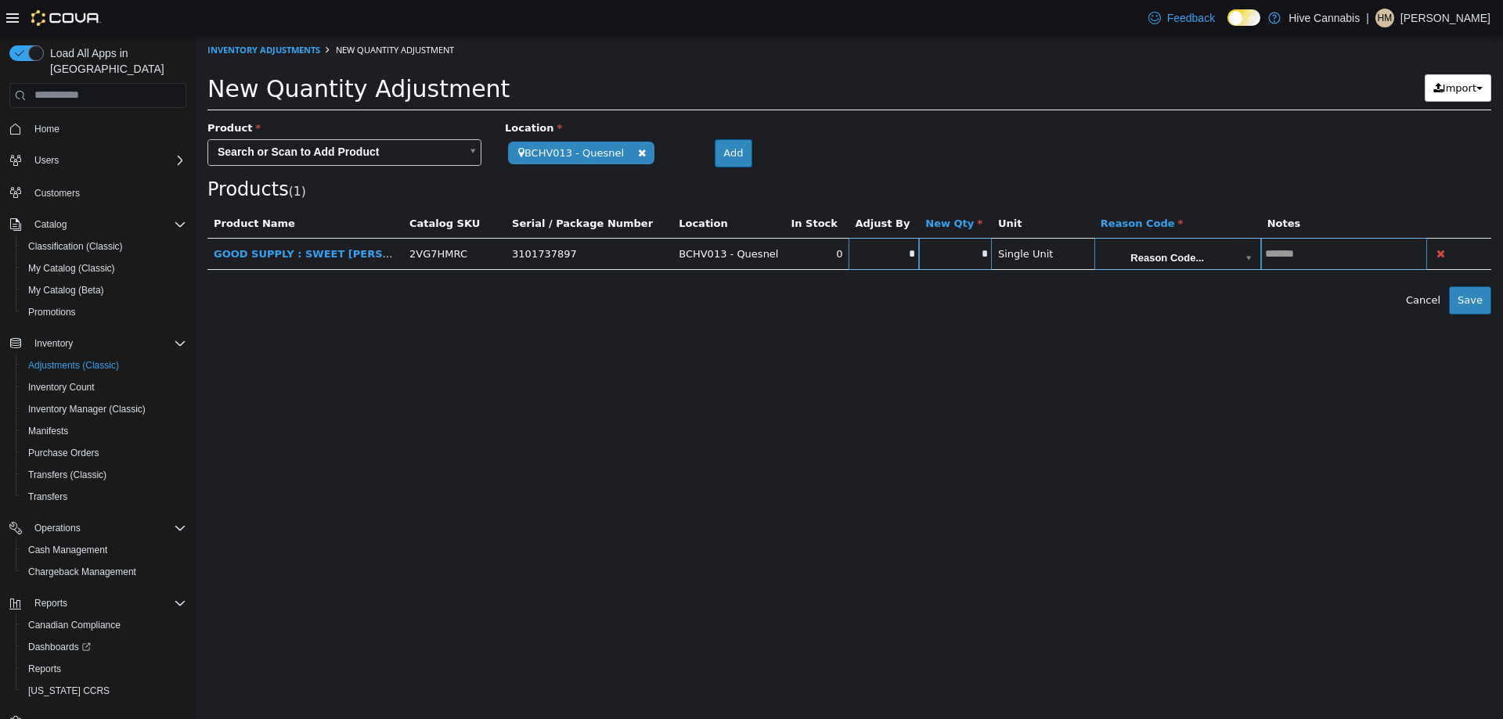
click at [1134, 251] on body "**********" at bounding box center [849, 174] width 1307 height 279
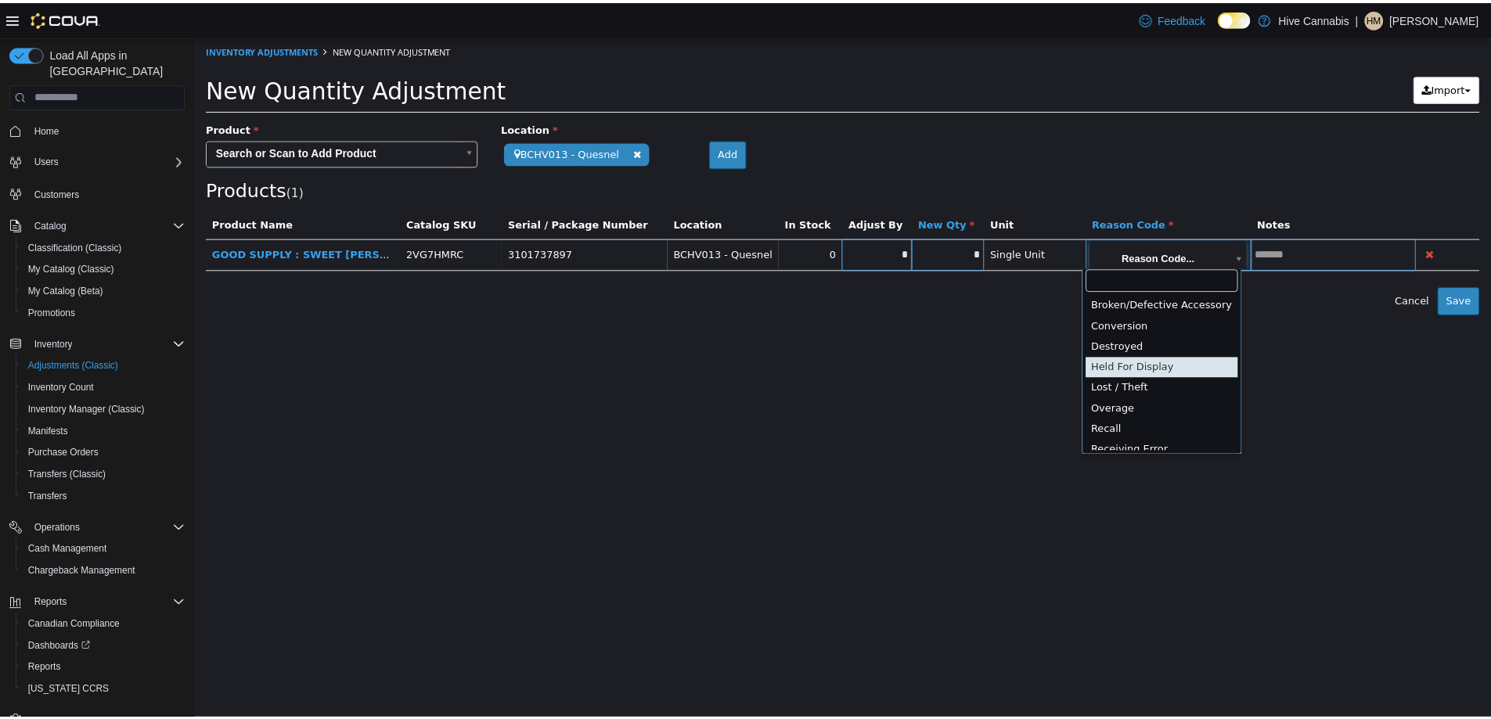
scroll to position [78, 0]
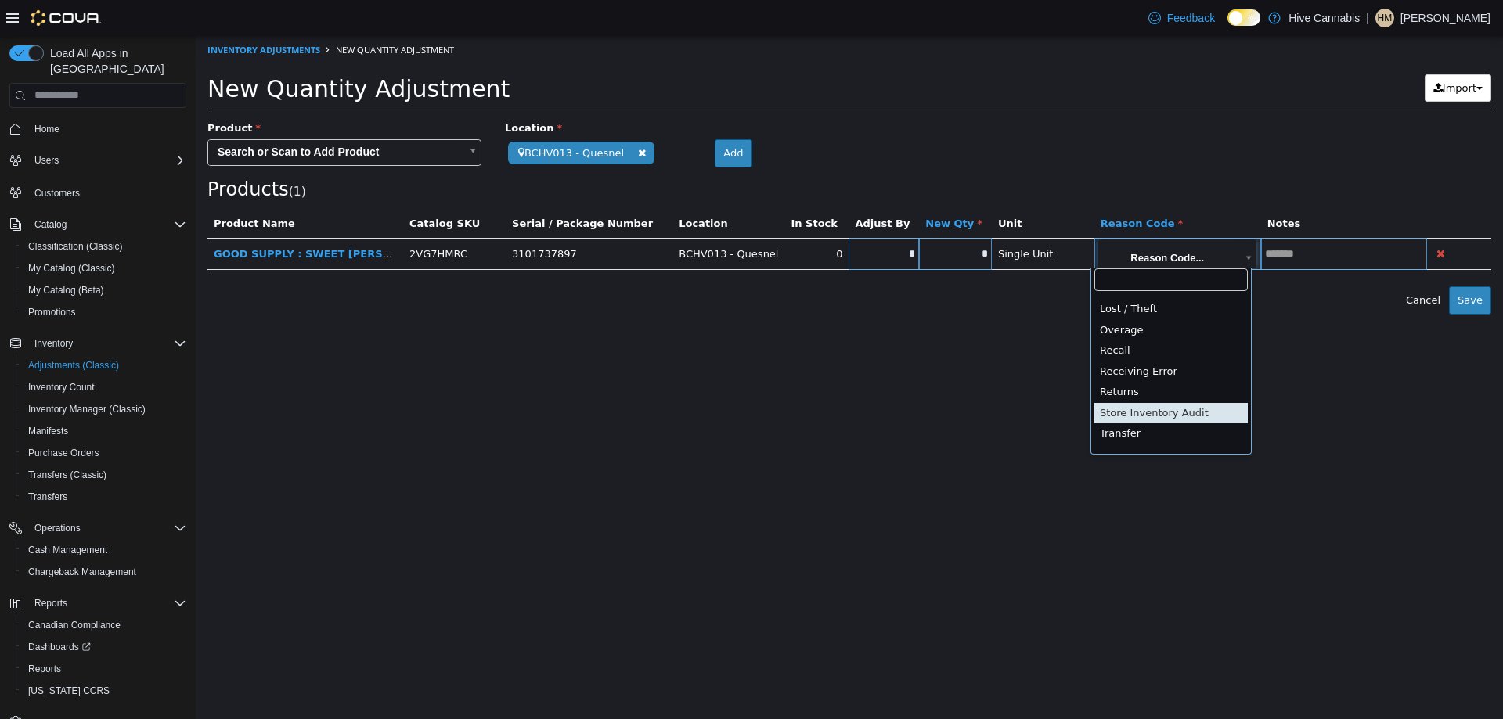
type input "**********"
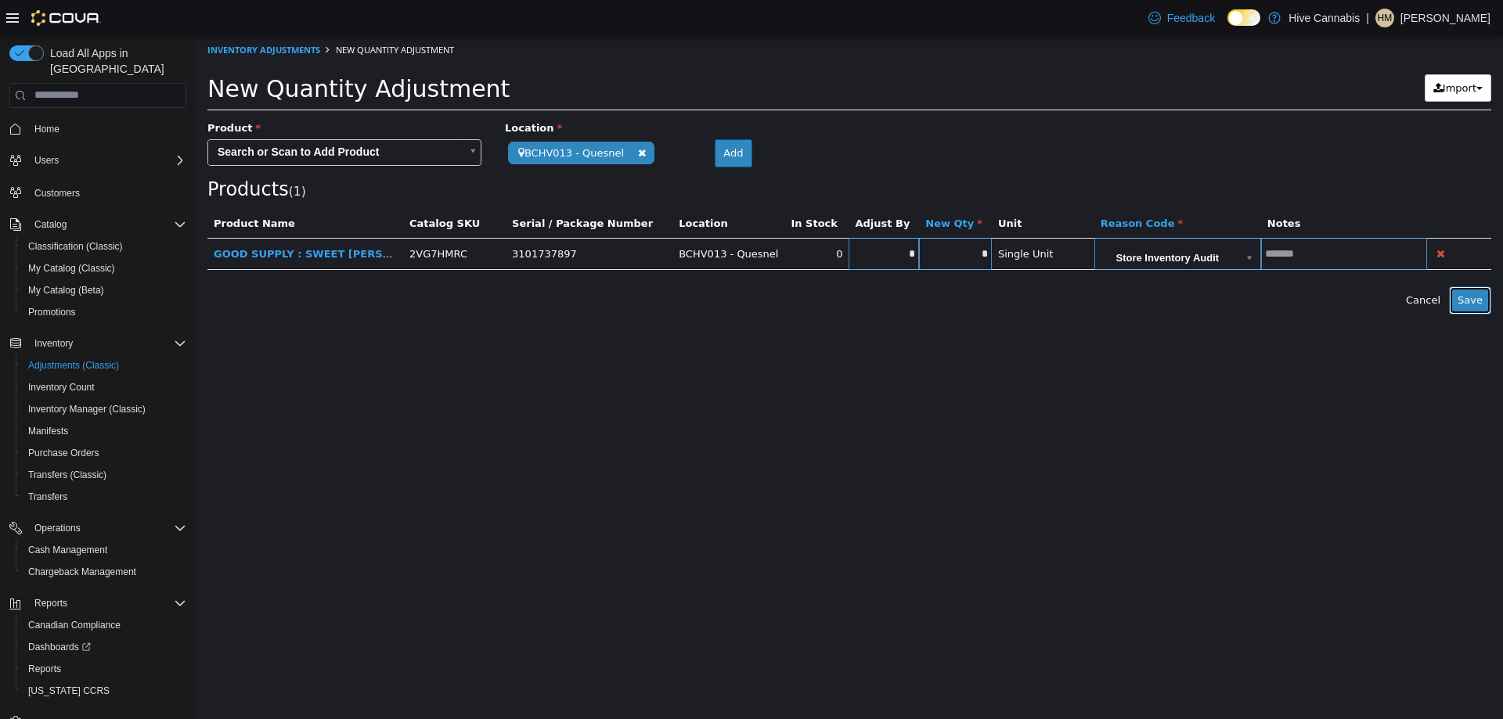
click at [1478, 310] on button "Save" at bounding box center [1470, 300] width 42 height 28
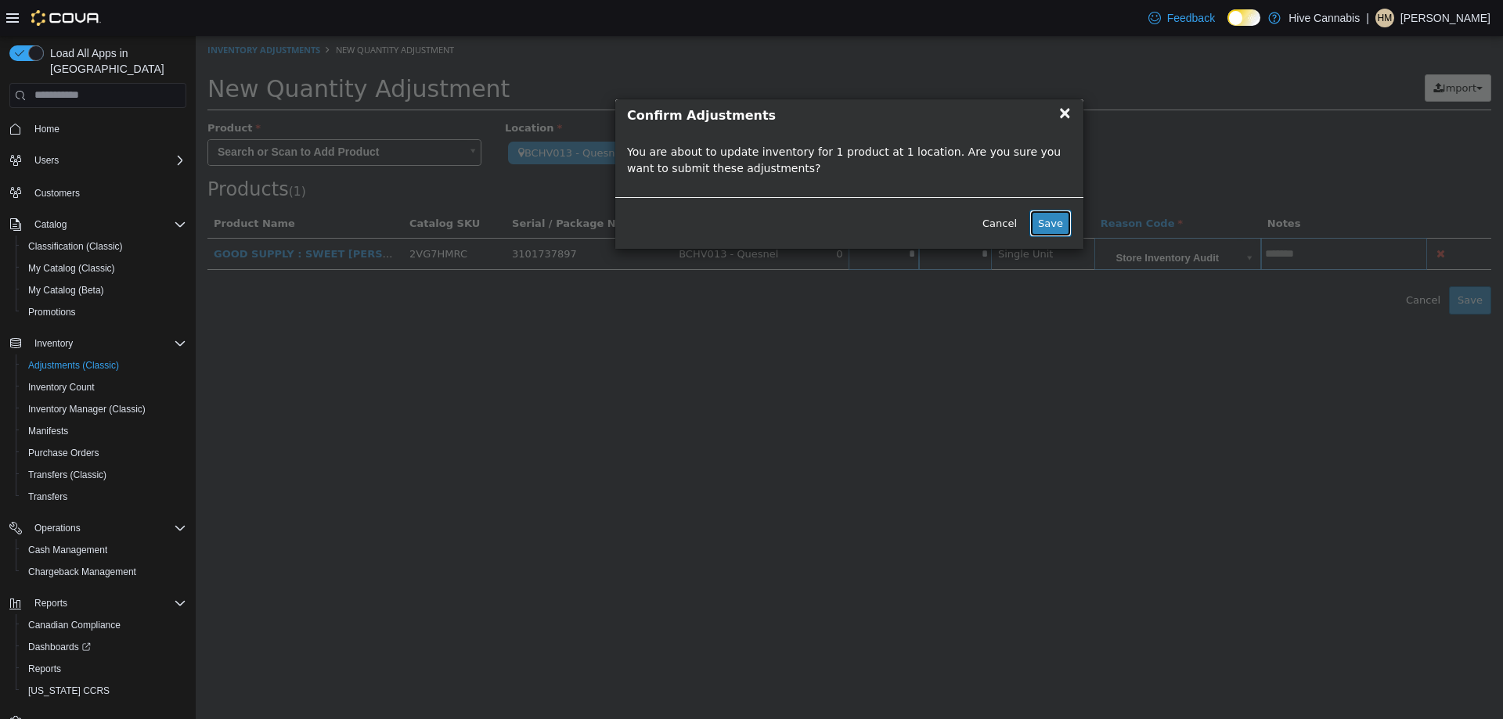
click at [1047, 233] on button "Save" at bounding box center [1050, 223] width 42 height 28
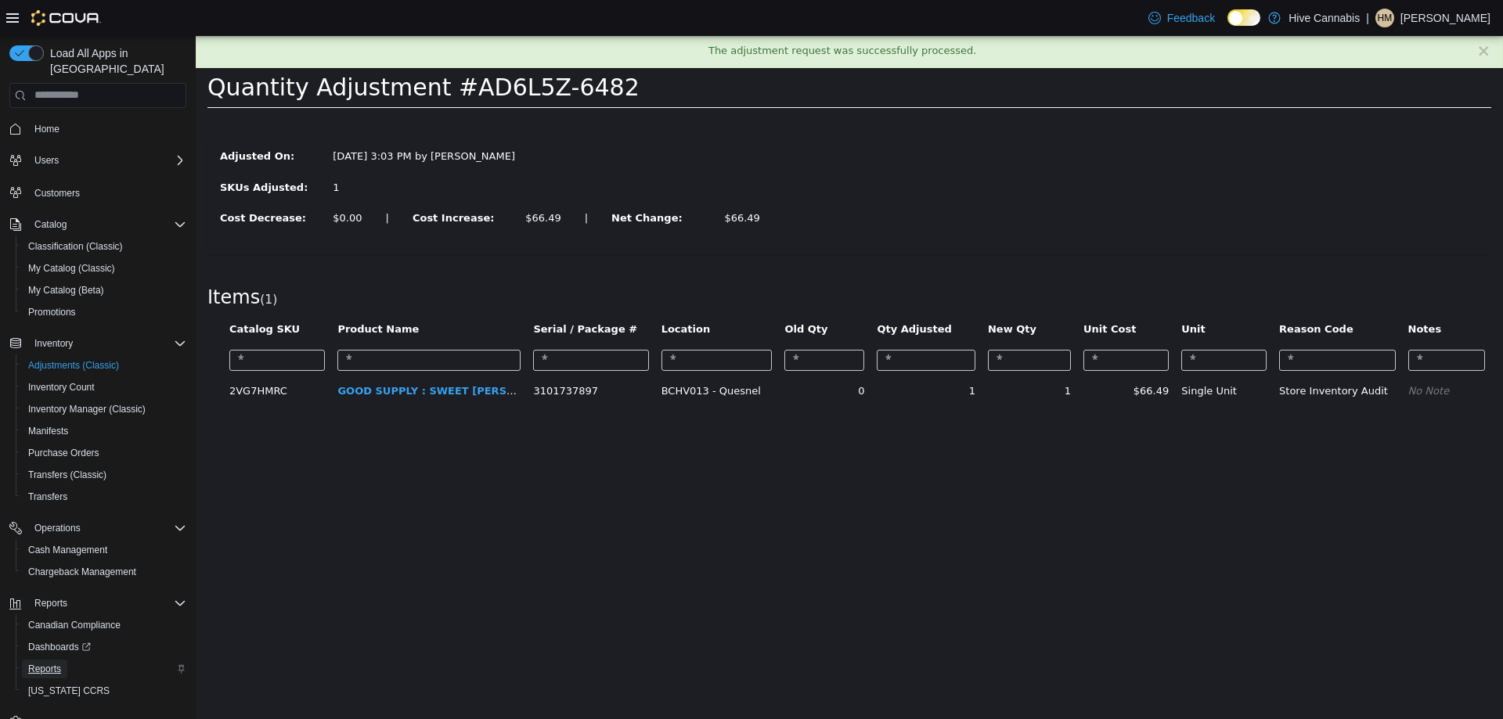
click at [45, 663] on span "Reports" at bounding box center [44, 669] width 33 height 13
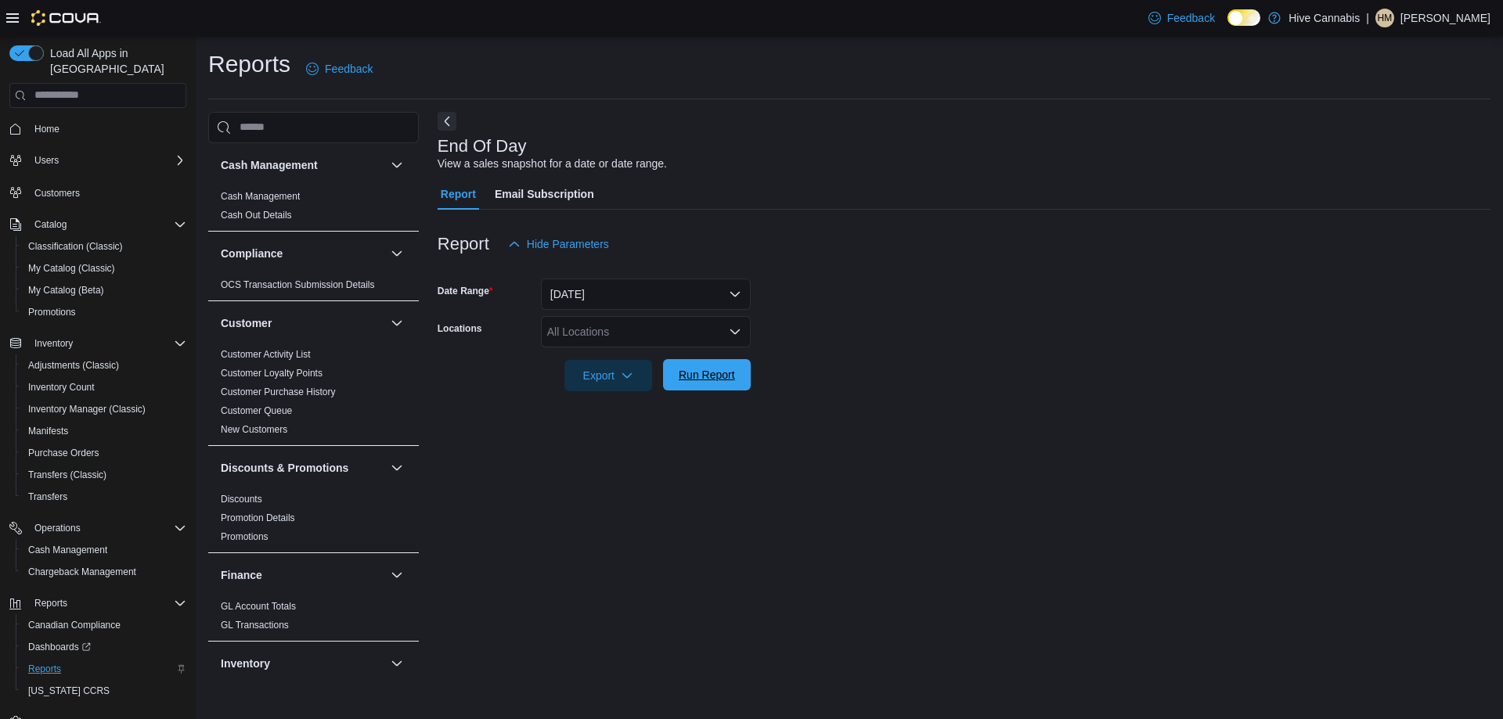
click at [690, 381] on span "Run Report" at bounding box center [707, 375] width 56 height 16
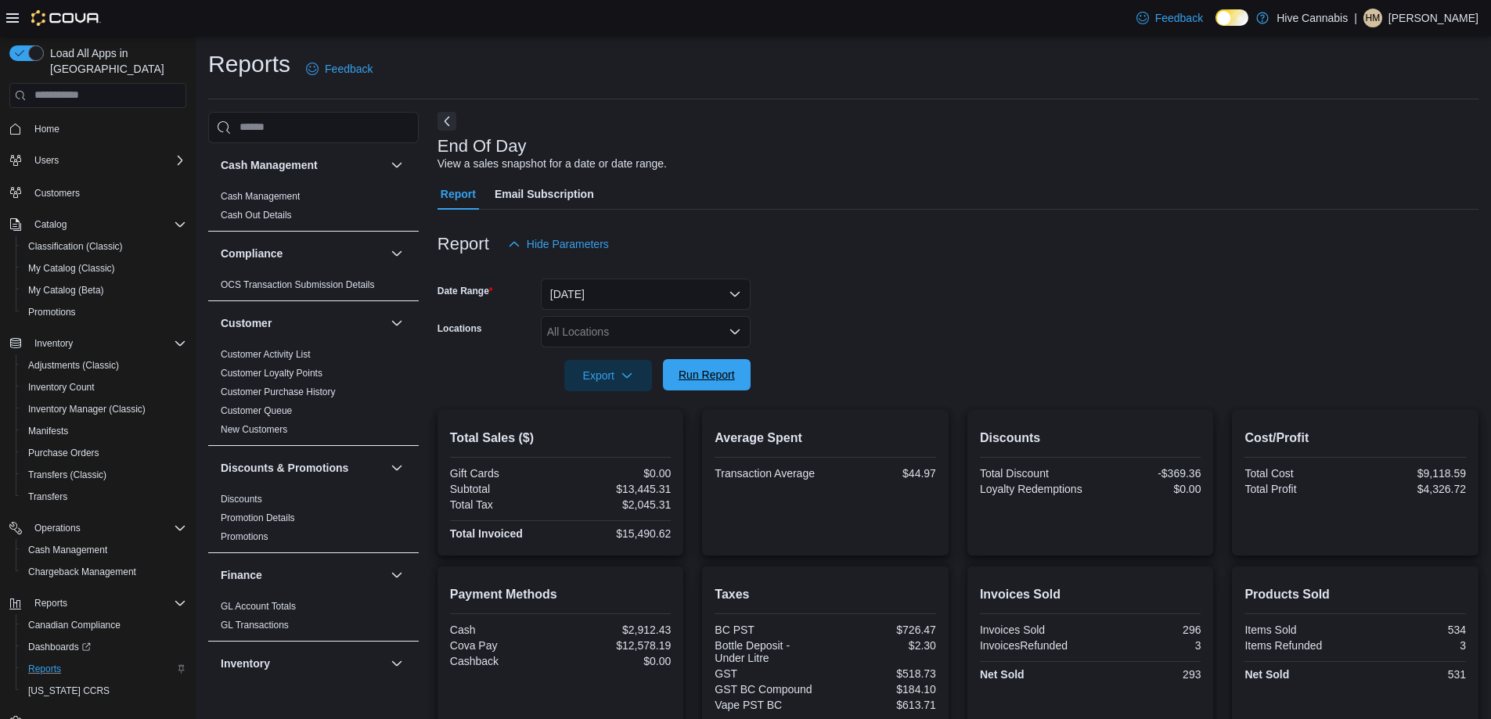
drag, startPoint x: 730, startPoint y: 381, endPoint x: 811, endPoint y: 373, distance: 81.0
click at [730, 380] on span "Run Report" at bounding box center [707, 376] width 56 height 16
click at [713, 379] on span "Run Report" at bounding box center [707, 375] width 56 height 16
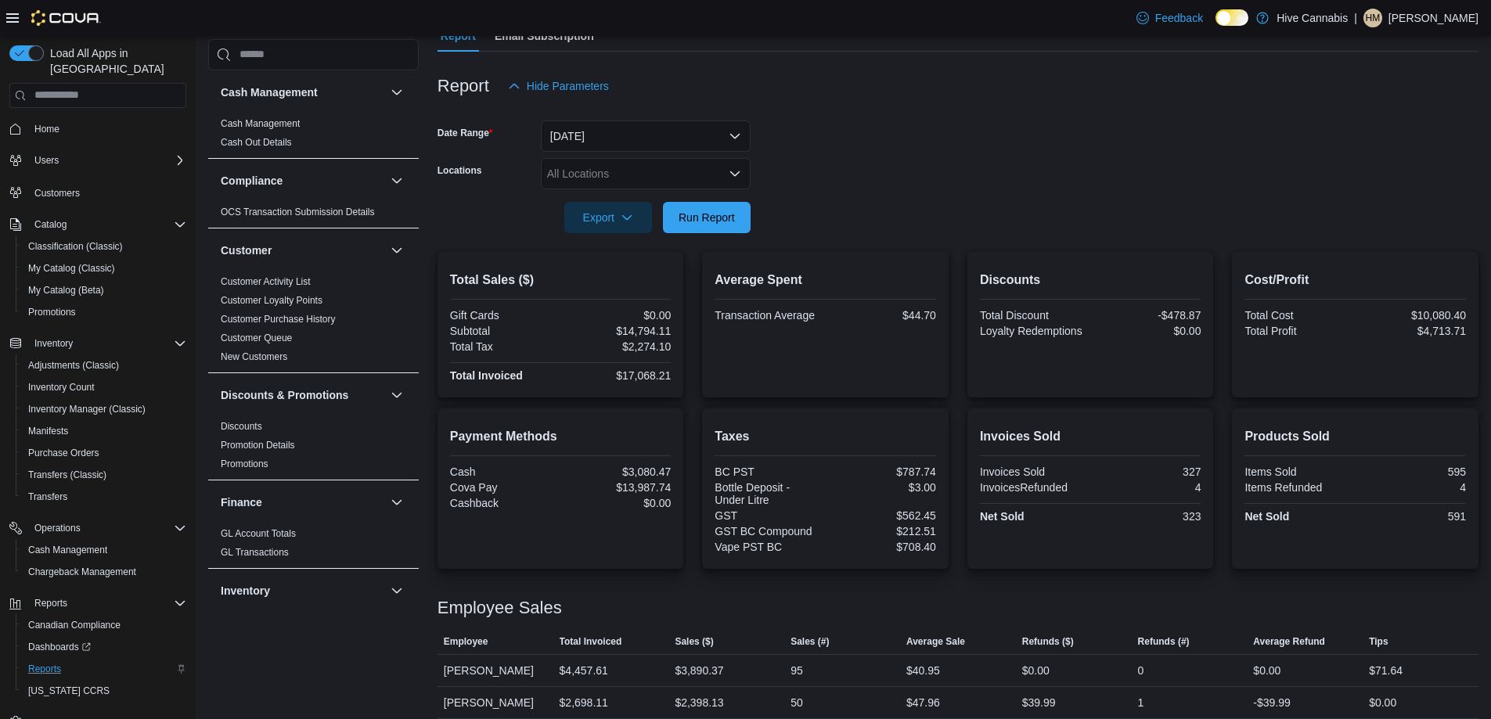
scroll to position [313, 0]
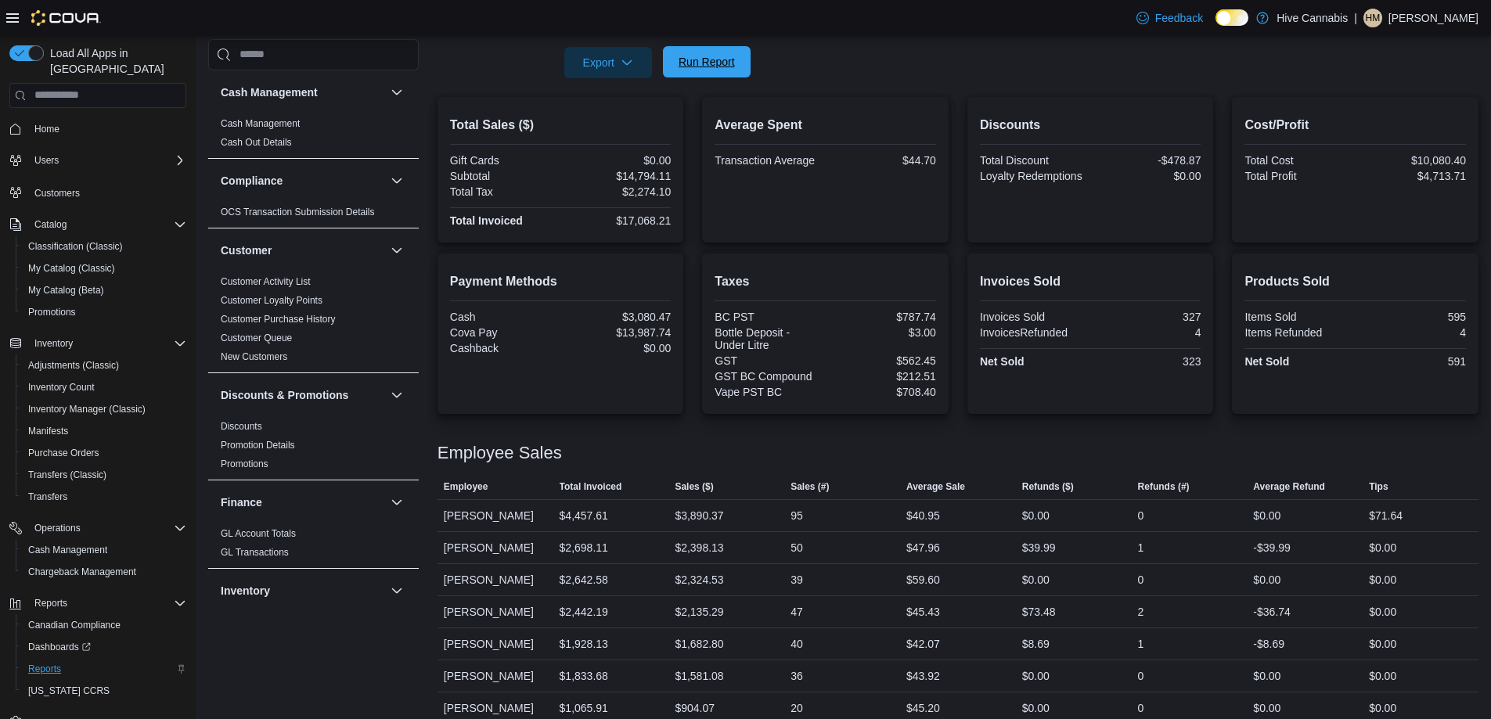
click at [705, 68] on span "Run Report" at bounding box center [707, 62] width 56 height 16
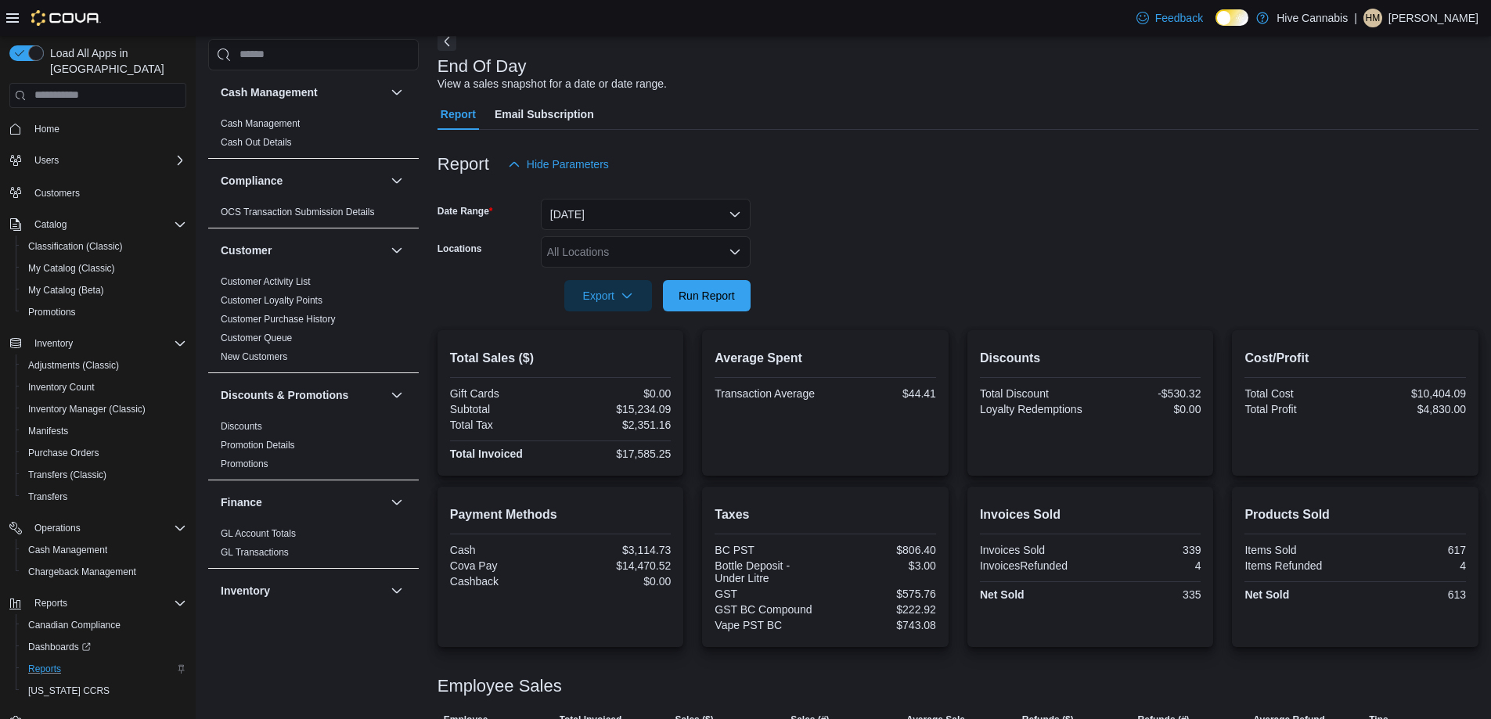
scroll to position [157, 0]
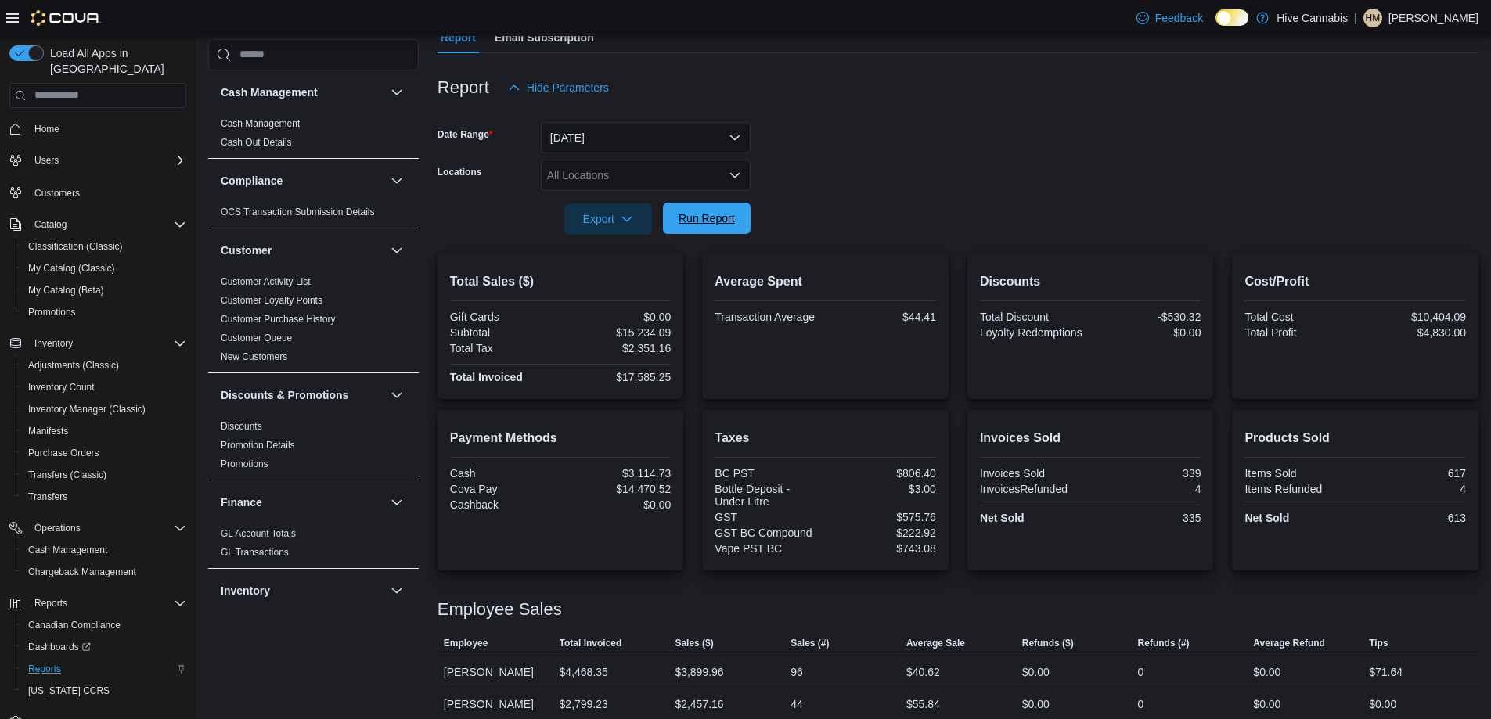
click at [717, 222] on span "Run Report" at bounding box center [707, 219] width 56 height 16
click at [716, 222] on span "Run Report" at bounding box center [707, 219] width 56 height 16
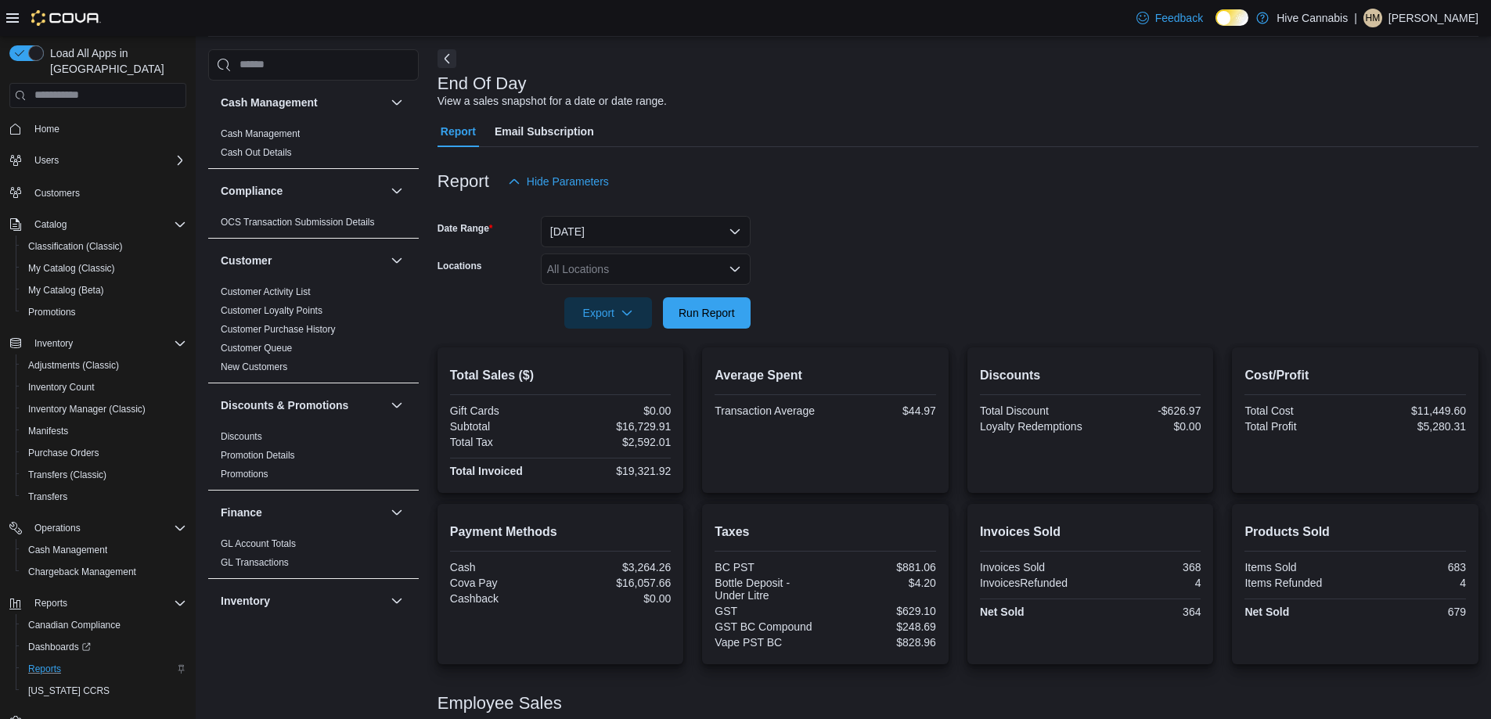
scroll to position [18, 0]
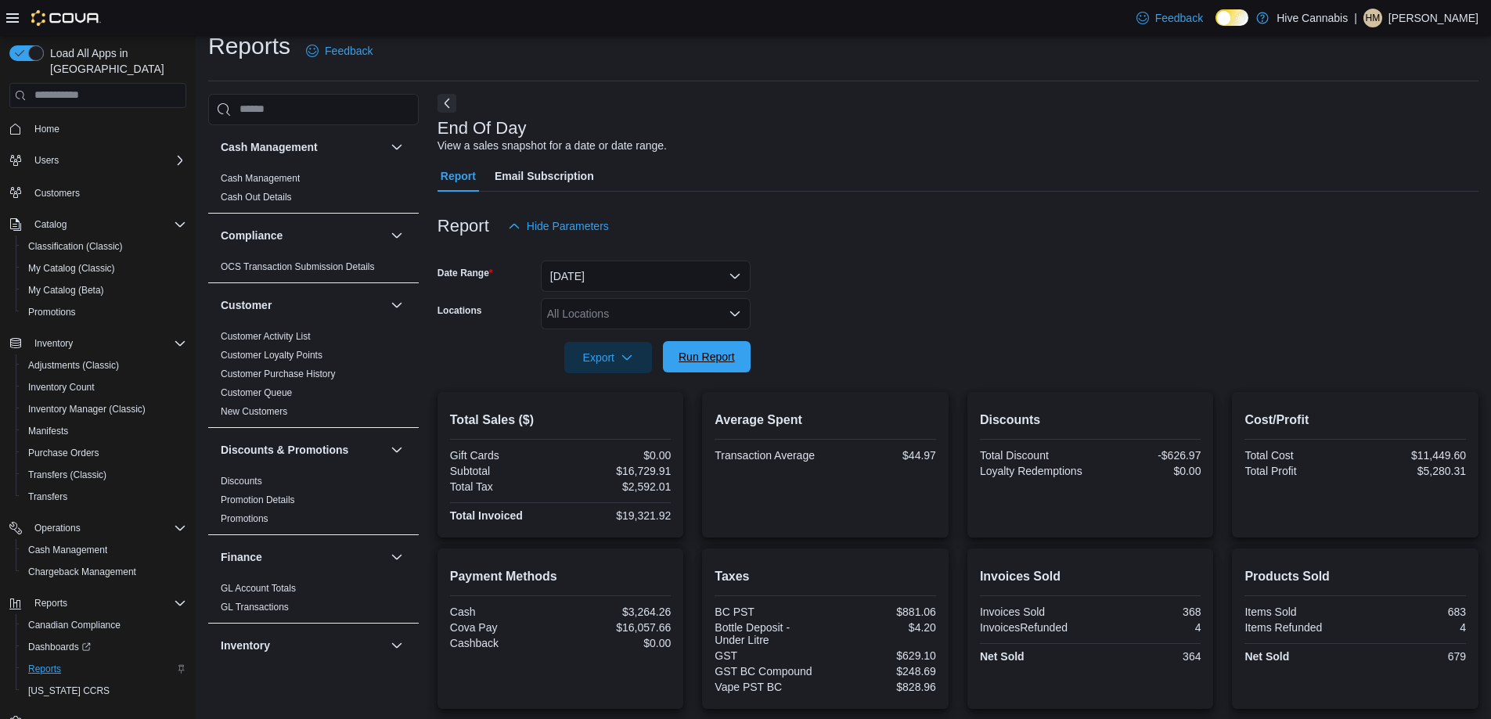
click at [716, 353] on span "Run Report" at bounding box center [707, 357] width 56 height 16
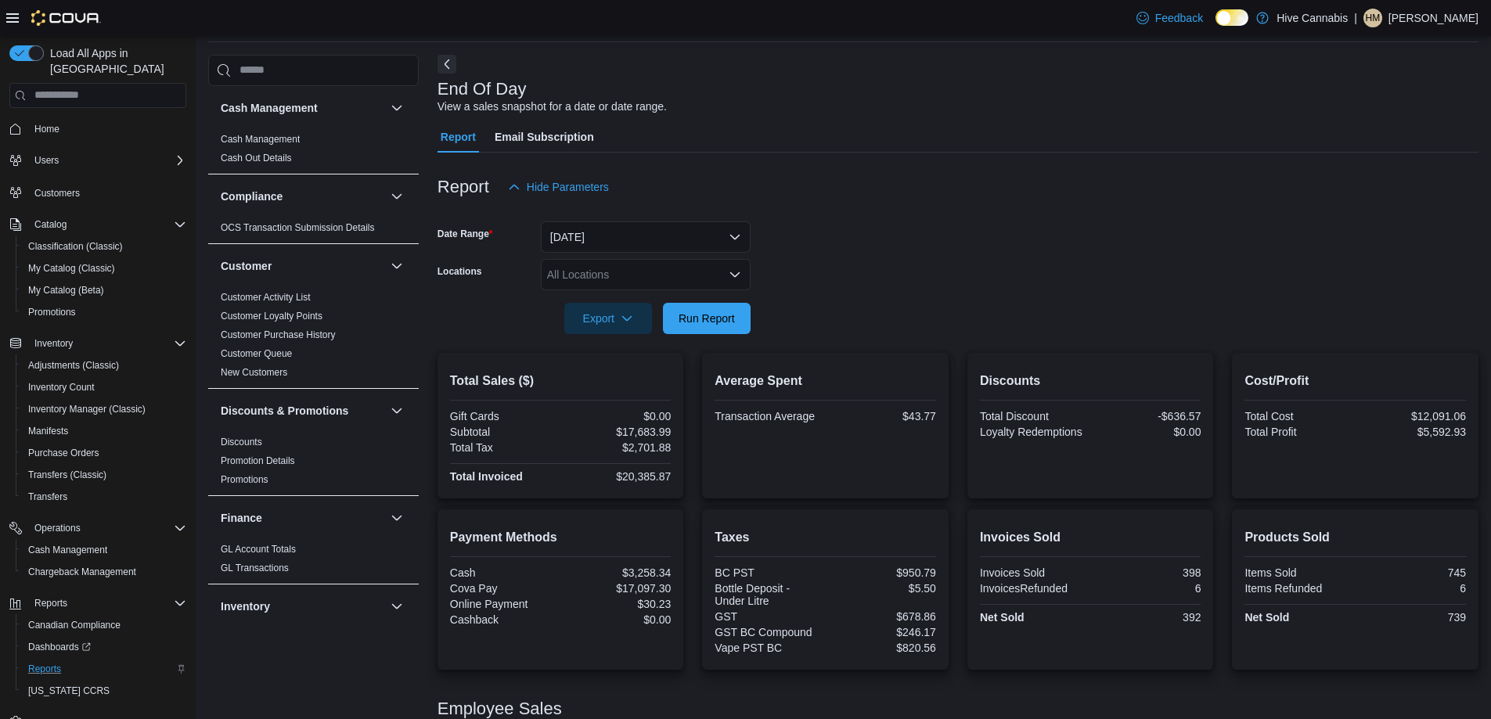
scroll to position [0, 0]
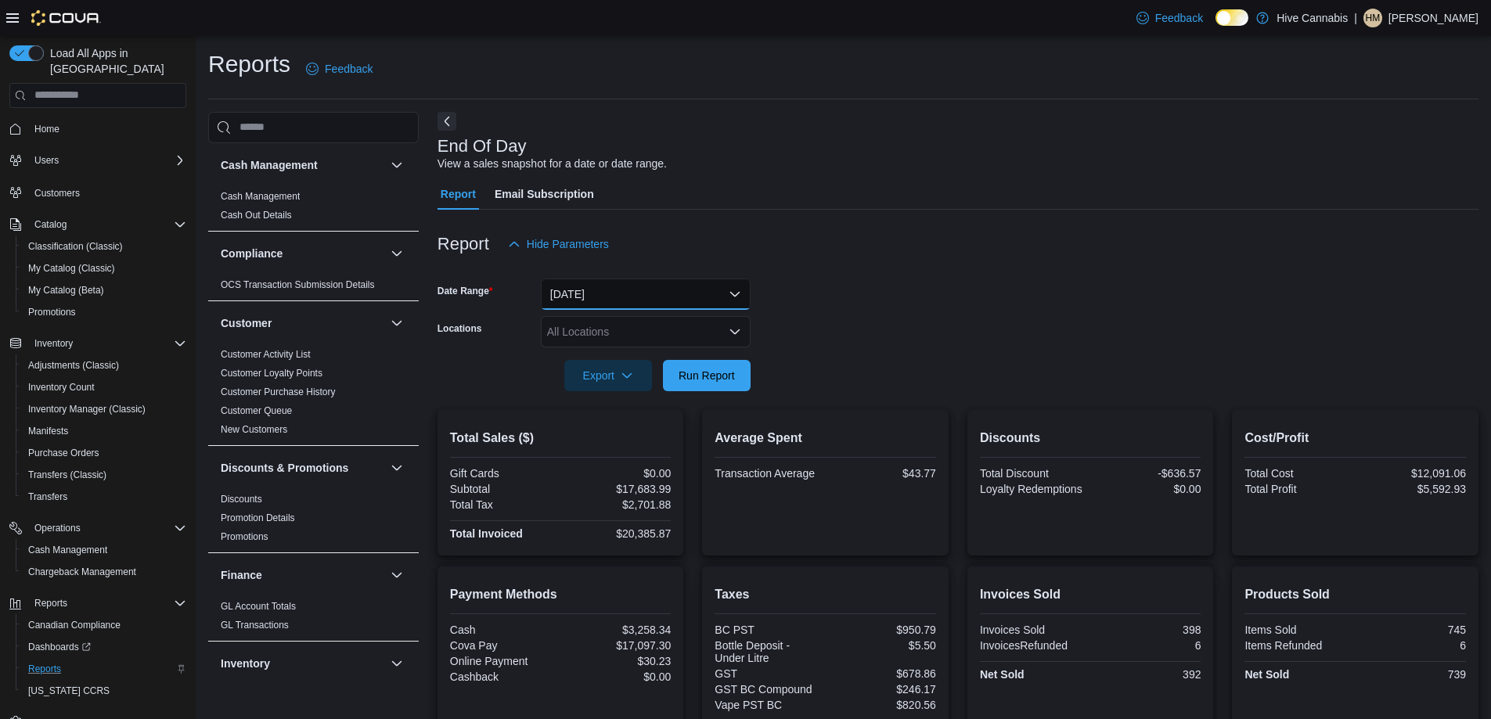
click at [611, 294] on button "[DATE]" at bounding box center [646, 294] width 210 height 31
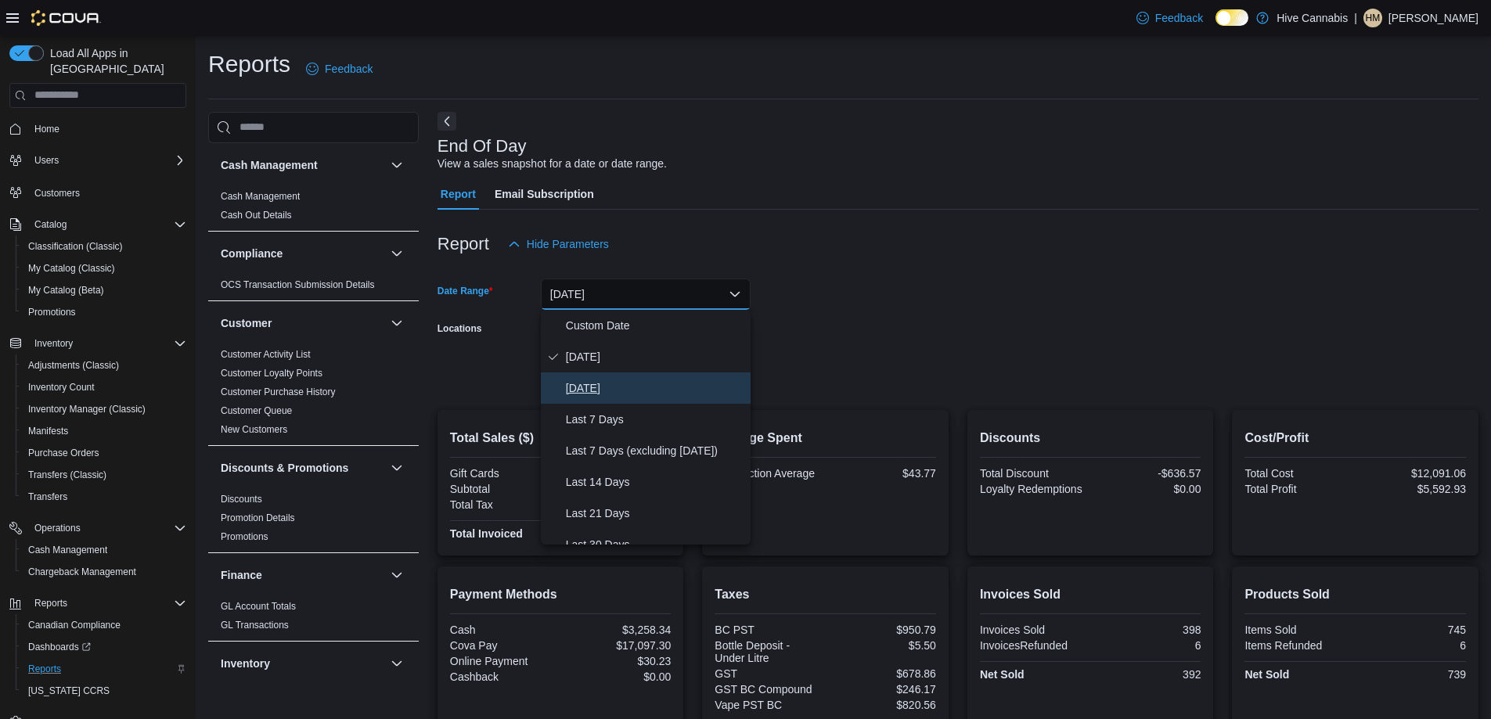
click at [590, 396] on span "[DATE]" at bounding box center [655, 388] width 178 height 19
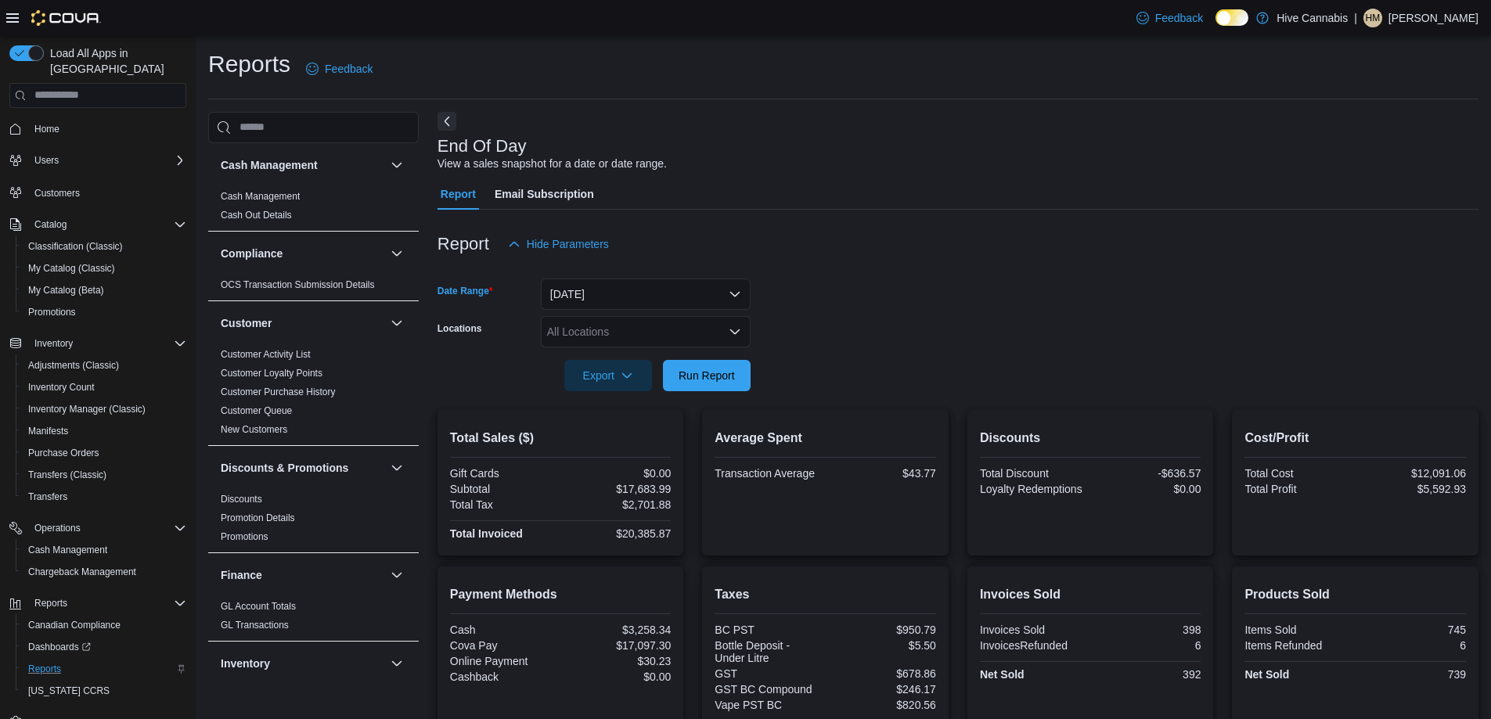
click at [583, 336] on div "All Locations" at bounding box center [646, 331] width 210 height 31
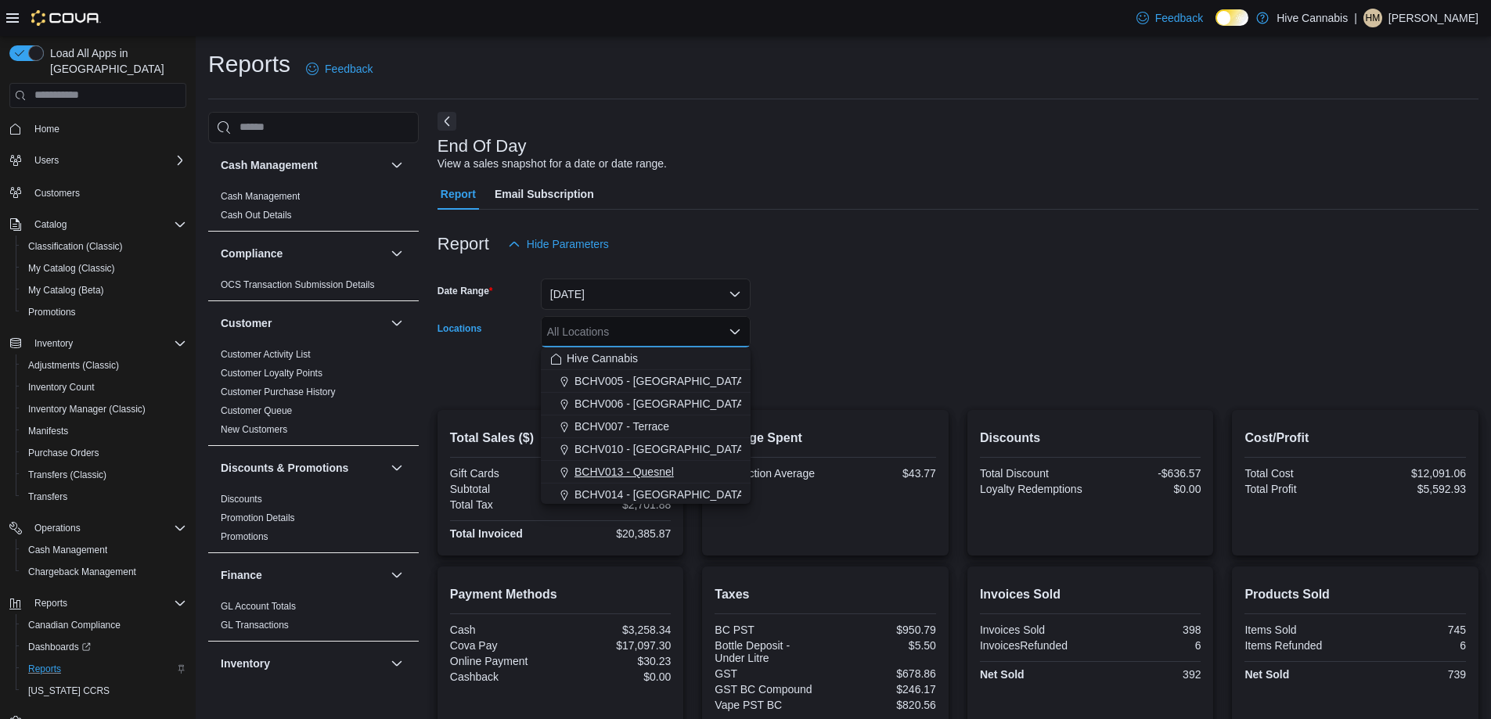
click at [608, 471] on span "BCHV013 - Quesnel" at bounding box center [624, 472] width 99 height 16
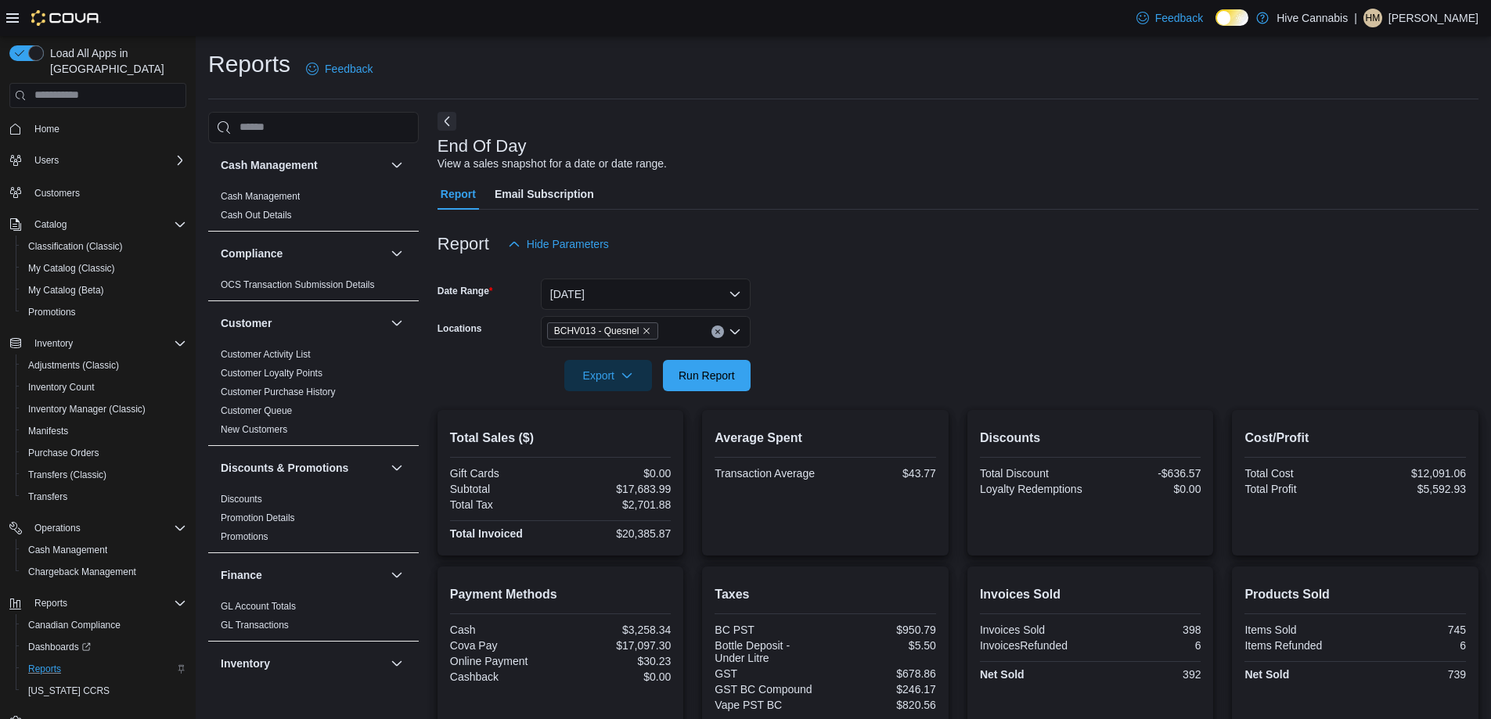
click at [876, 363] on form "Date Range [DATE] Locations BCHV013 - Quesnel Export Run Report" at bounding box center [958, 326] width 1041 height 132
click at [698, 364] on span "Run Report" at bounding box center [706, 374] width 69 height 31
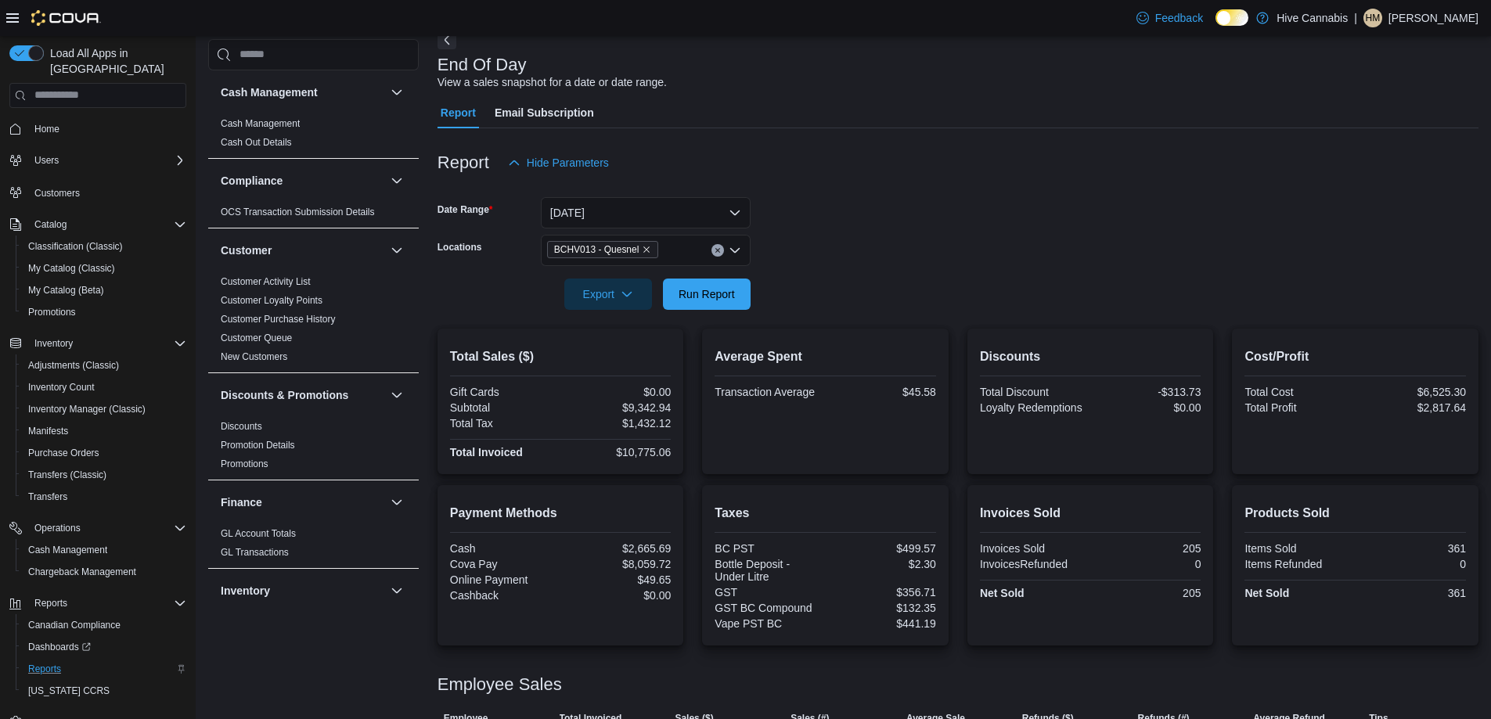
scroll to position [46, 0]
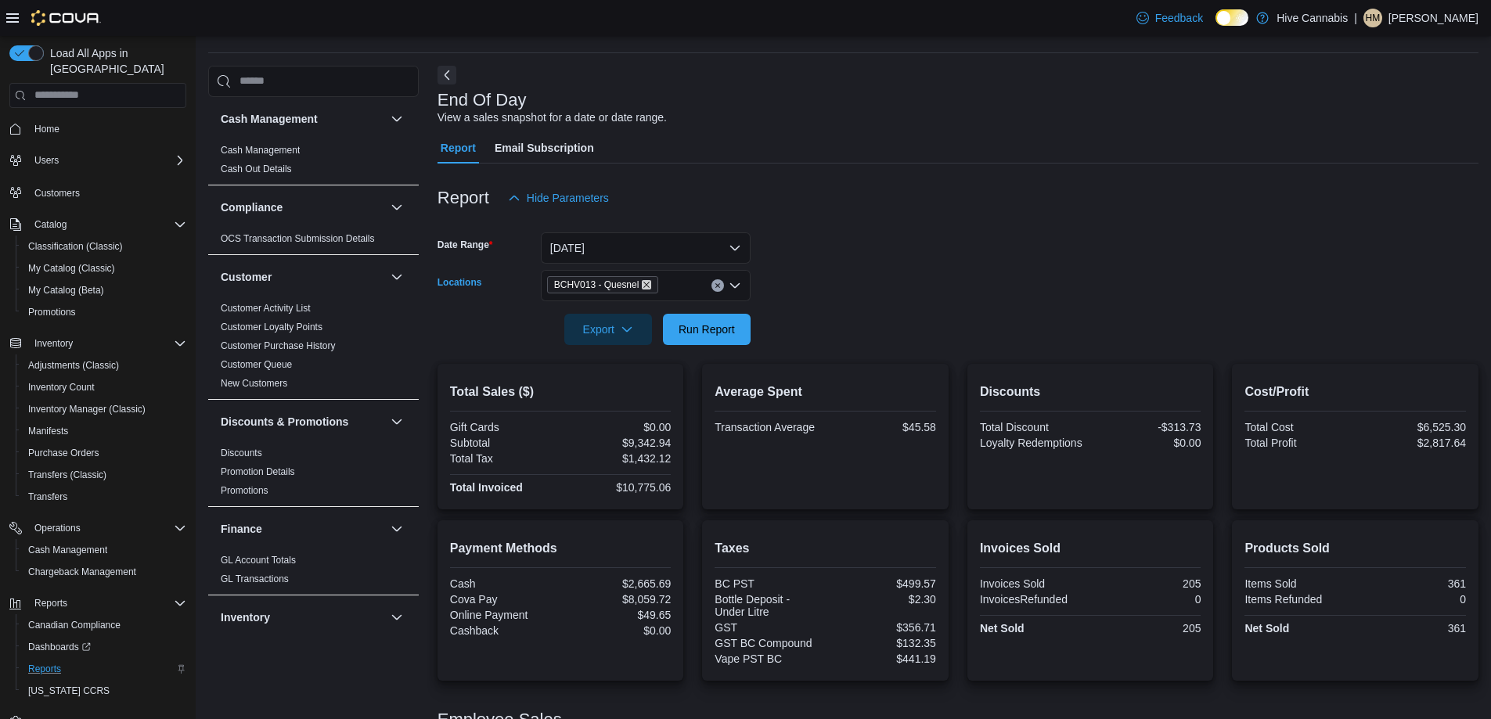
click at [642, 284] on icon "Remove BCHV013 - Quesnel from selection in this group" at bounding box center [646, 284] width 9 height 9
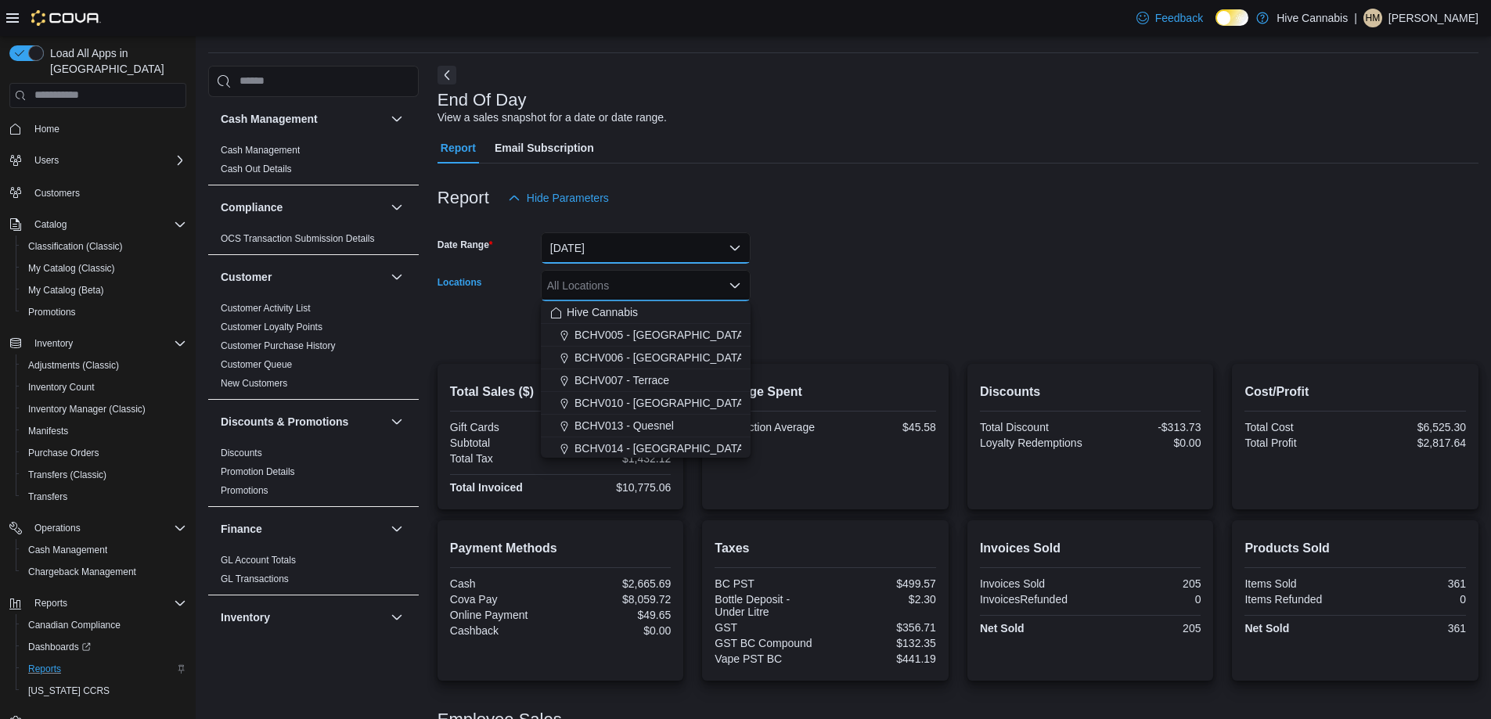
click at [636, 261] on button "[DATE]" at bounding box center [646, 248] width 210 height 31
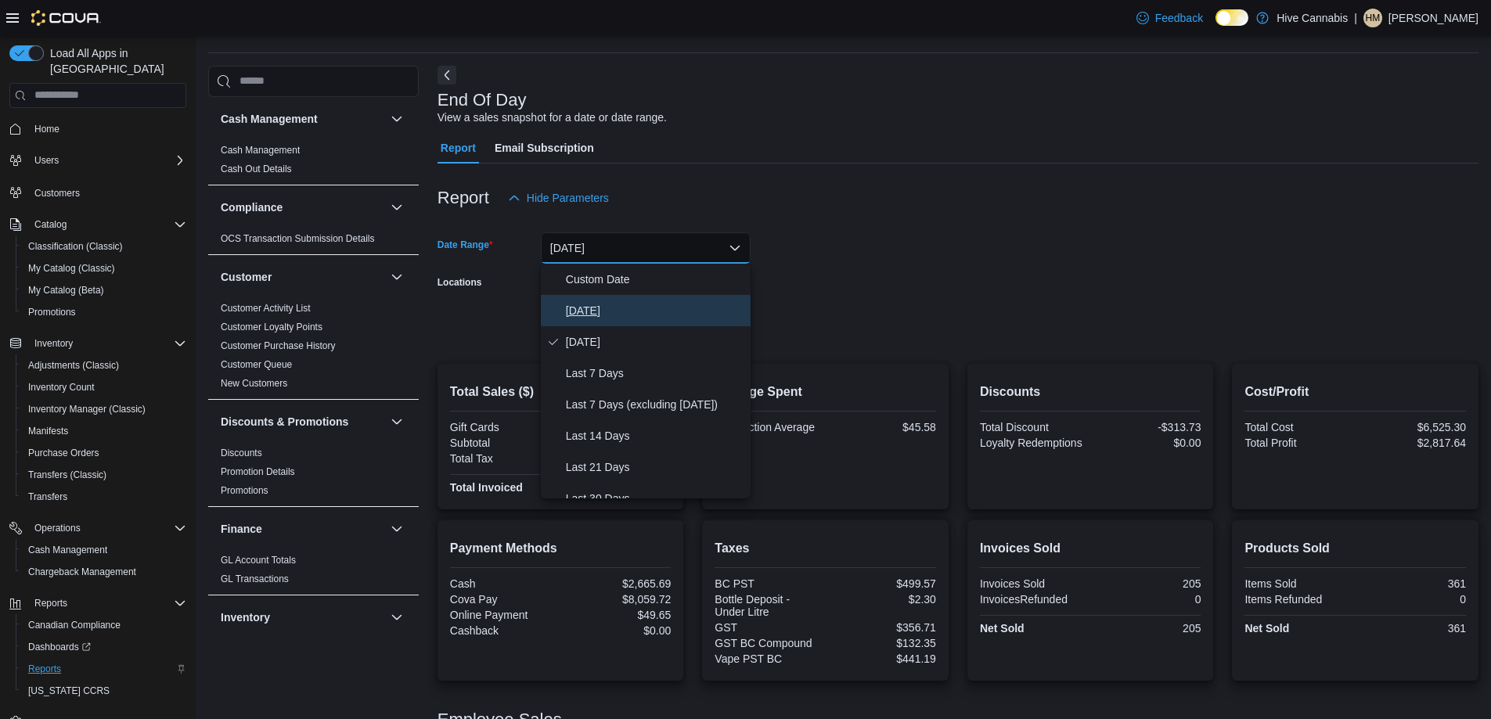
click at [615, 305] on span "[DATE]" at bounding box center [655, 310] width 178 height 19
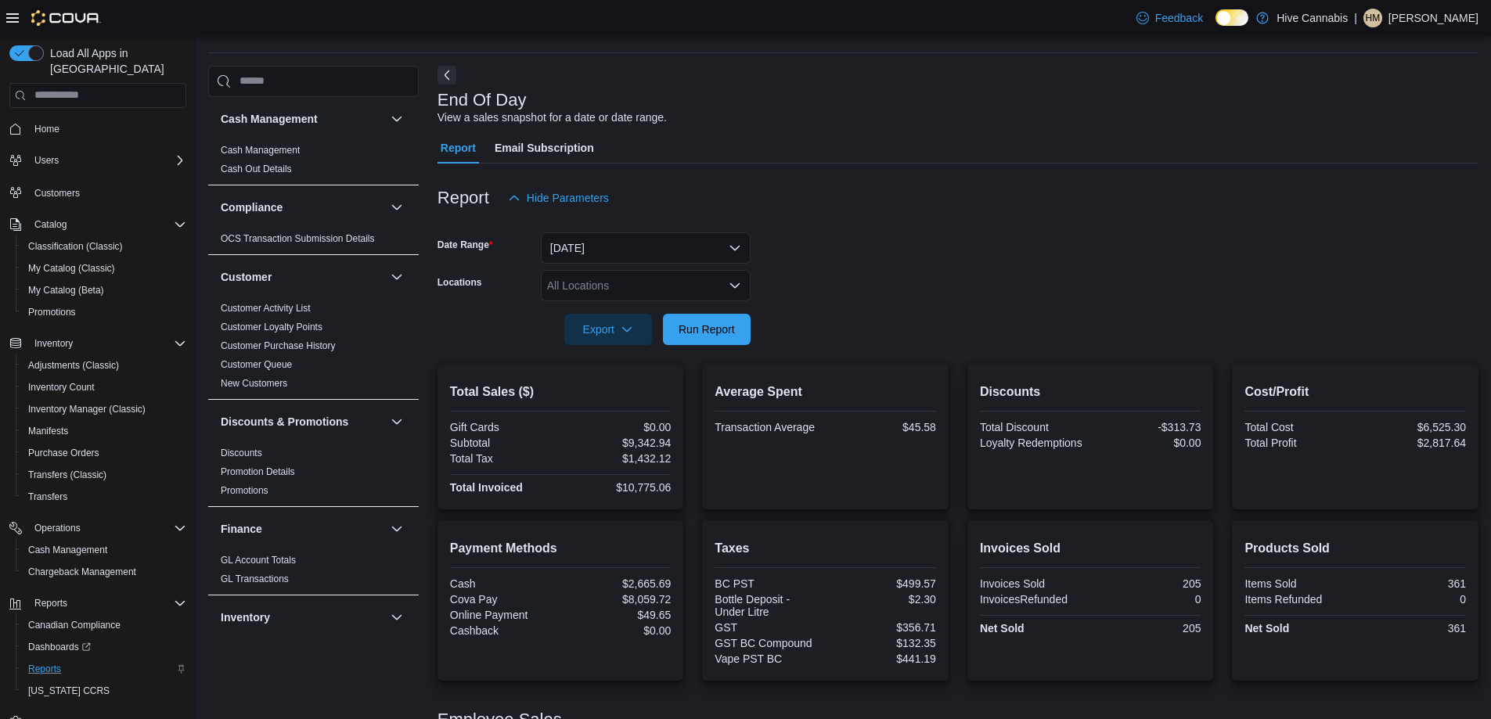
click at [785, 320] on form "Date Range [DATE] Locations All Locations Export Run Report" at bounding box center [958, 280] width 1041 height 132
click at [696, 322] on span "Run Report" at bounding box center [707, 329] width 56 height 16
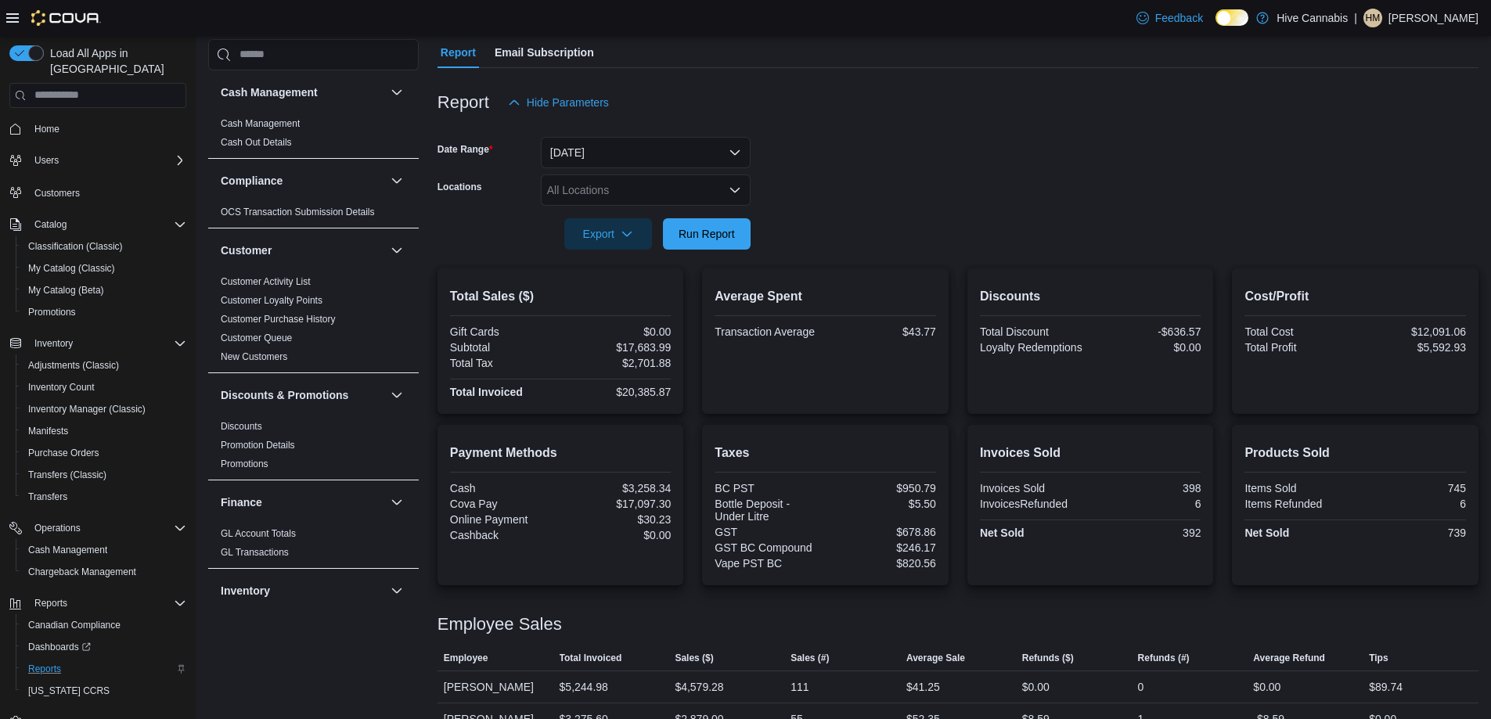
scroll to position [157, 0]
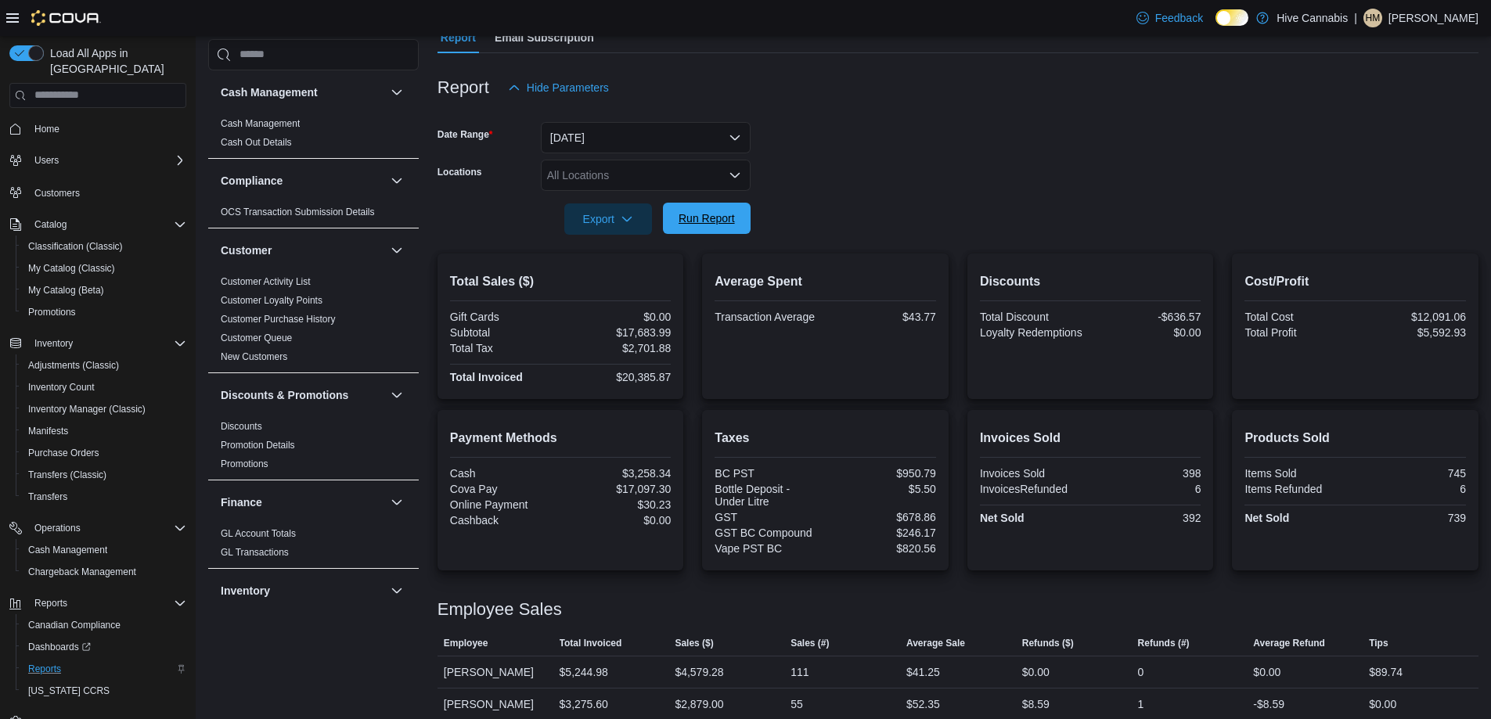
click at [717, 210] on span "Run Report" at bounding box center [706, 218] width 69 height 31
click at [729, 209] on span "Run Report" at bounding box center [706, 218] width 69 height 31
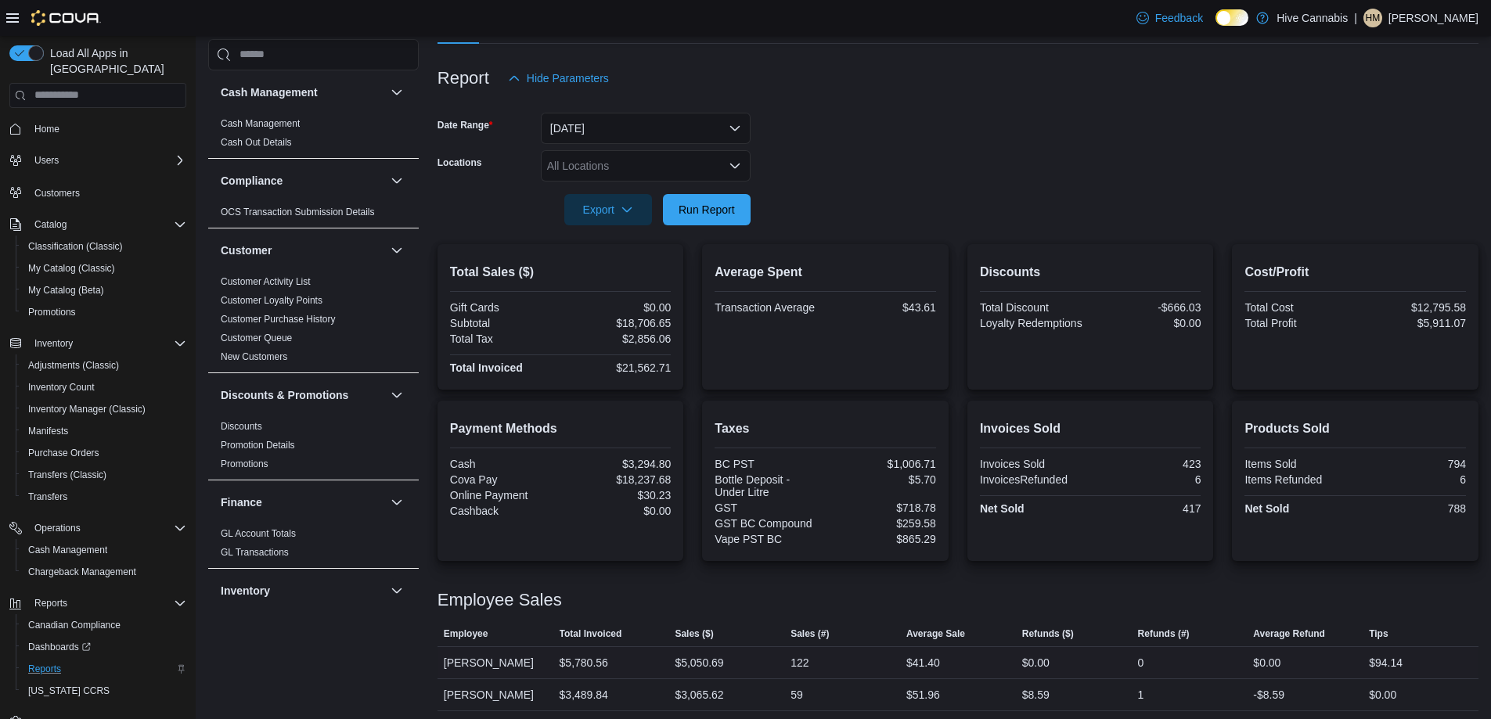
scroll to position [0, 0]
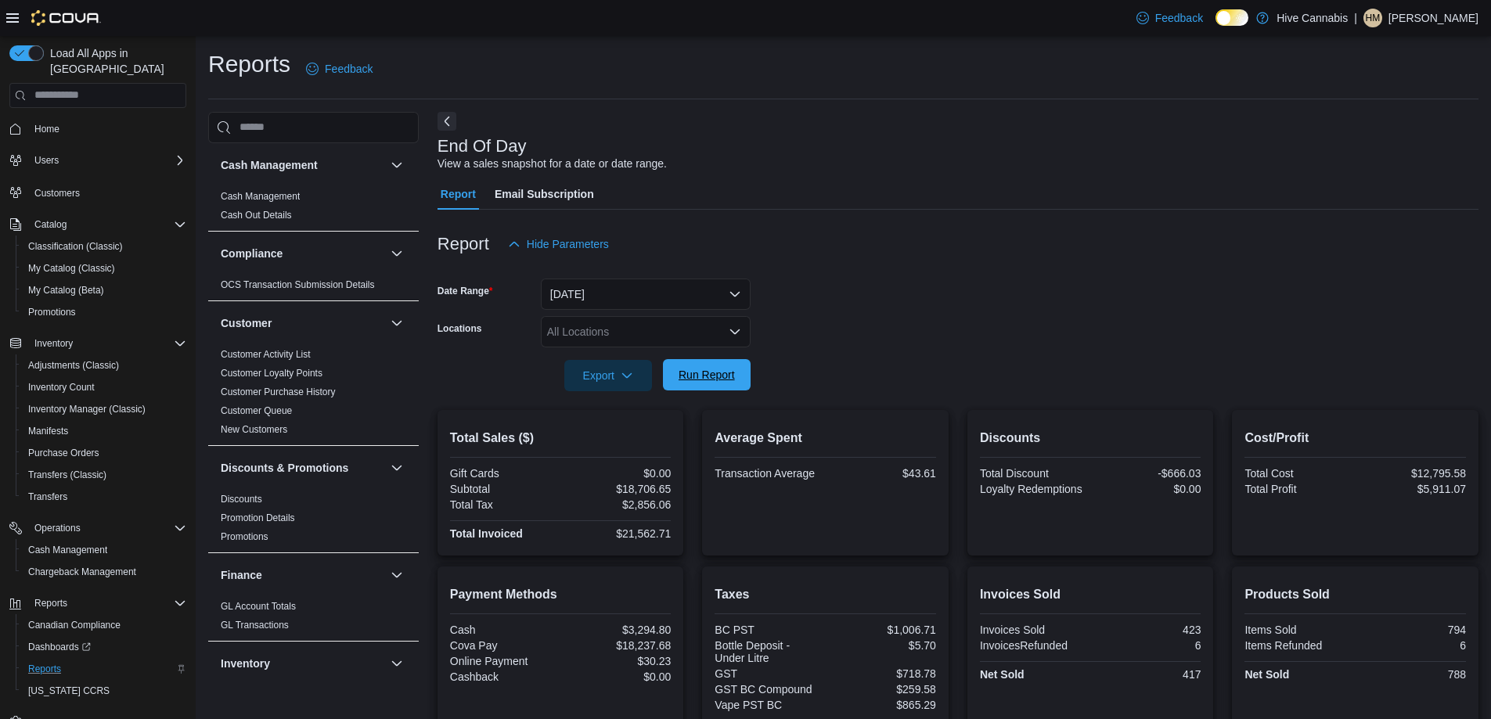
click at [690, 363] on span "Run Report" at bounding box center [706, 374] width 69 height 31
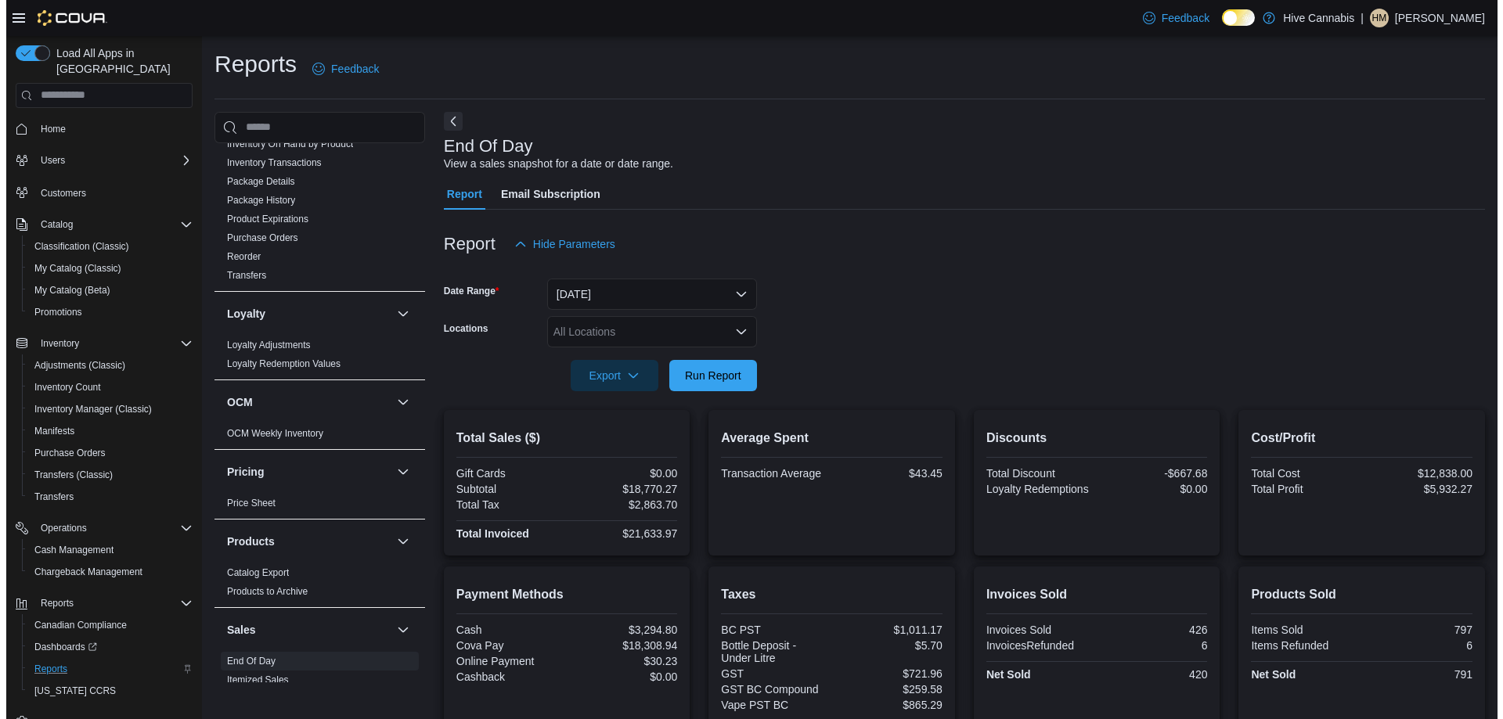
scroll to position [861, 0]
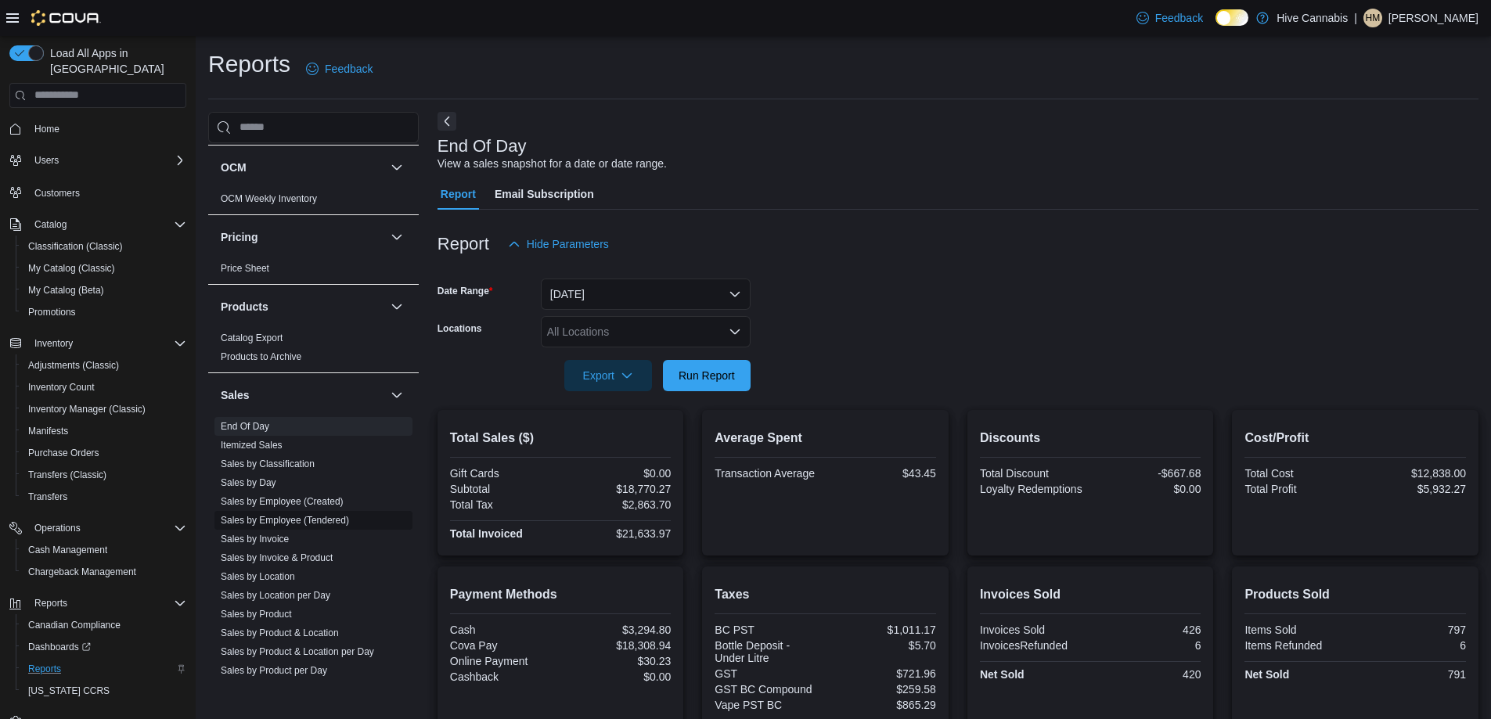
click at [272, 518] on link "Sales by Employee (Tendered)" at bounding box center [285, 520] width 128 height 11
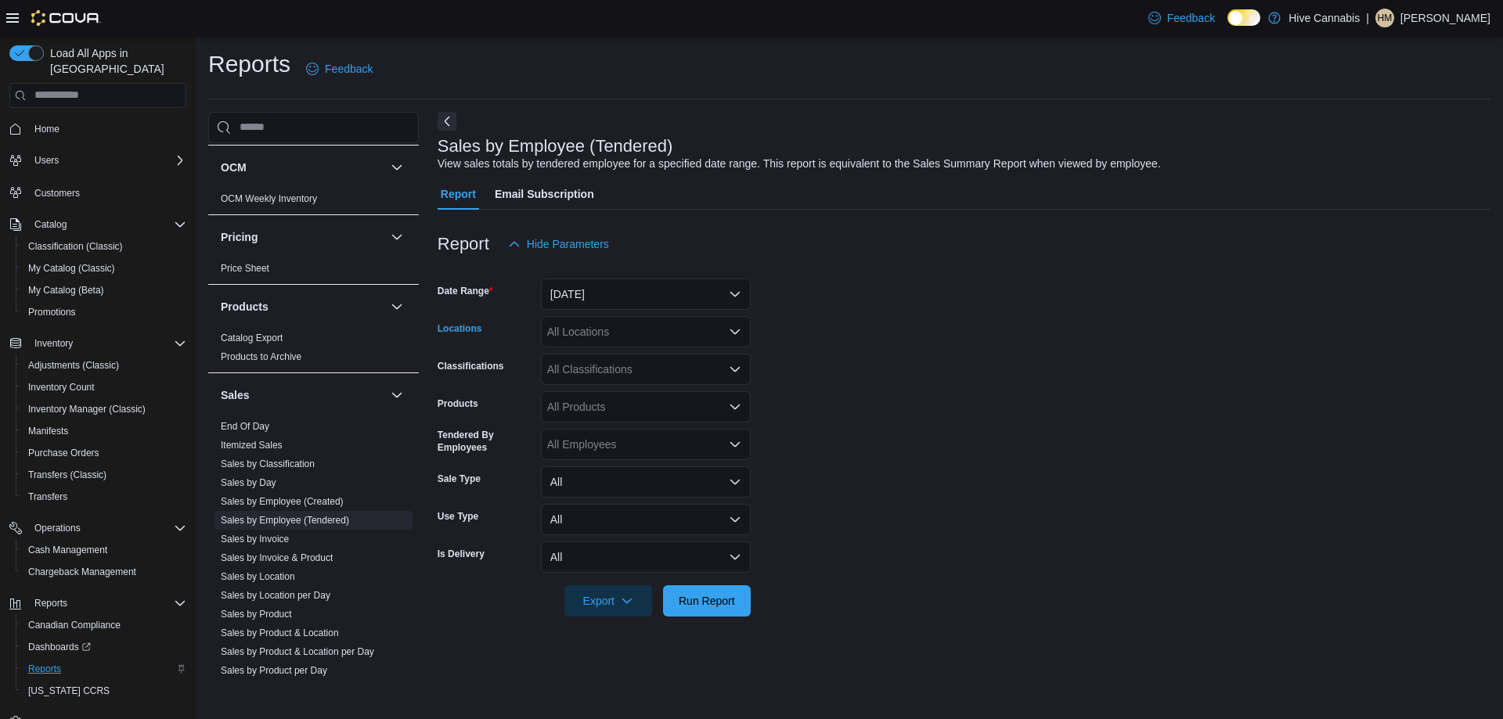
click at [610, 325] on div "All Locations" at bounding box center [646, 331] width 210 height 31
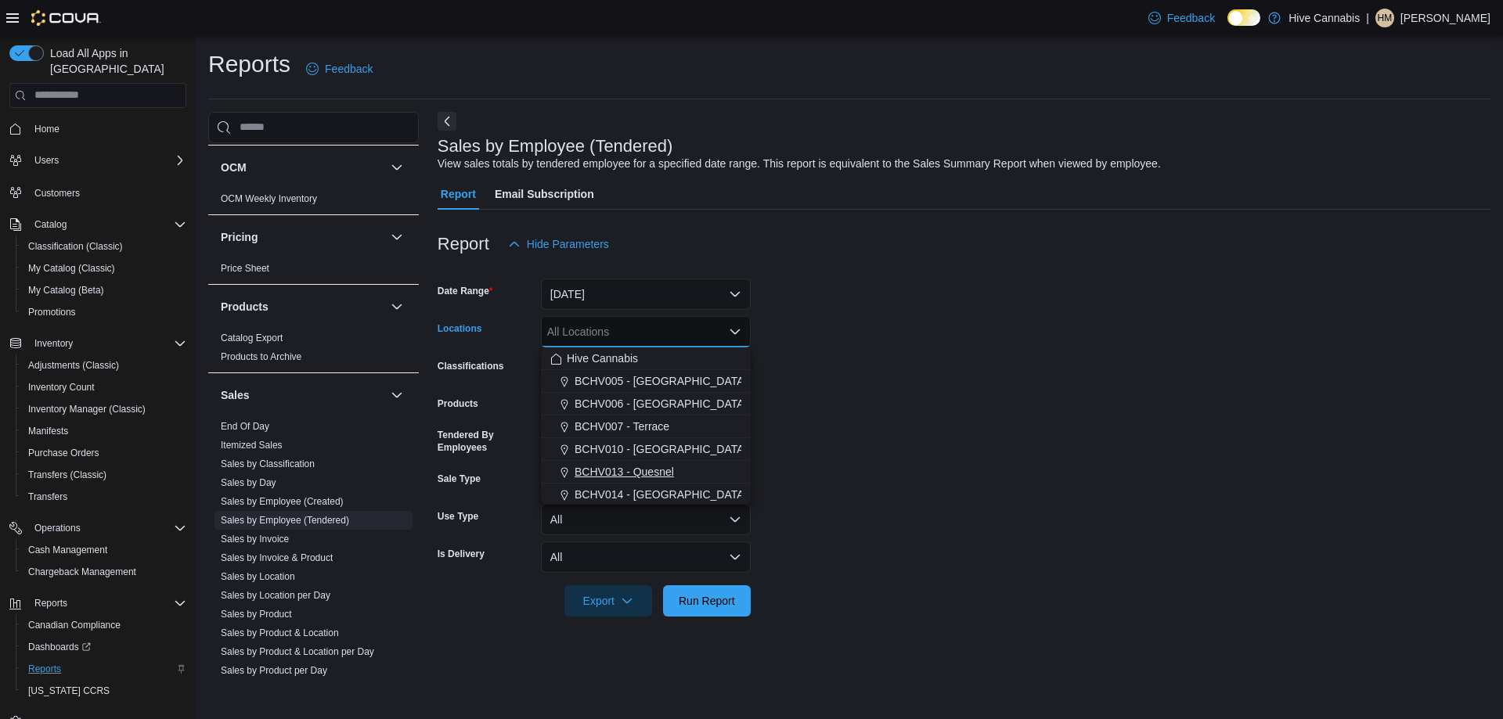
click at [630, 472] on span "BCHV013 - Quesnel" at bounding box center [624, 472] width 99 height 16
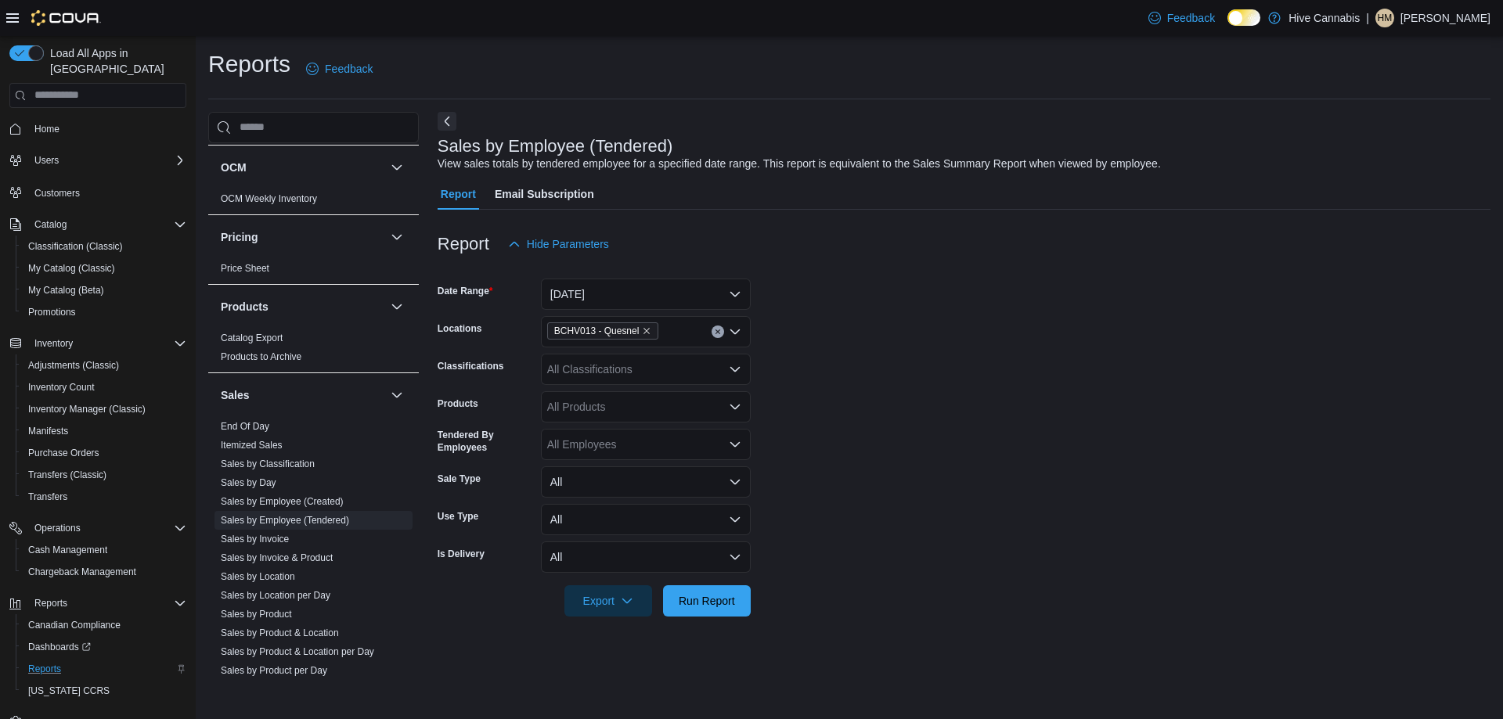
click at [905, 370] on form "Date Range [DATE] Locations BCHV013 - Quesnel Classifications All Classificatio…" at bounding box center [964, 438] width 1053 height 357
click at [608, 445] on div "All Employees" at bounding box center [646, 444] width 210 height 31
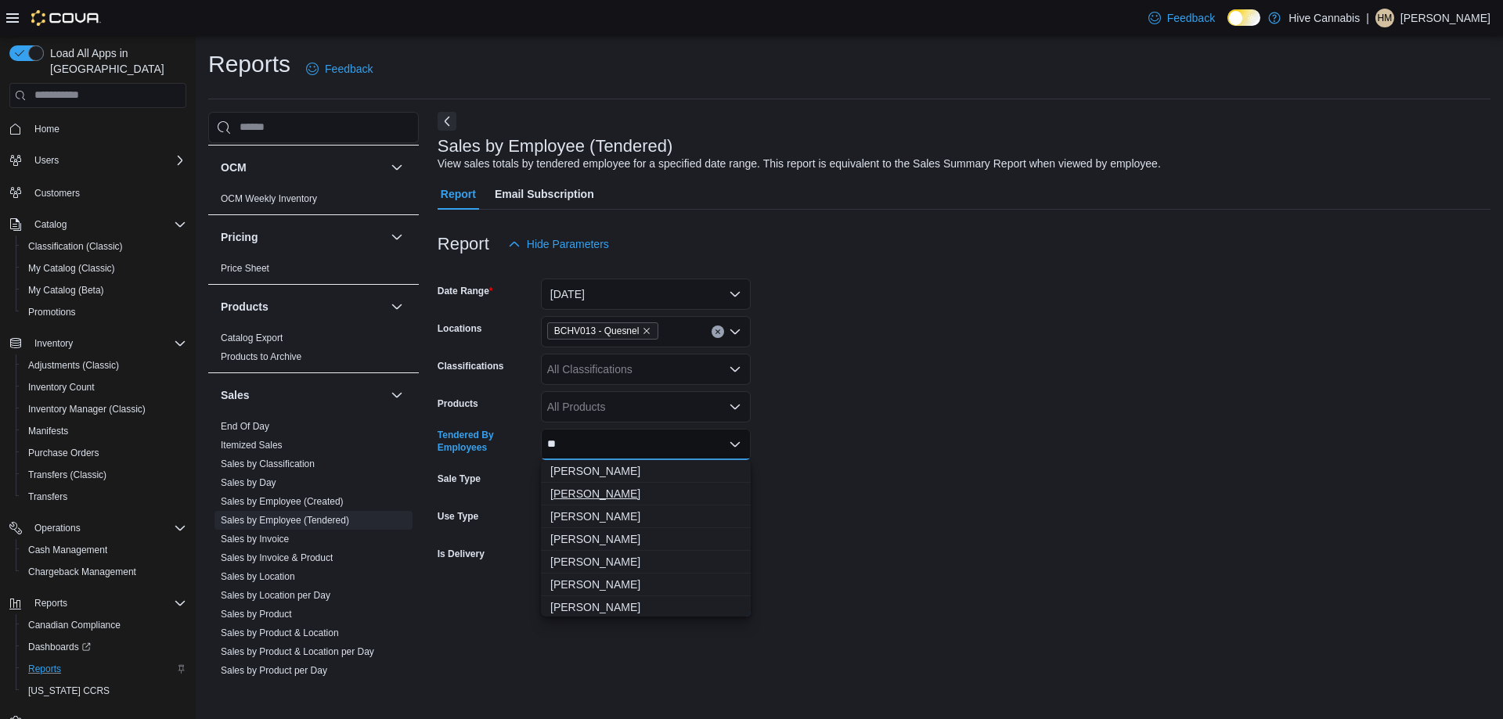
type input "**"
click at [608, 489] on span "[PERSON_NAME]" at bounding box center [645, 494] width 191 height 16
click at [625, 299] on button "[DATE]" at bounding box center [646, 294] width 210 height 31
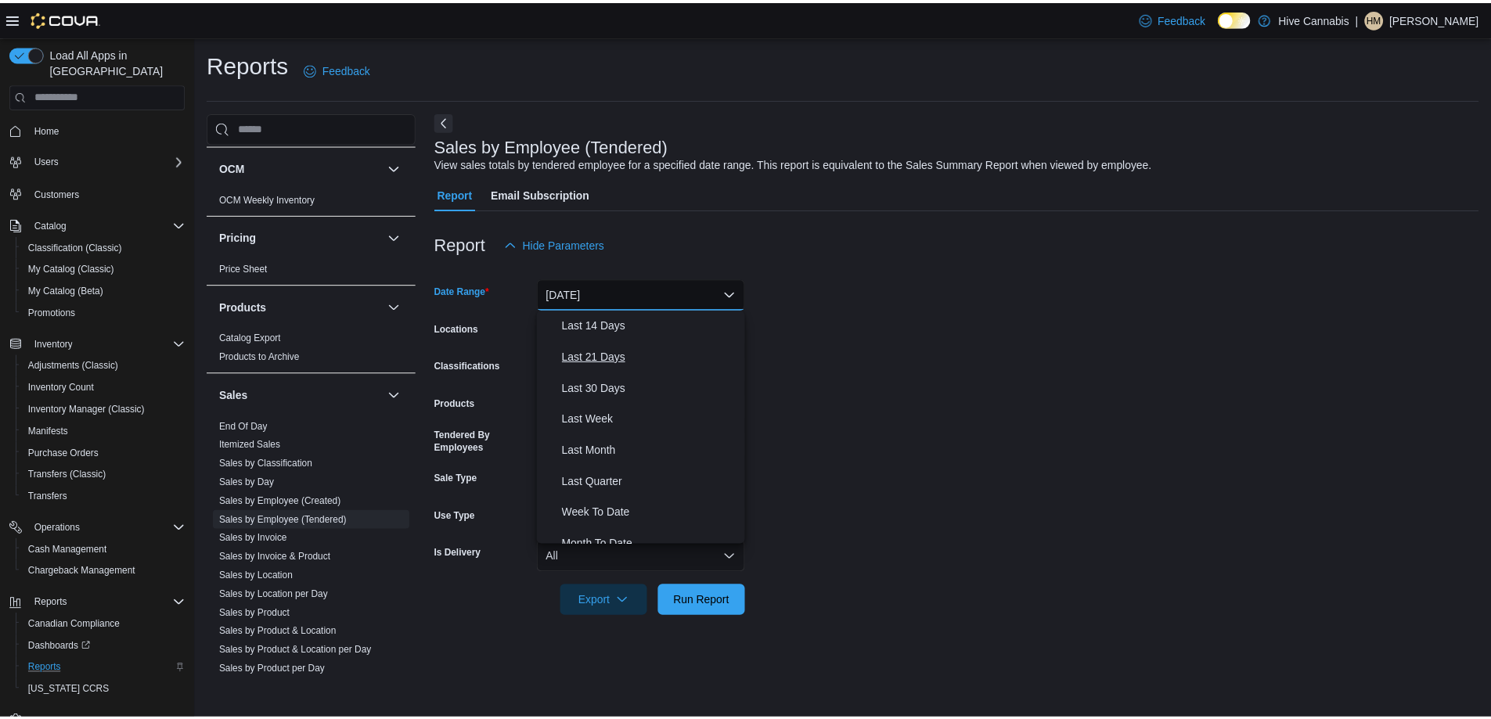
scroll to position [235, 0]
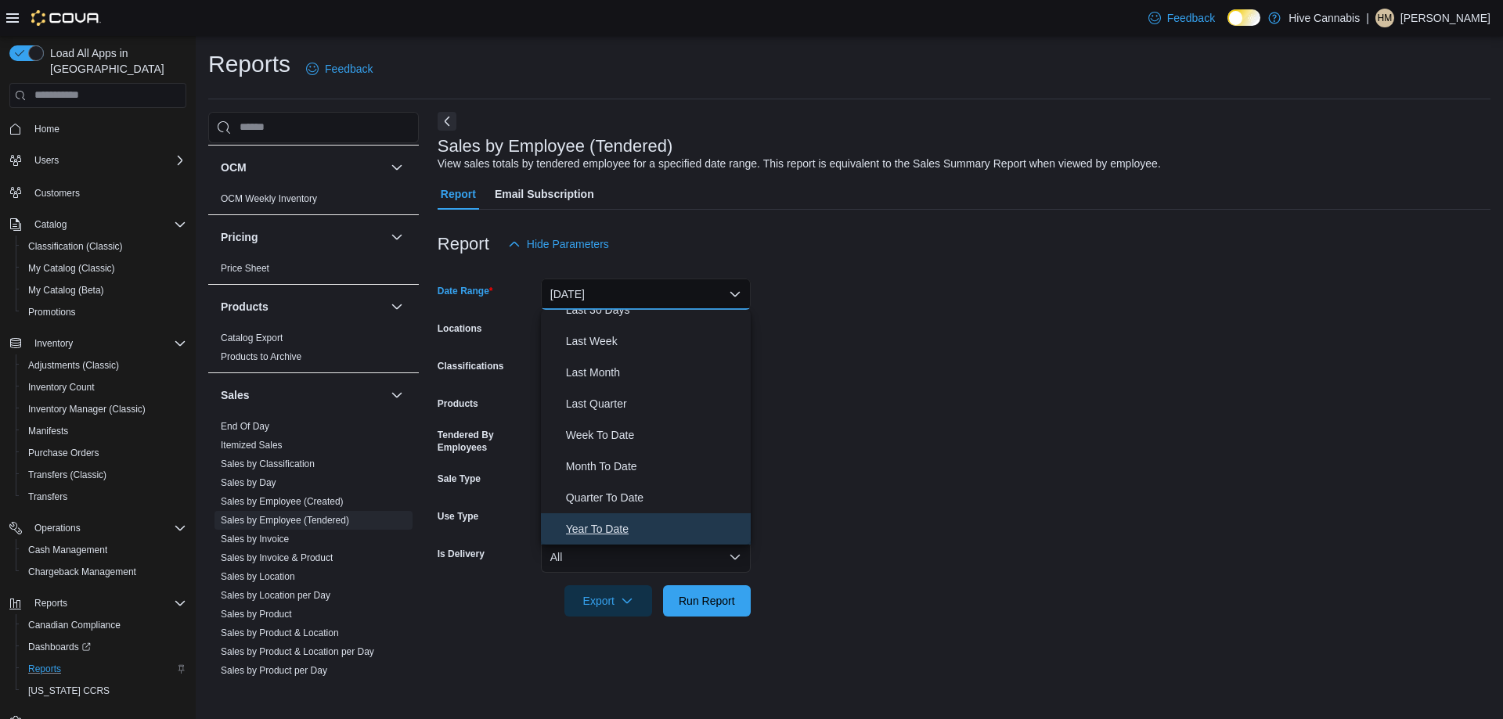
click at [607, 525] on span "Year To Date" at bounding box center [655, 529] width 178 height 19
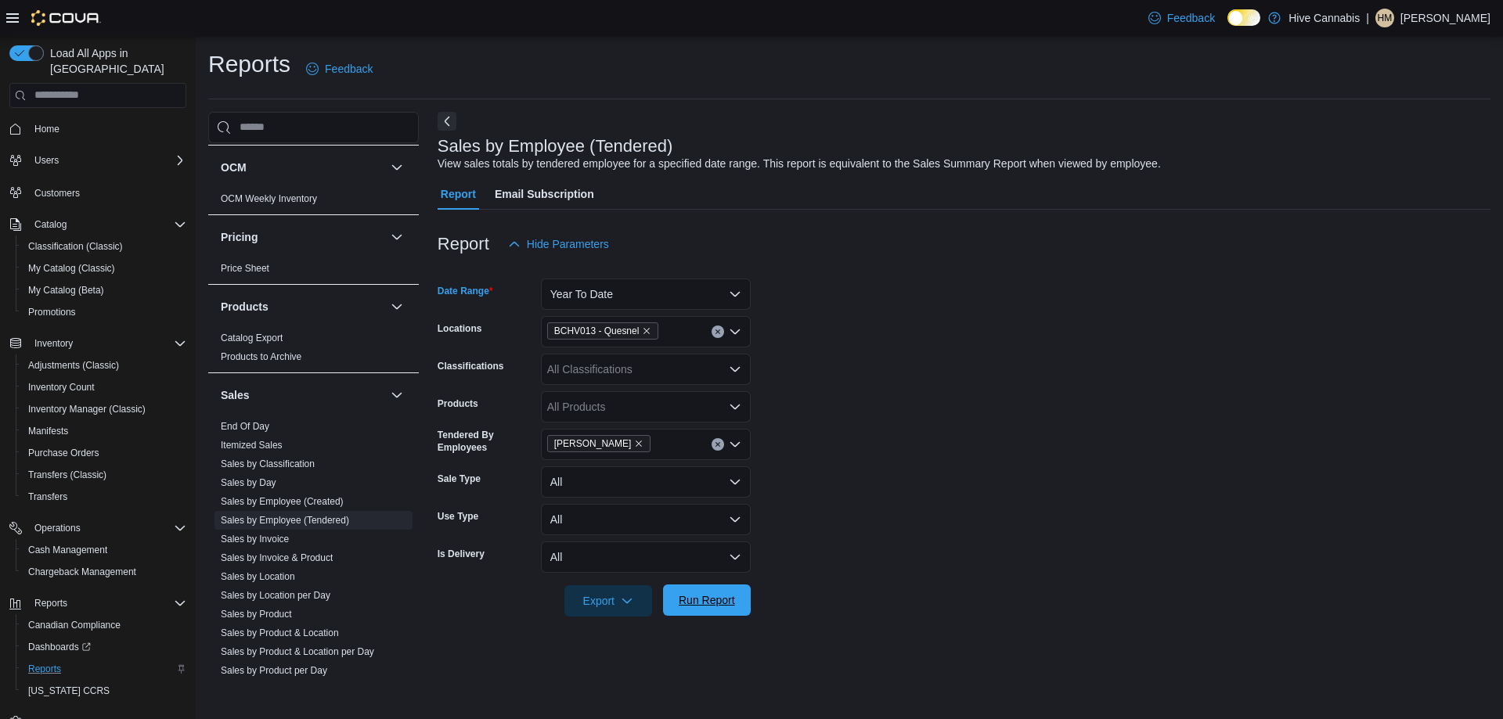
click at [714, 604] on span "Run Report" at bounding box center [707, 601] width 56 height 16
click at [240, 429] on link "End Of Day" at bounding box center [245, 426] width 49 height 11
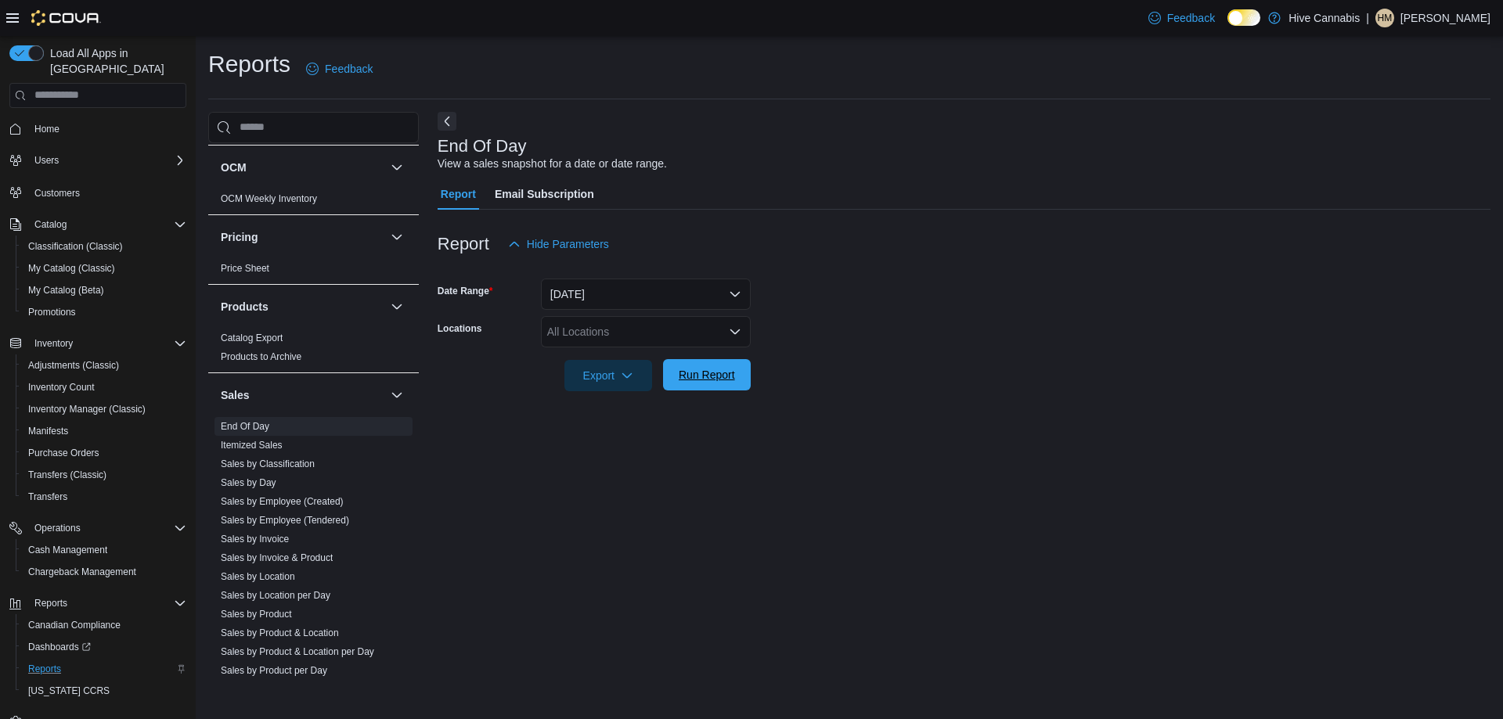
click at [712, 369] on span "Run Report" at bounding box center [707, 375] width 56 height 16
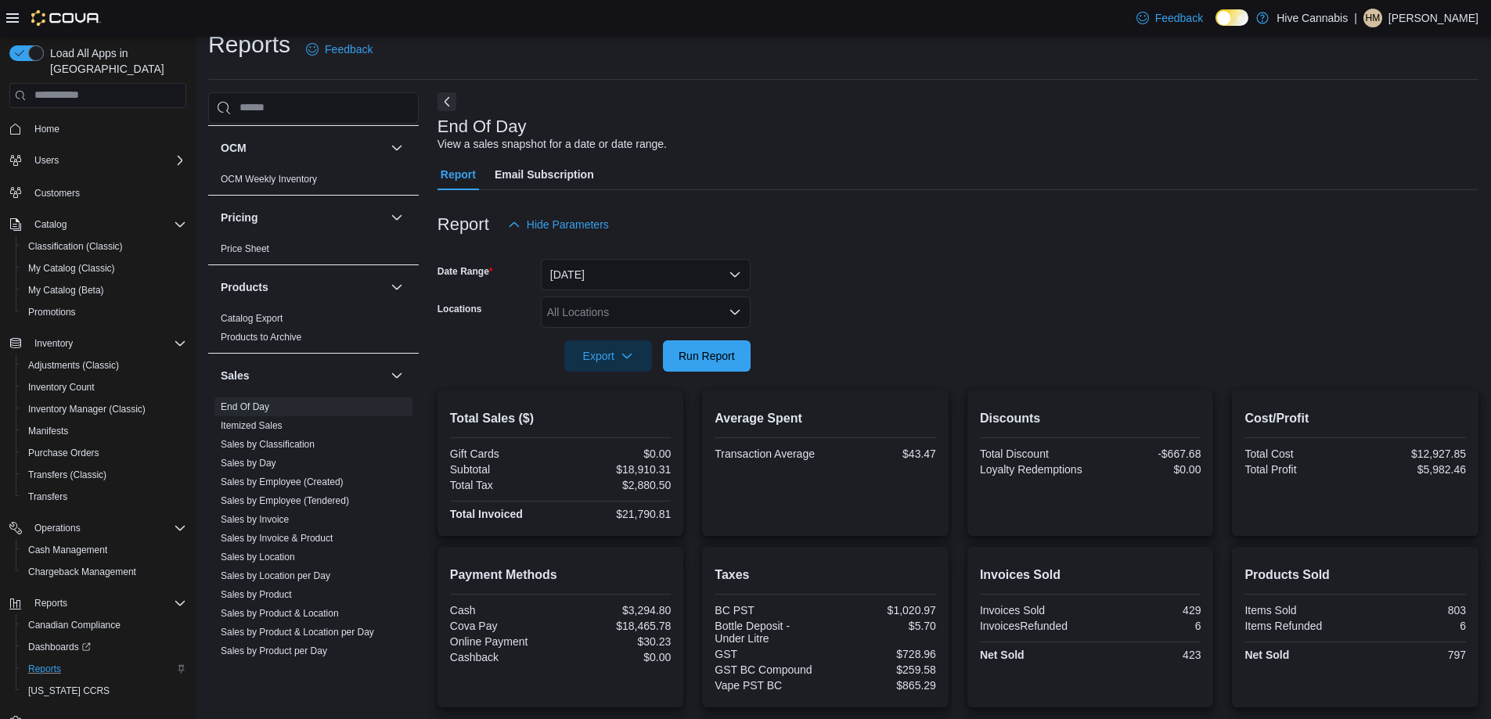
scroll to position [18, 0]
click at [719, 358] on span "Run Report" at bounding box center [707, 357] width 56 height 16
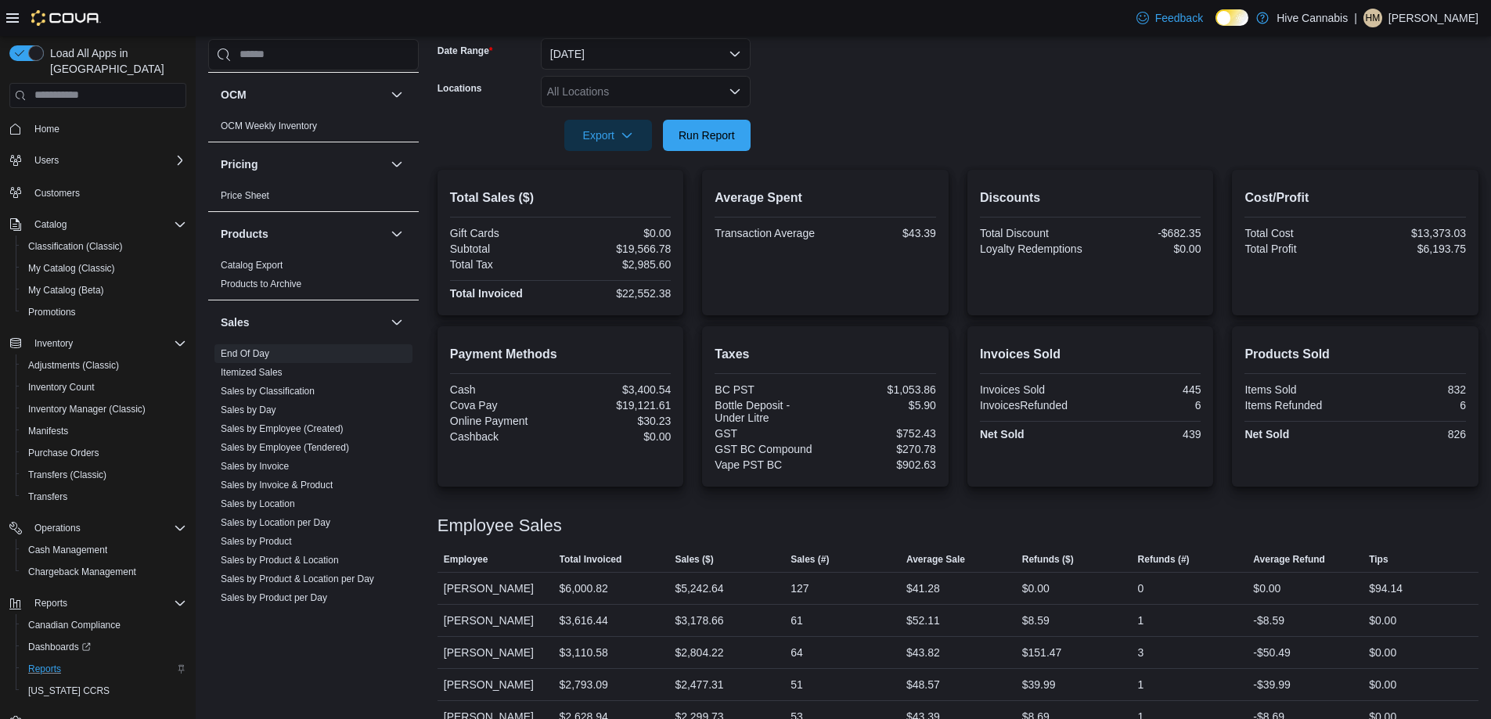
scroll to position [331, 0]
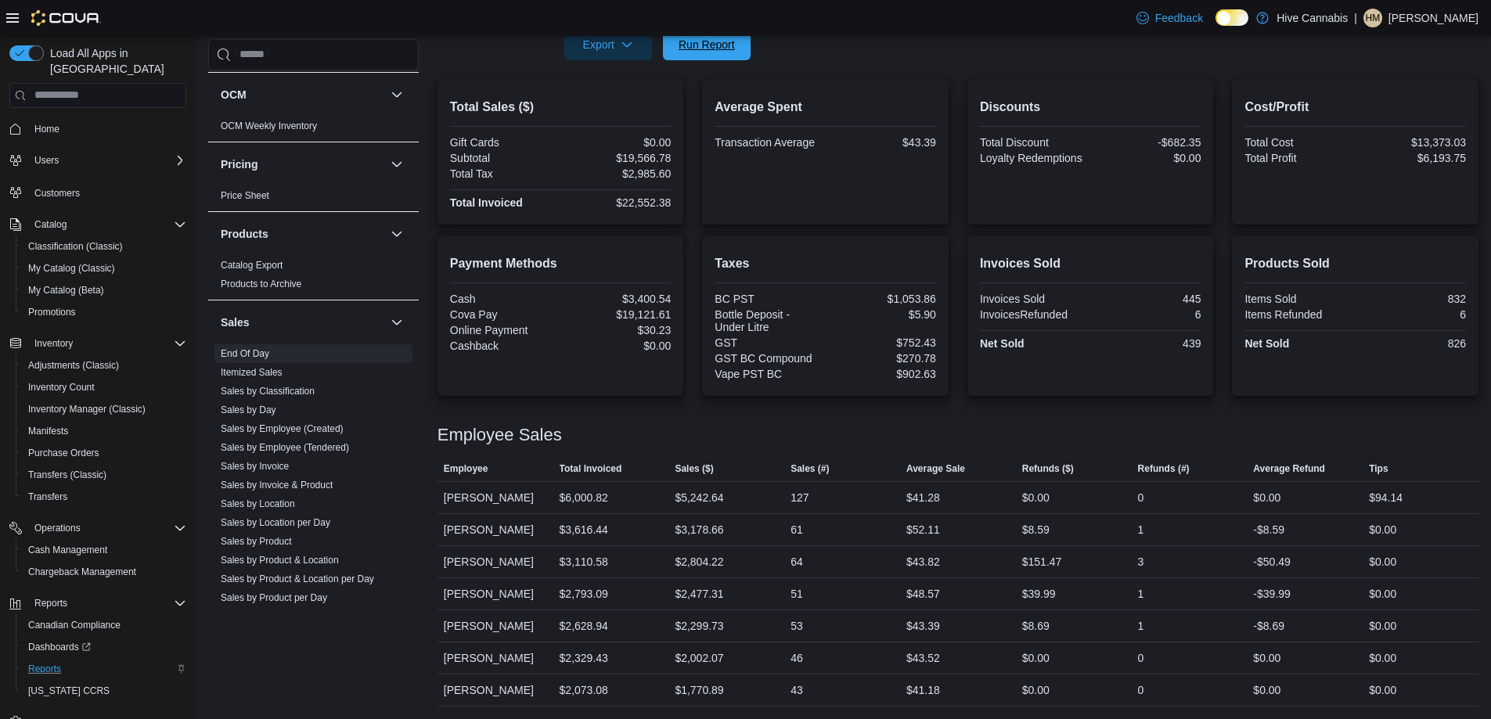
drag, startPoint x: 722, startPoint y: 51, endPoint x: 734, endPoint y: 67, distance: 20.2
click at [722, 51] on span "Run Report" at bounding box center [707, 45] width 56 height 16
click at [729, 49] on span "Run Report" at bounding box center [707, 44] width 56 height 16
